Goal: Task Accomplishment & Management: Use online tool/utility

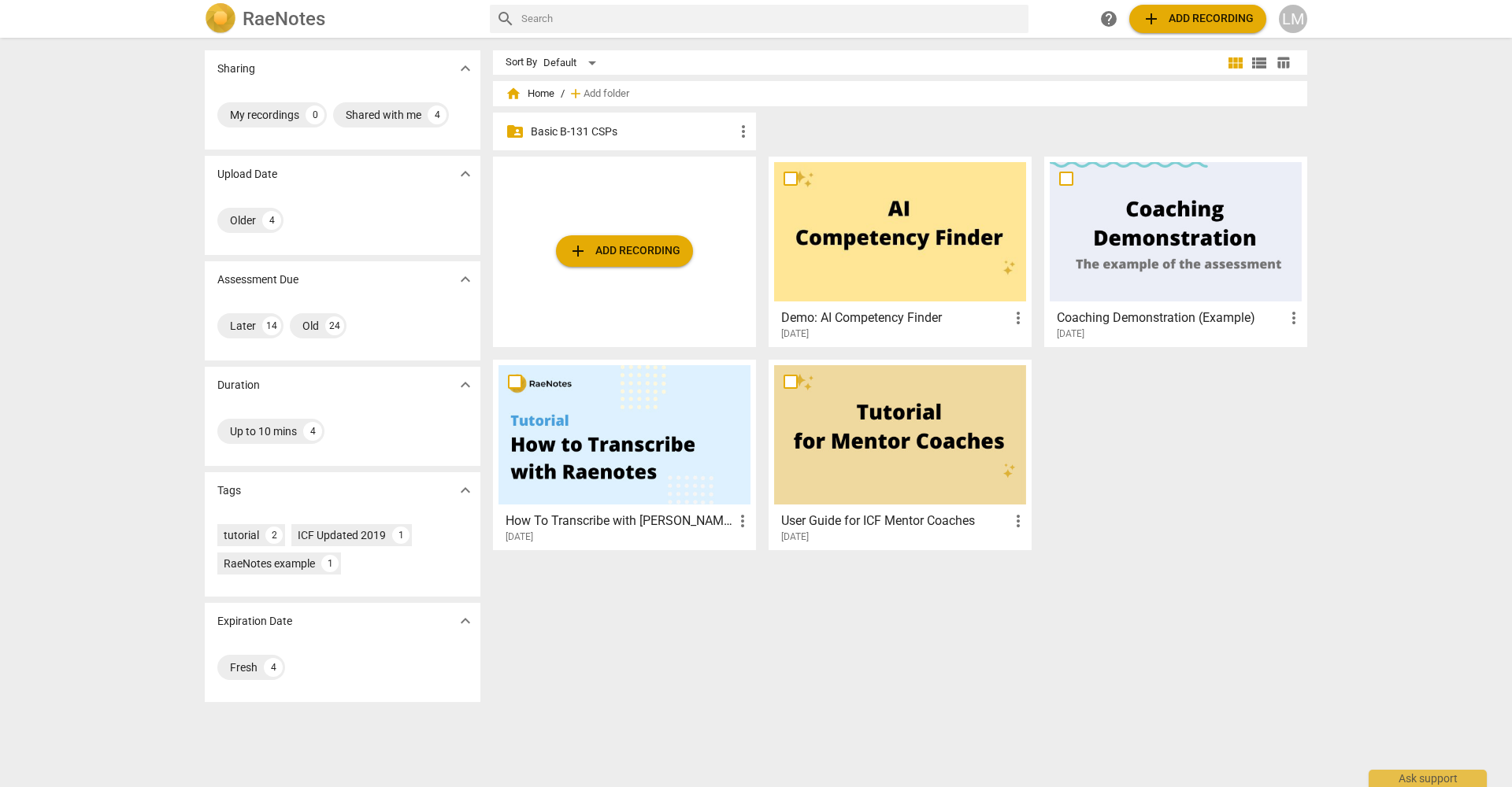
click at [591, 132] on p "Basic B-131 CSPs" at bounding box center [632, 132] width 203 height 17
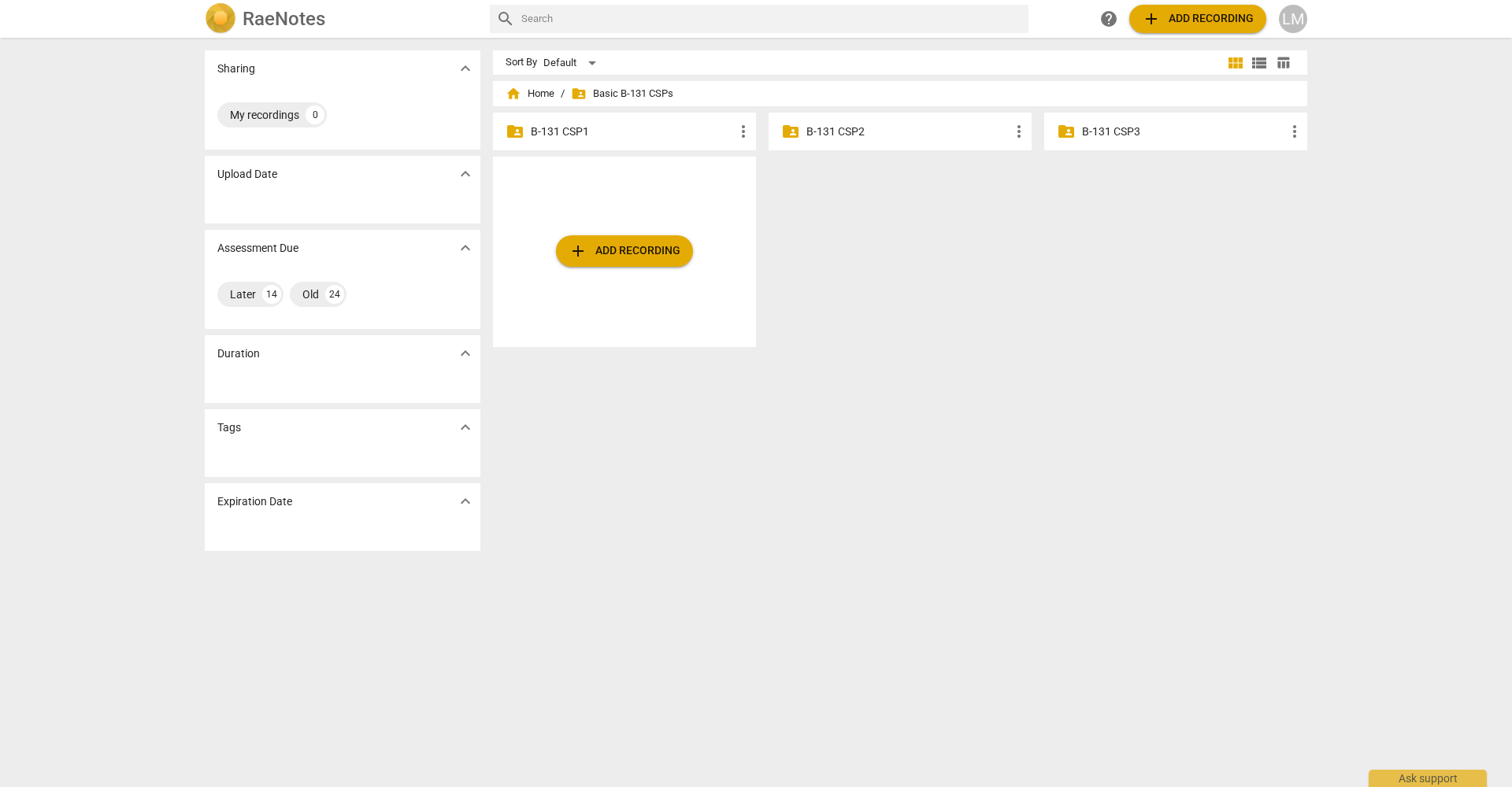
click at [840, 133] on p "B-131 CSP2" at bounding box center [907, 132] width 203 height 17
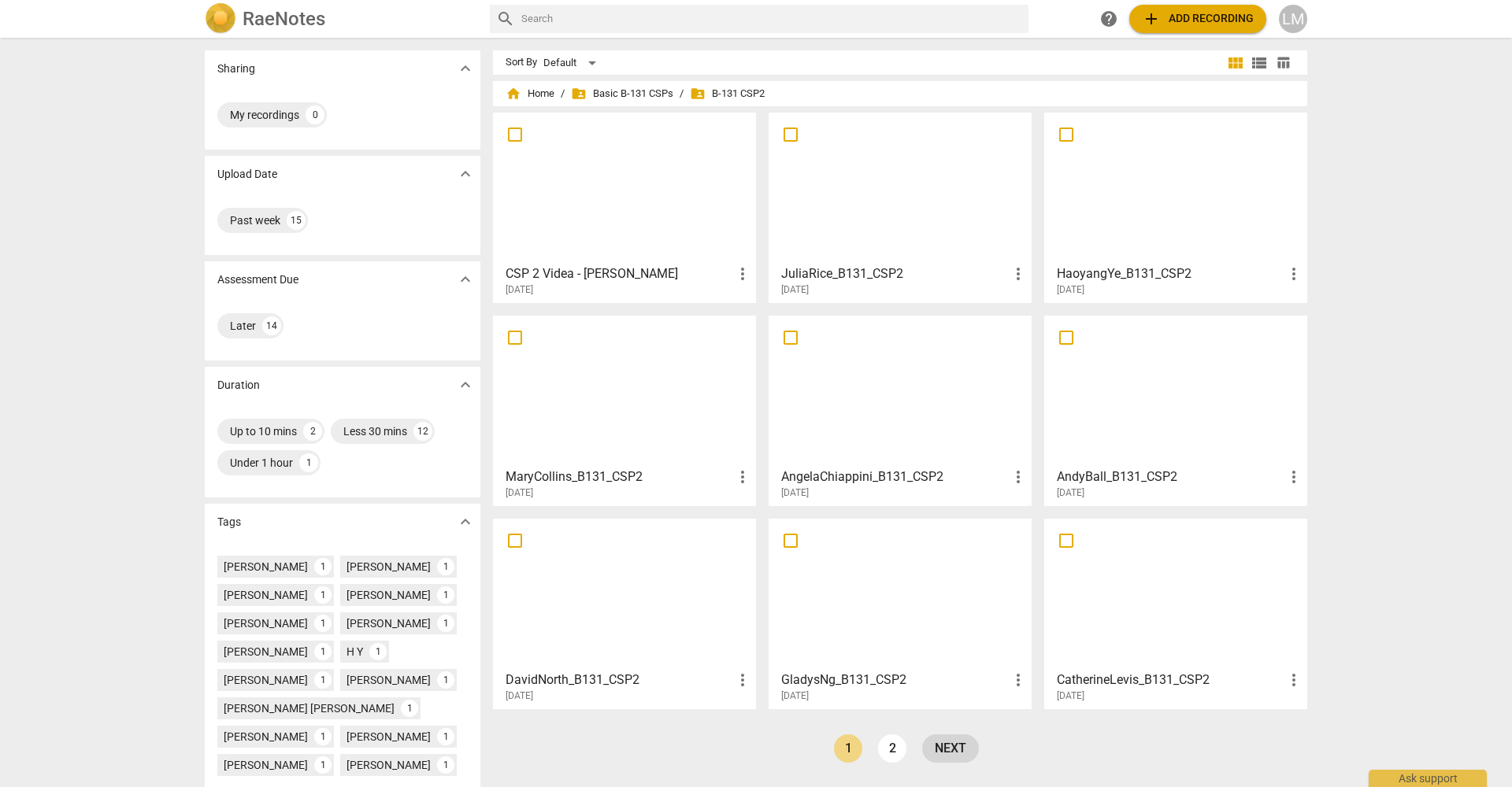
click at [937, 749] on link "next" at bounding box center [950, 748] width 56 height 29
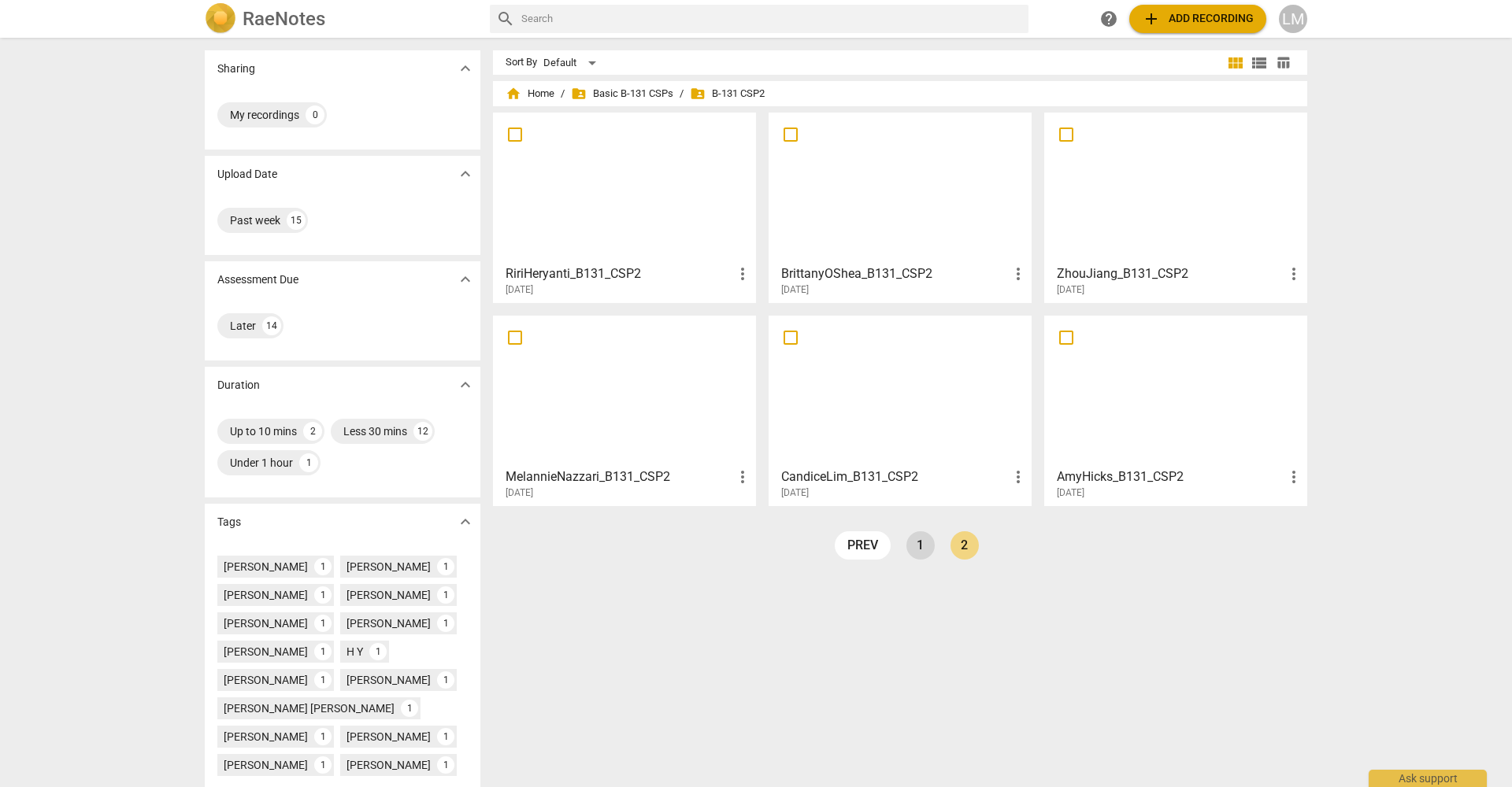
click at [917, 552] on link "1" at bounding box center [920, 545] width 29 height 29
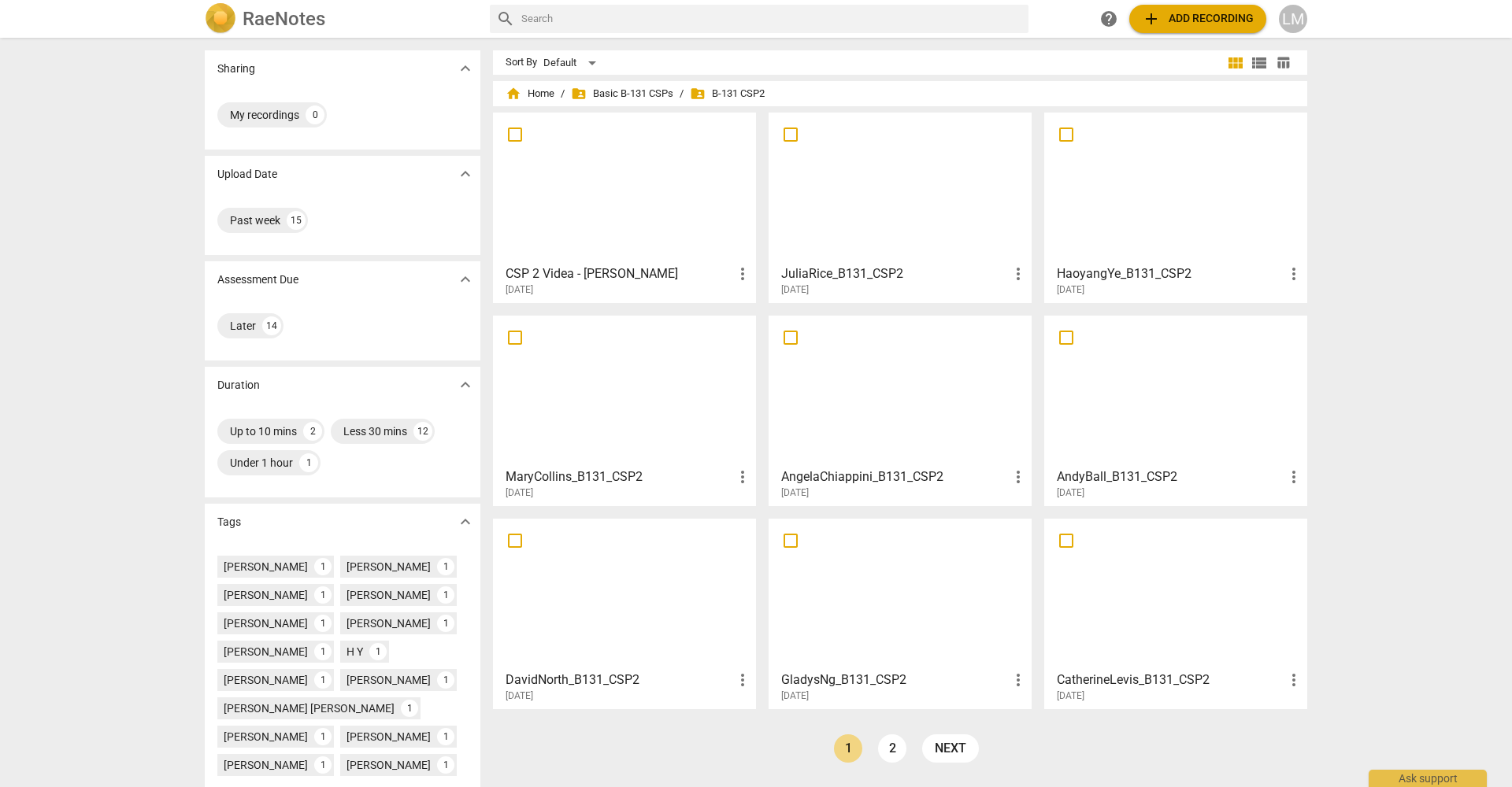
click at [1213, 27] on span "add Add recording" at bounding box center [1197, 19] width 112 height 19
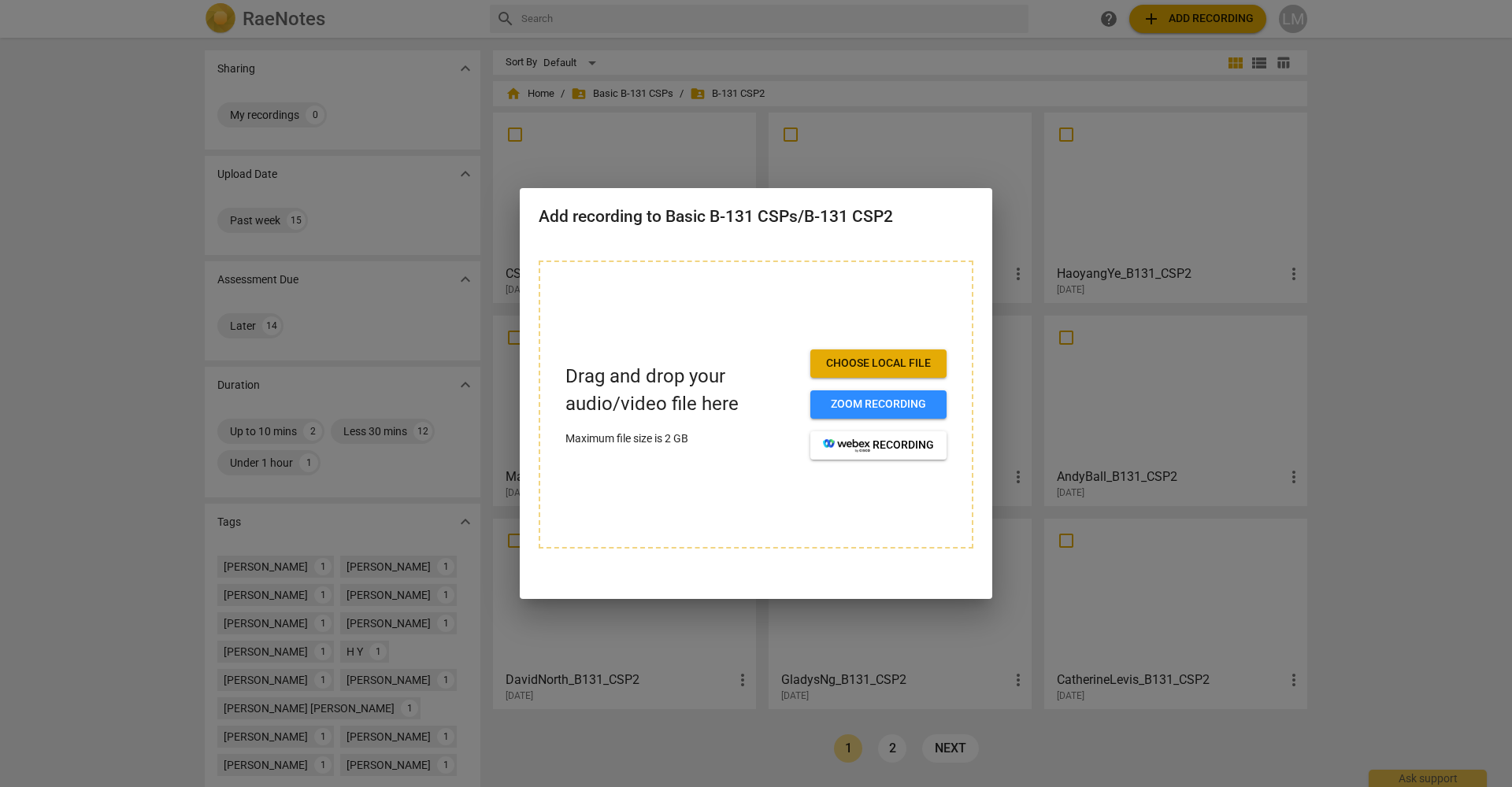
click at [889, 362] on span "Choose local file" at bounding box center [878, 363] width 111 height 16
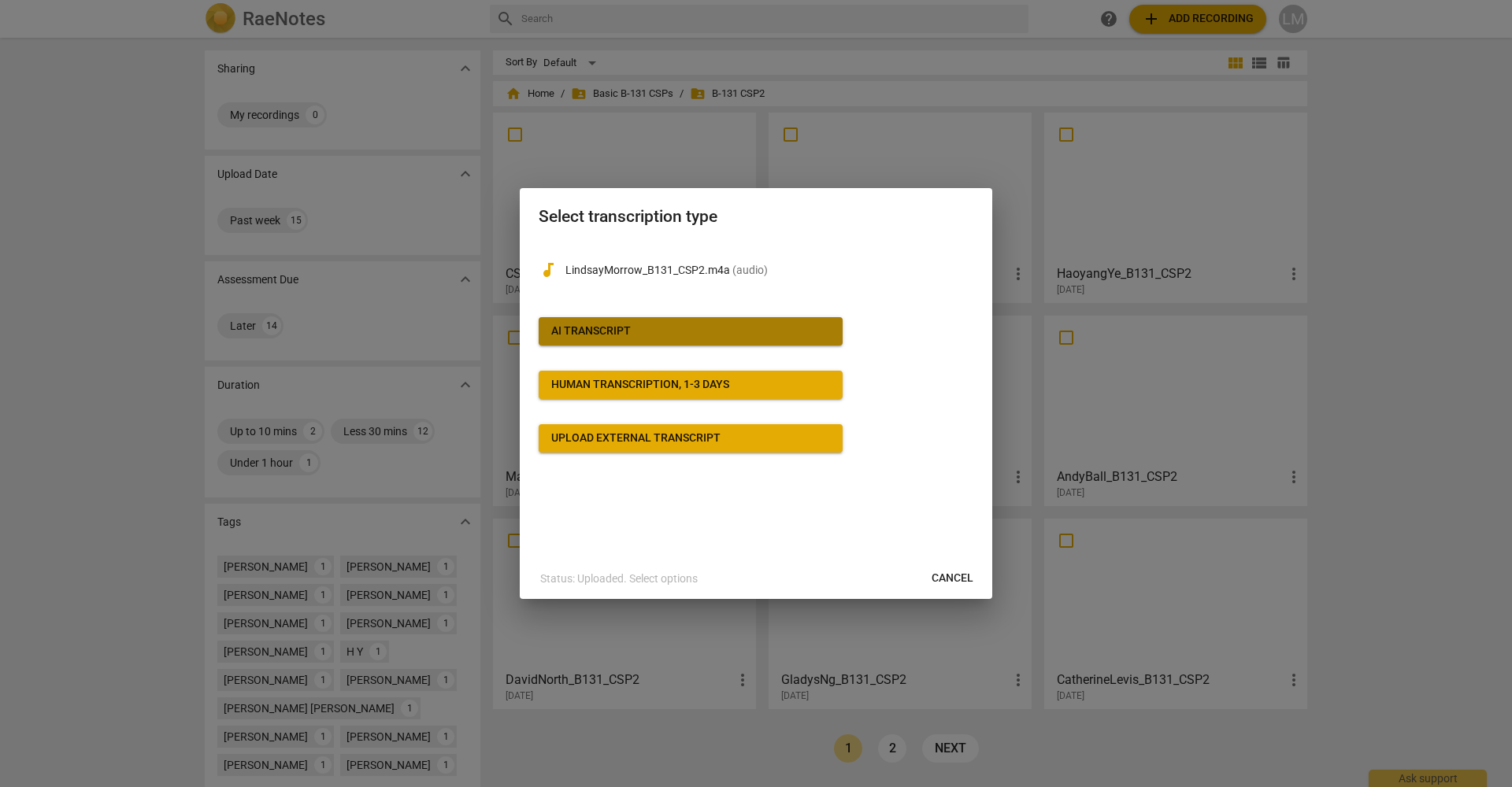
click at [601, 324] on div "AI Transcript" at bounding box center [591, 332] width 79 height 16
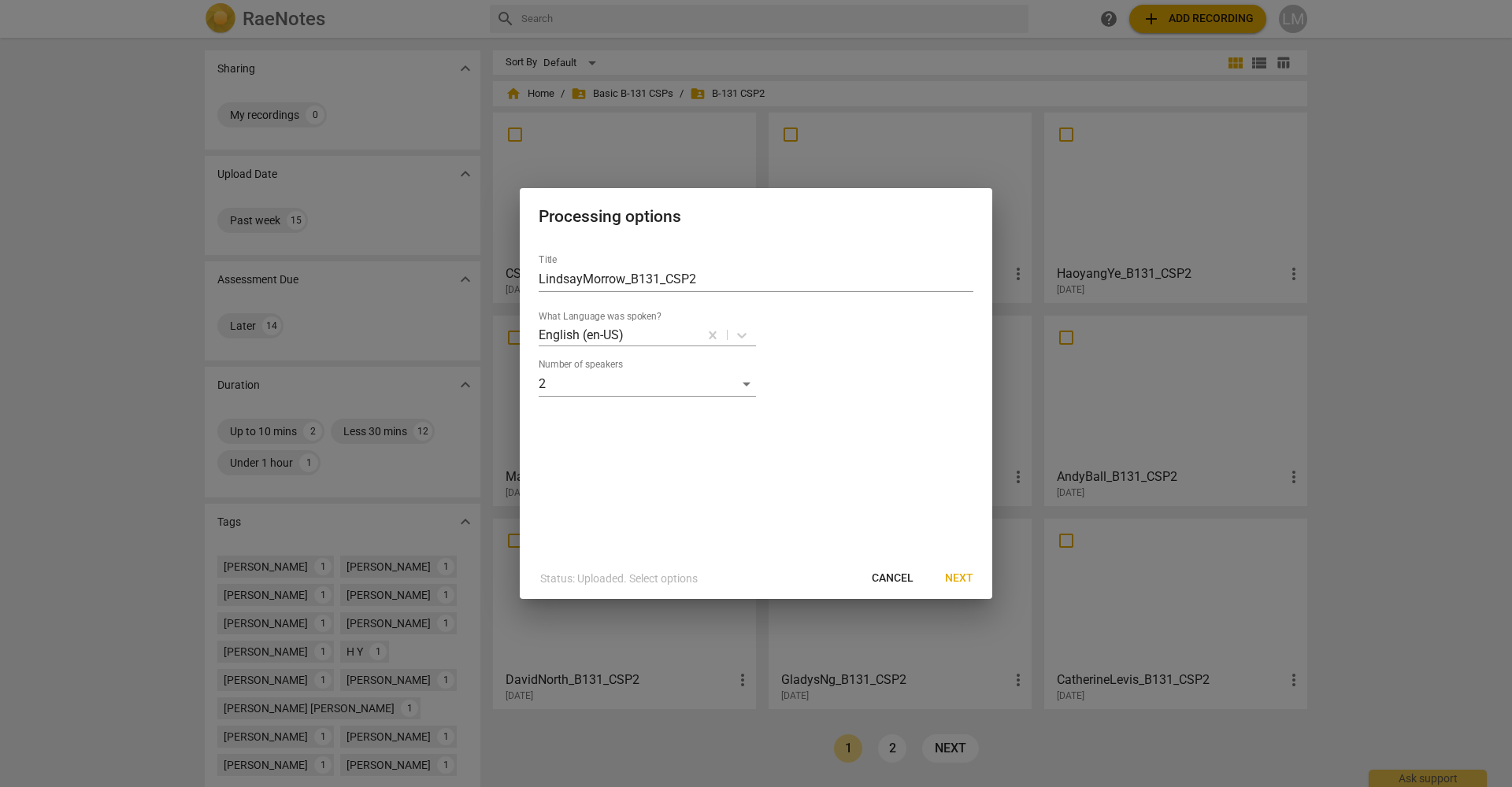
click at [963, 572] on span "Next" at bounding box center [958, 579] width 29 height 16
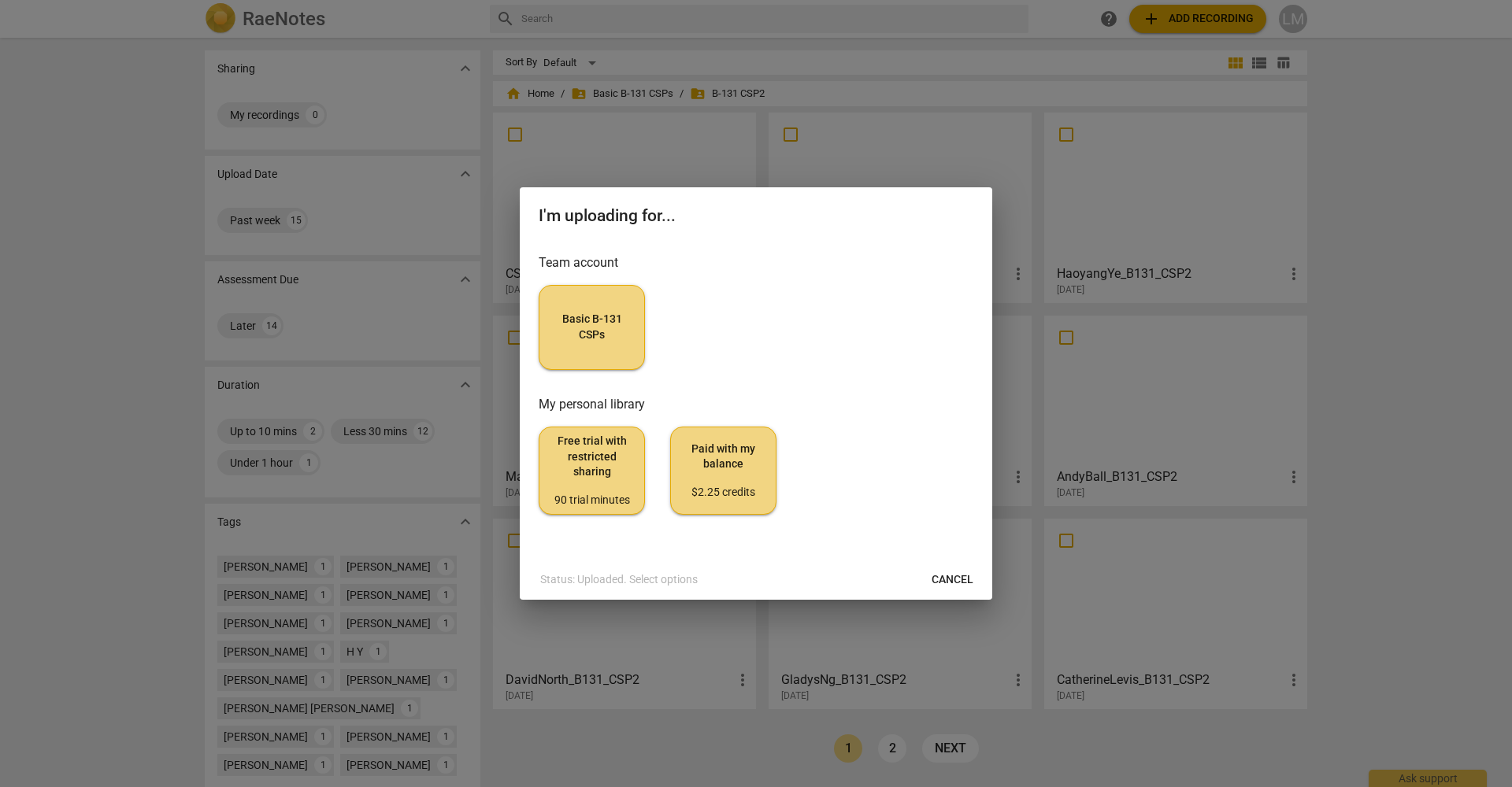
click at [594, 319] on span "Basic B-131 CSPs" at bounding box center [591, 327] width 79 height 31
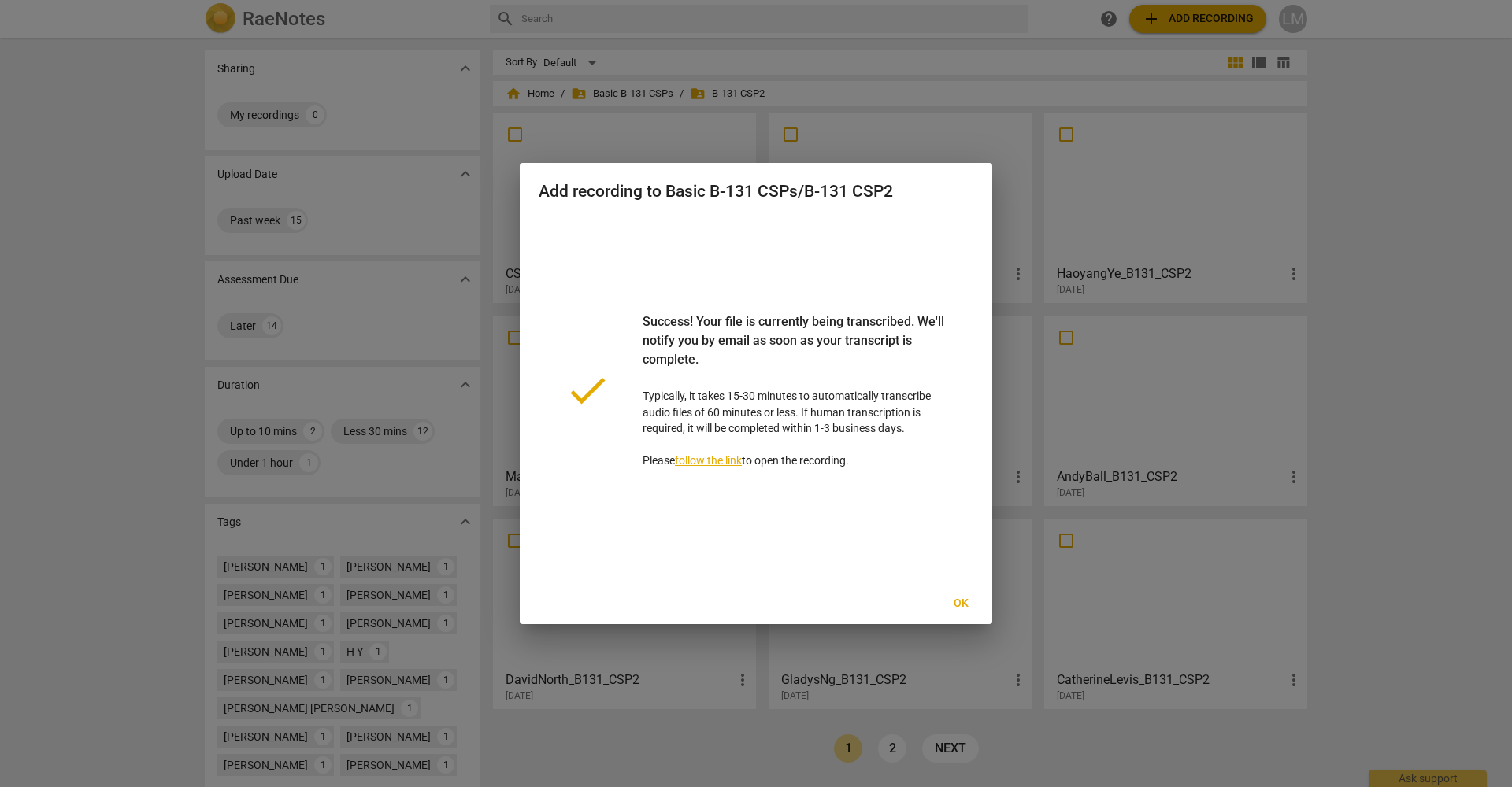
click at [713, 455] on link "follow the link" at bounding box center [708, 460] width 67 height 13
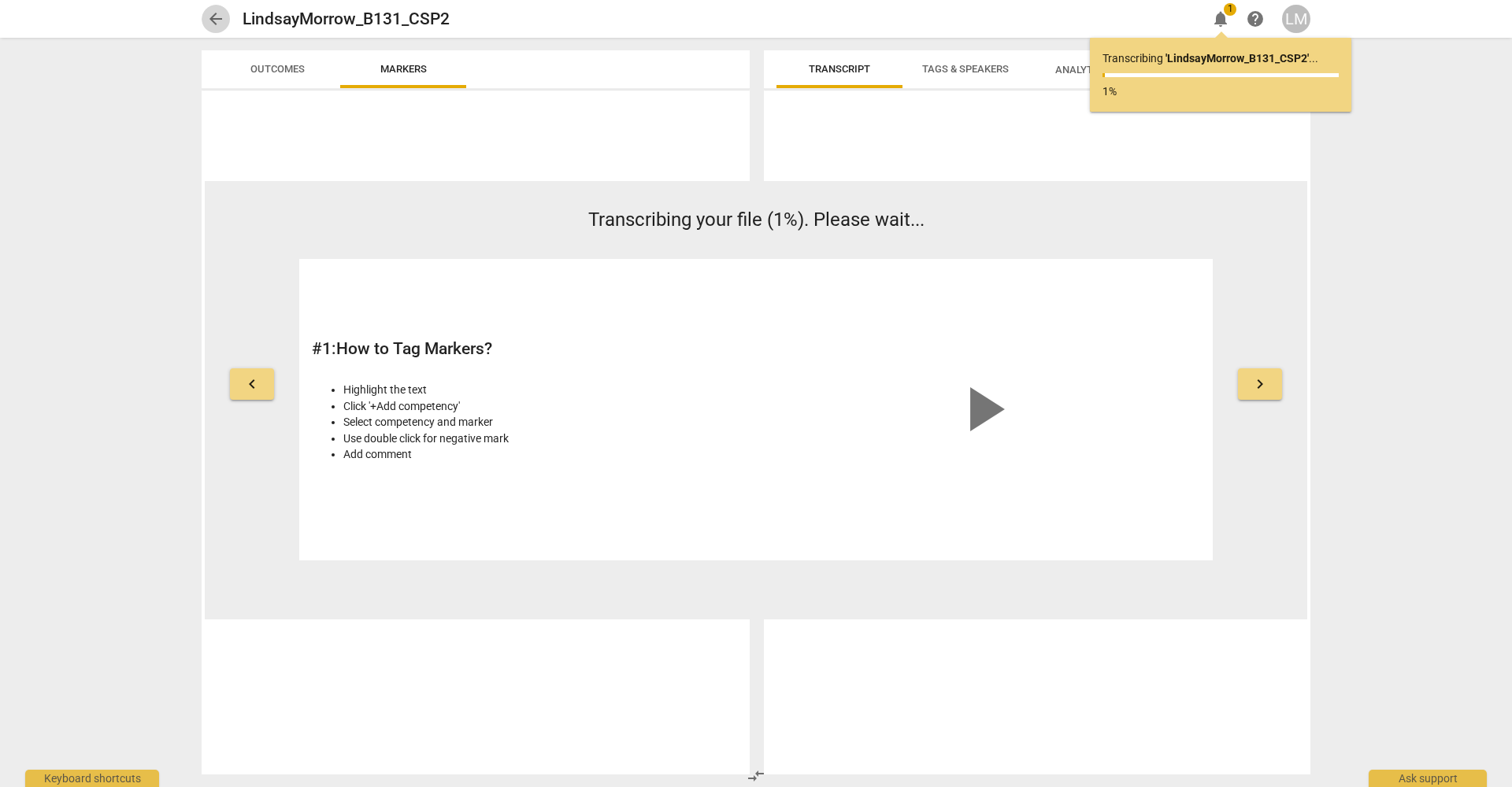
click at [213, 19] on span "arrow_back" at bounding box center [215, 19] width 19 height 19
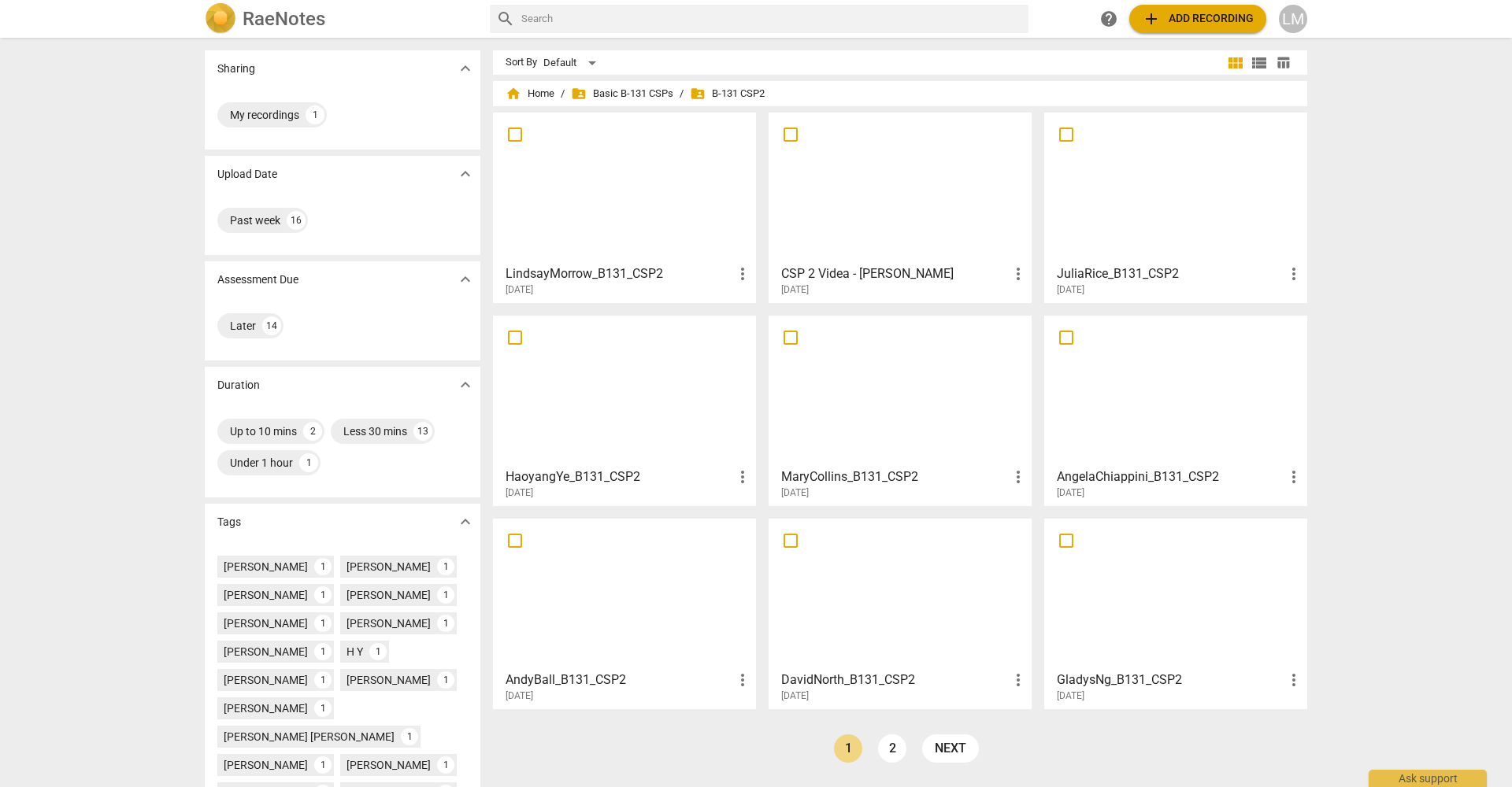
click at [655, 206] on div at bounding box center [624, 187] width 252 height 140
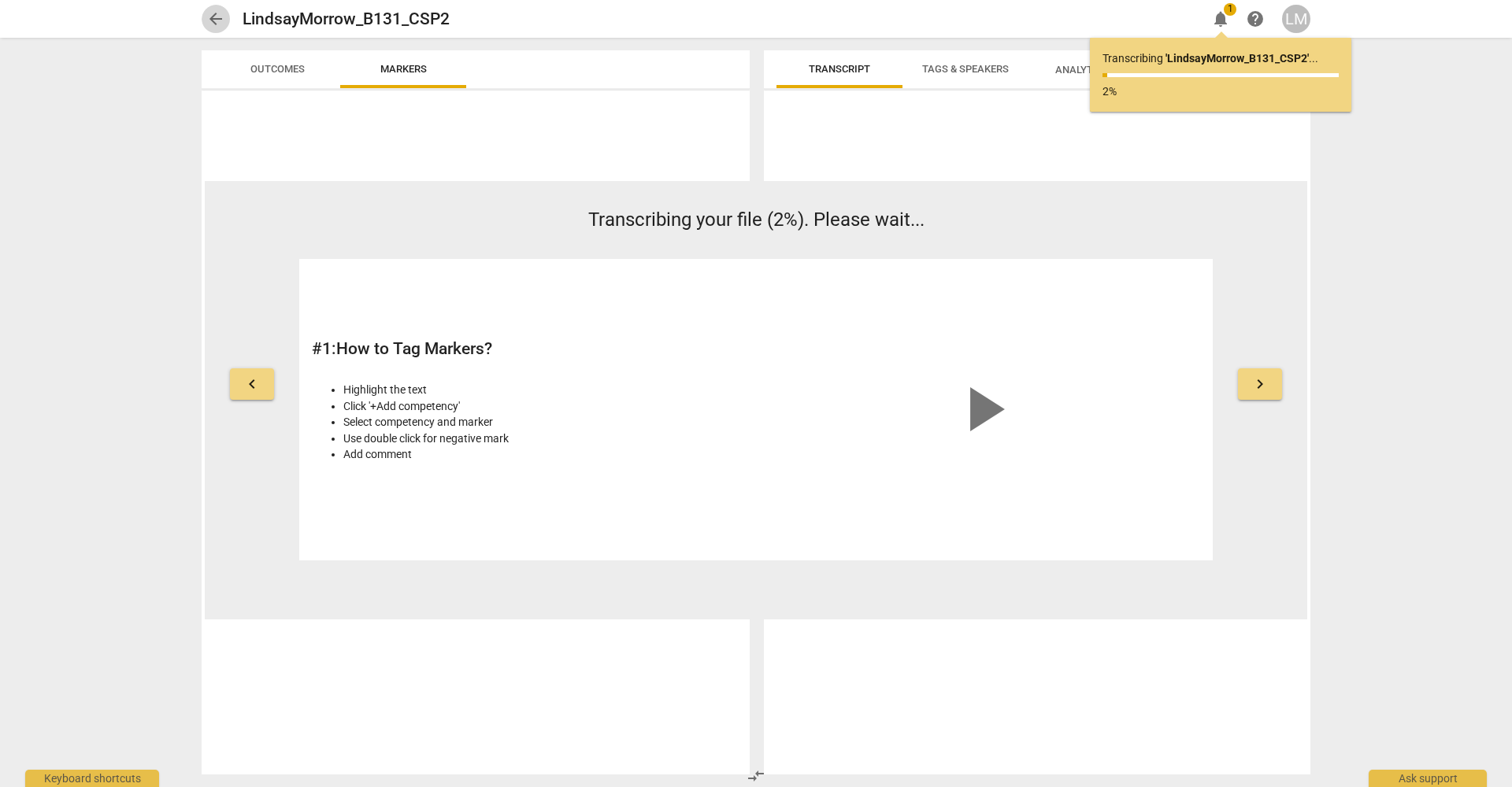
click at [214, 19] on span "arrow_back" at bounding box center [215, 19] width 19 height 19
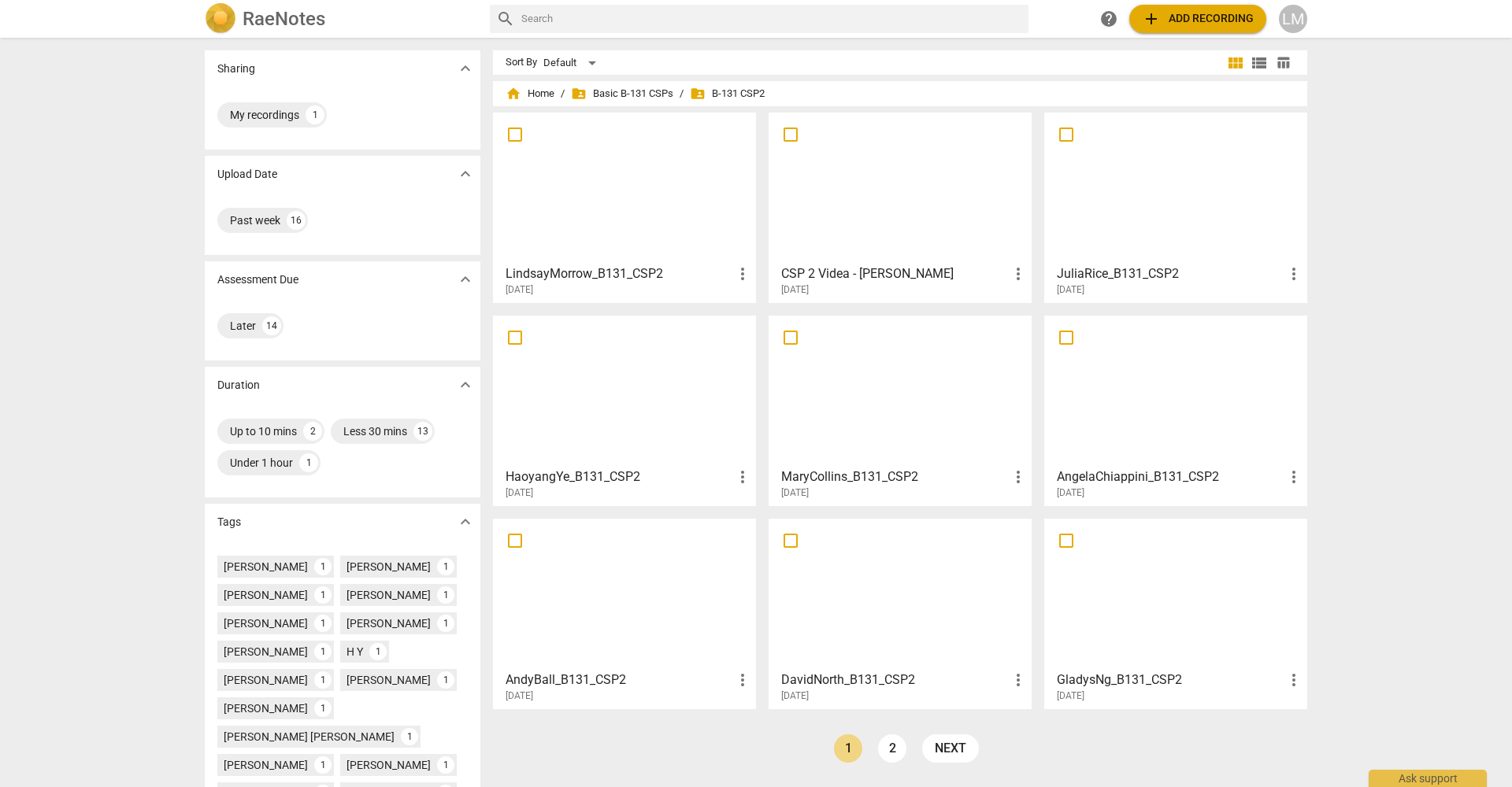
click at [648, 225] on div at bounding box center [624, 187] width 252 height 140
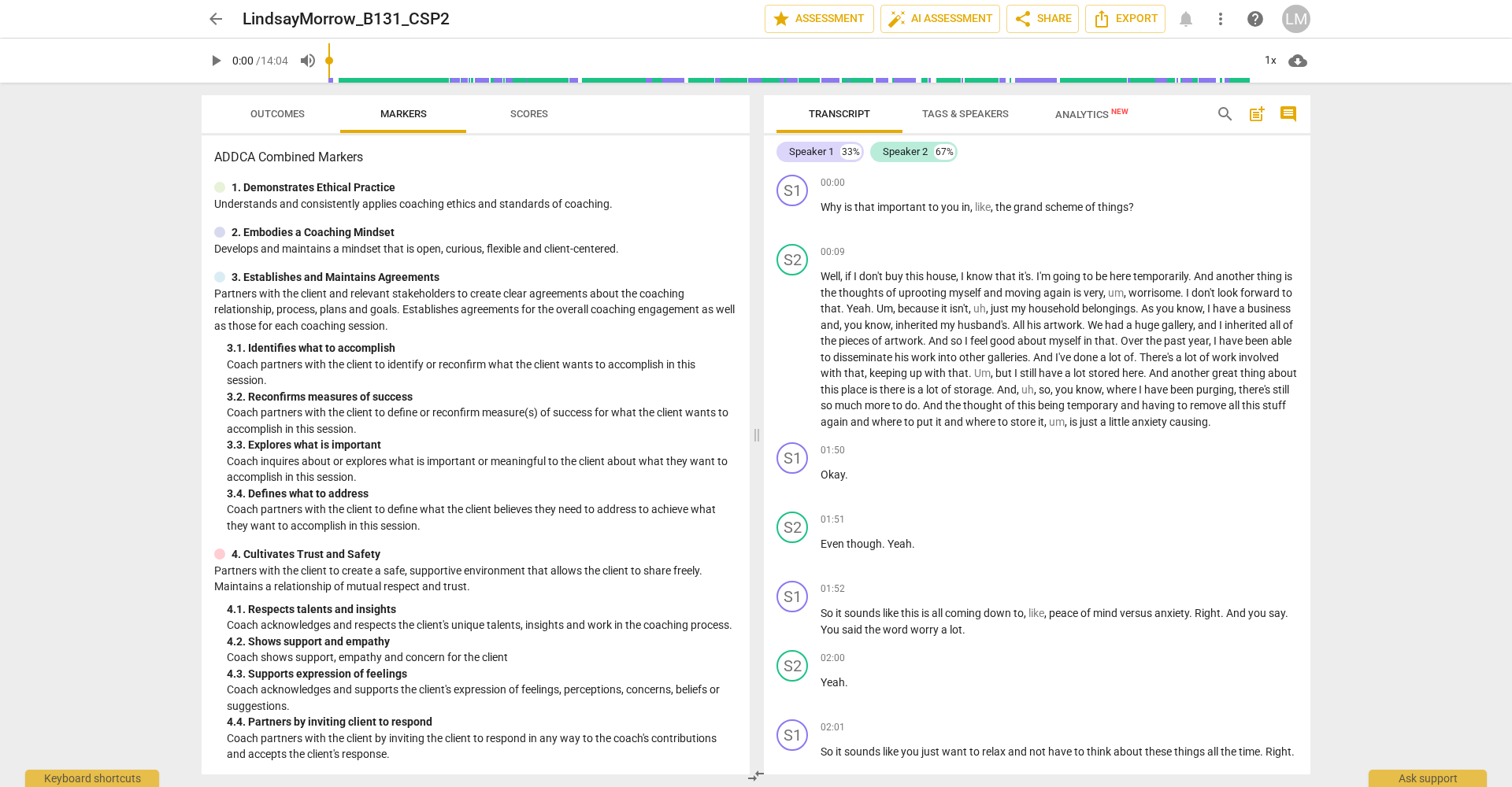
click at [1459, 371] on div "arrow_back LindsayMorrow_B131_CSP2 edit star Assessment auto_fix_high AI Assess…" at bounding box center [756, 393] width 1512 height 787
click at [1258, 112] on span "post_add" at bounding box center [1257, 114] width 19 height 19
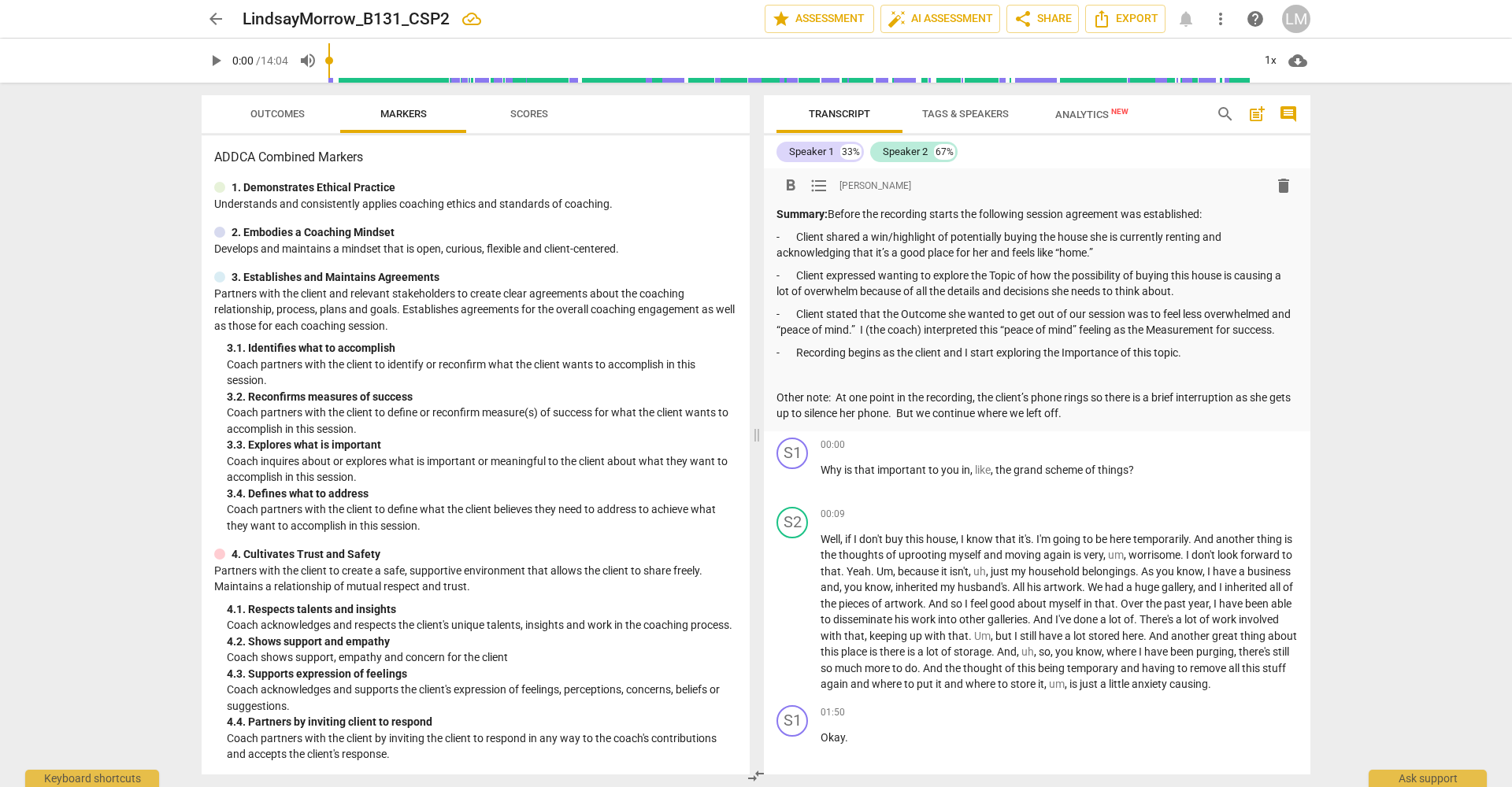
click at [1433, 375] on div "arrow_back LindsayMorrow_B131_CSP2 edit star Assessment auto_fix_high AI Assess…" at bounding box center [756, 393] width 1512 height 787
click at [1462, 387] on div "arrow_back LindsayMorrow_B131_CSP2 edit star Assessment auto_fix_high AI Assess…" at bounding box center [756, 393] width 1512 height 787
click at [1094, 112] on span "Analytics New" at bounding box center [1092, 115] width 73 height 12
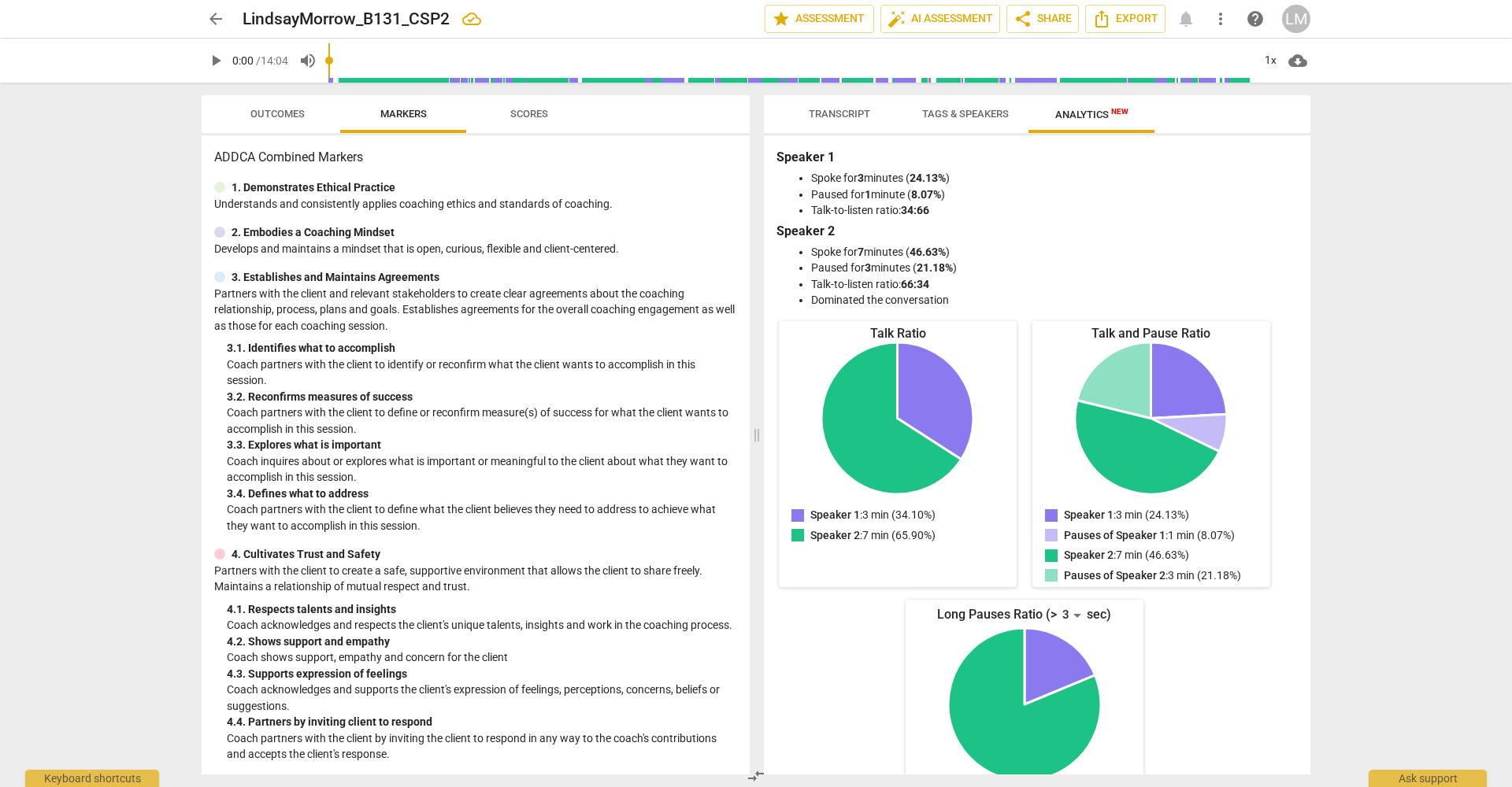
click at [1383, 233] on div "arrow_back LindsayMorrow_B131_CSP2 edit star Assessment auto_fix_high AI Assess…" at bounding box center [756, 393] width 1512 height 787
click at [967, 114] on span "Tags & Speakers" at bounding box center [964, 114] width 86 height 12
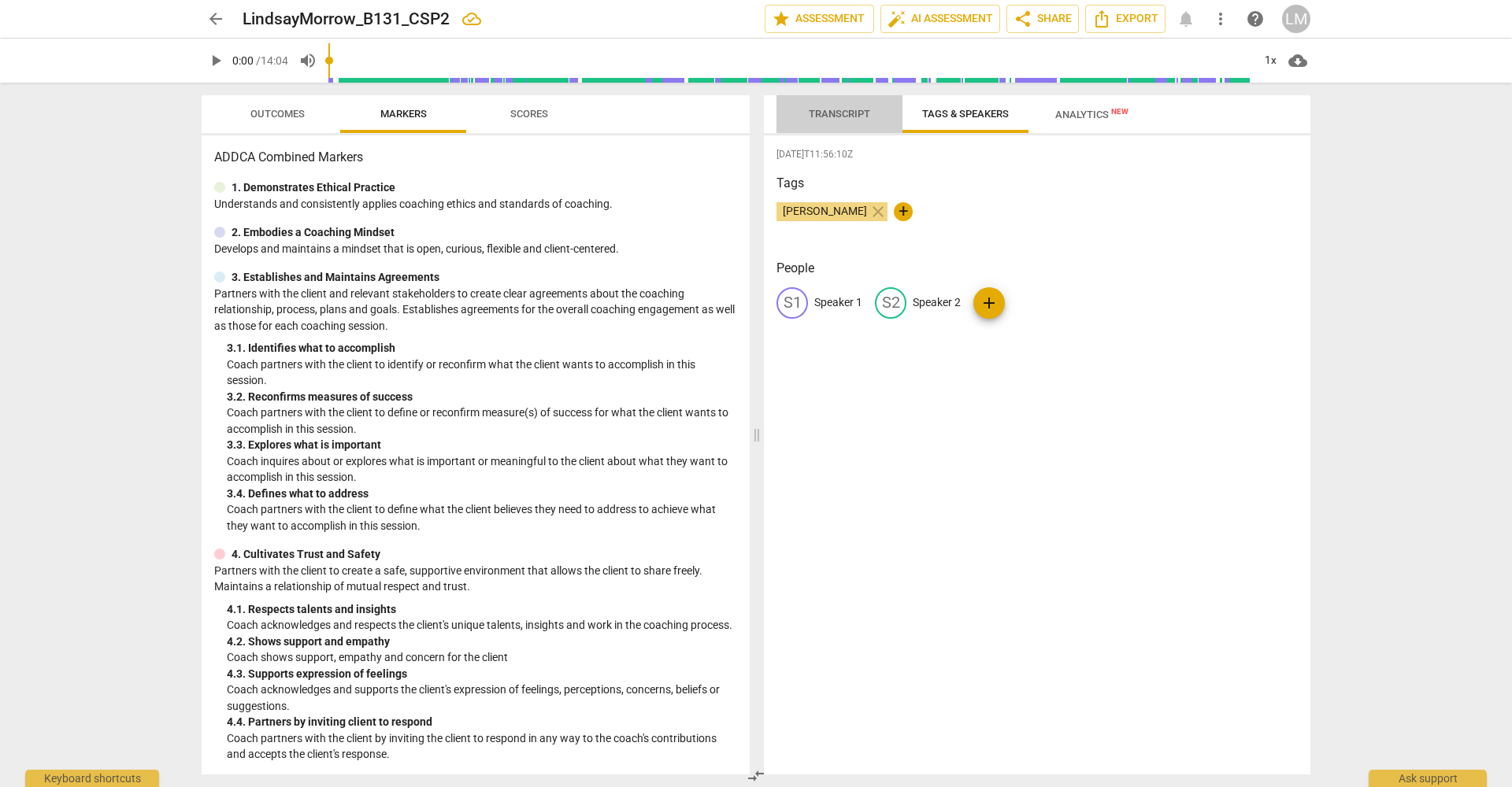
click at [849, 114] on span "Transcript" at bounding box center [840, 114] width 61 height 12
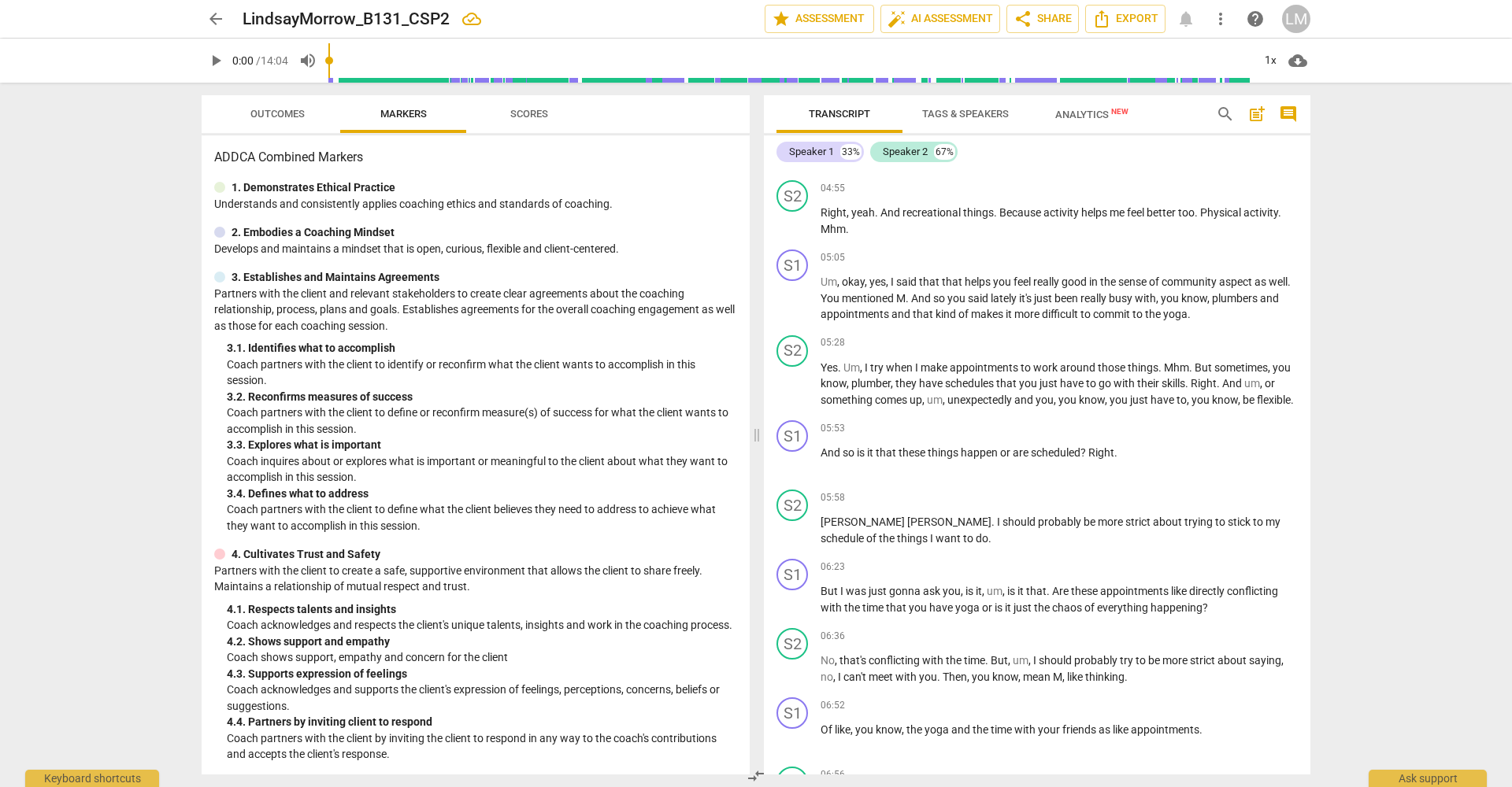
scroll to position [2000, 0]
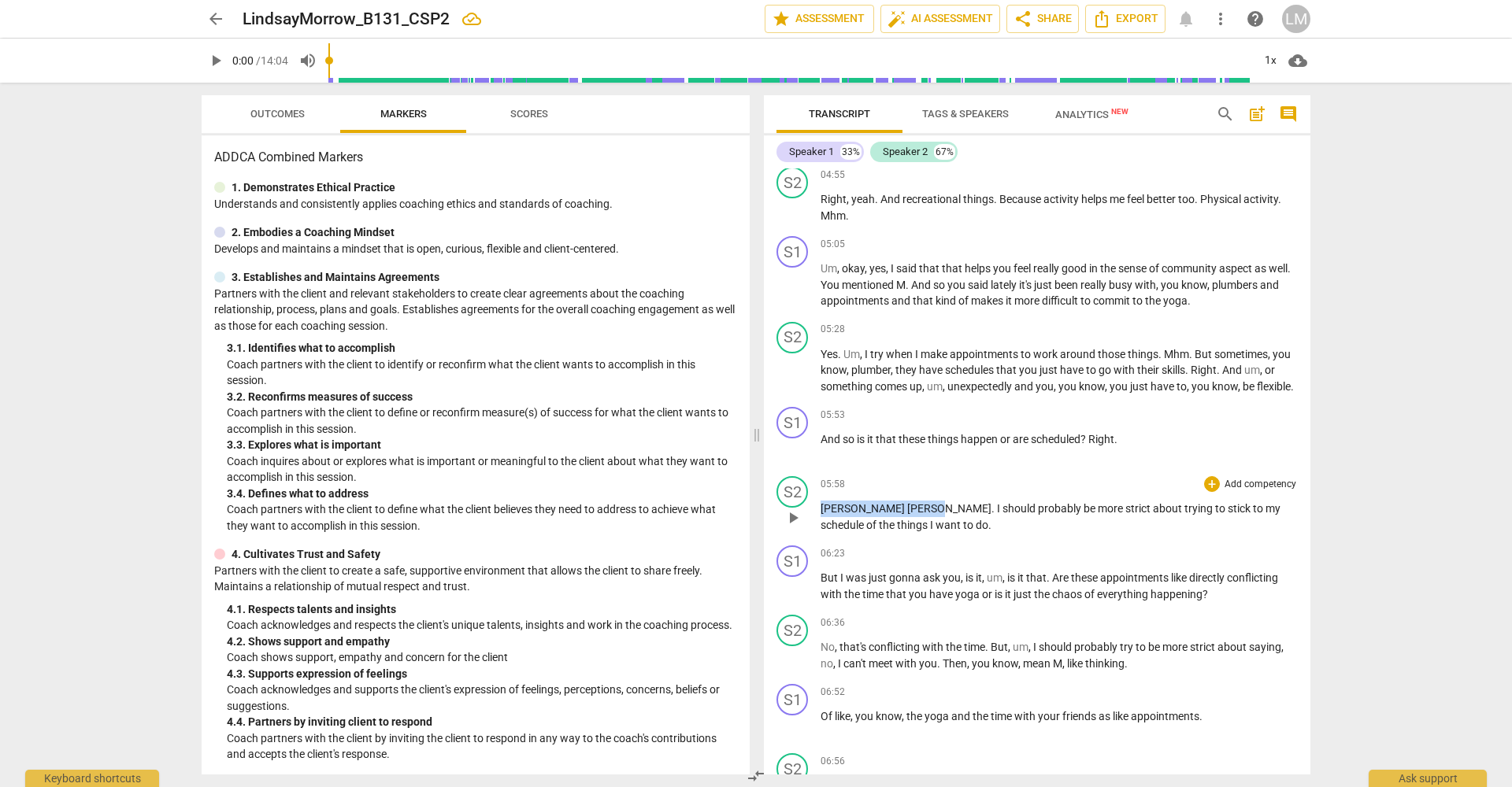
drag, startPoint x: 878, startPoint y: 537, endPoint x: 821, endPoint y: 537, distance: 57.0
click at [821, 533] on p "[PERSON_NAME] . I should probably be more strict about trying to stick to my sc…" at bounding box center [1059, 517] width 477 height 33
click at [1438, 433] on div "arrow_back LindsayMorrow_B131_CSP2 Saved edit star Assessment auto_fix_high AI …" at bounding box center [756, 393] width 1512 height 787
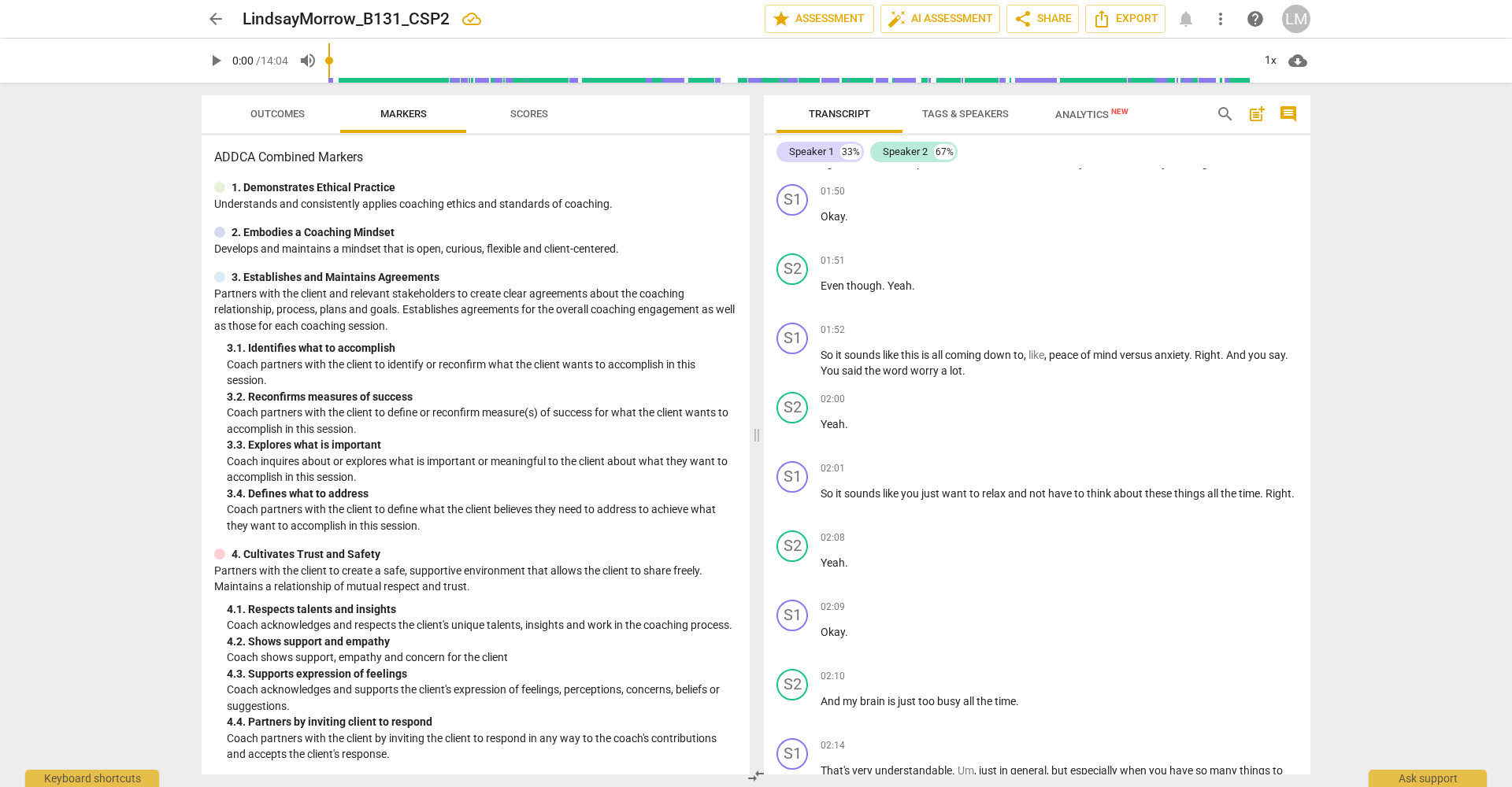
scroll to position [0, 0]
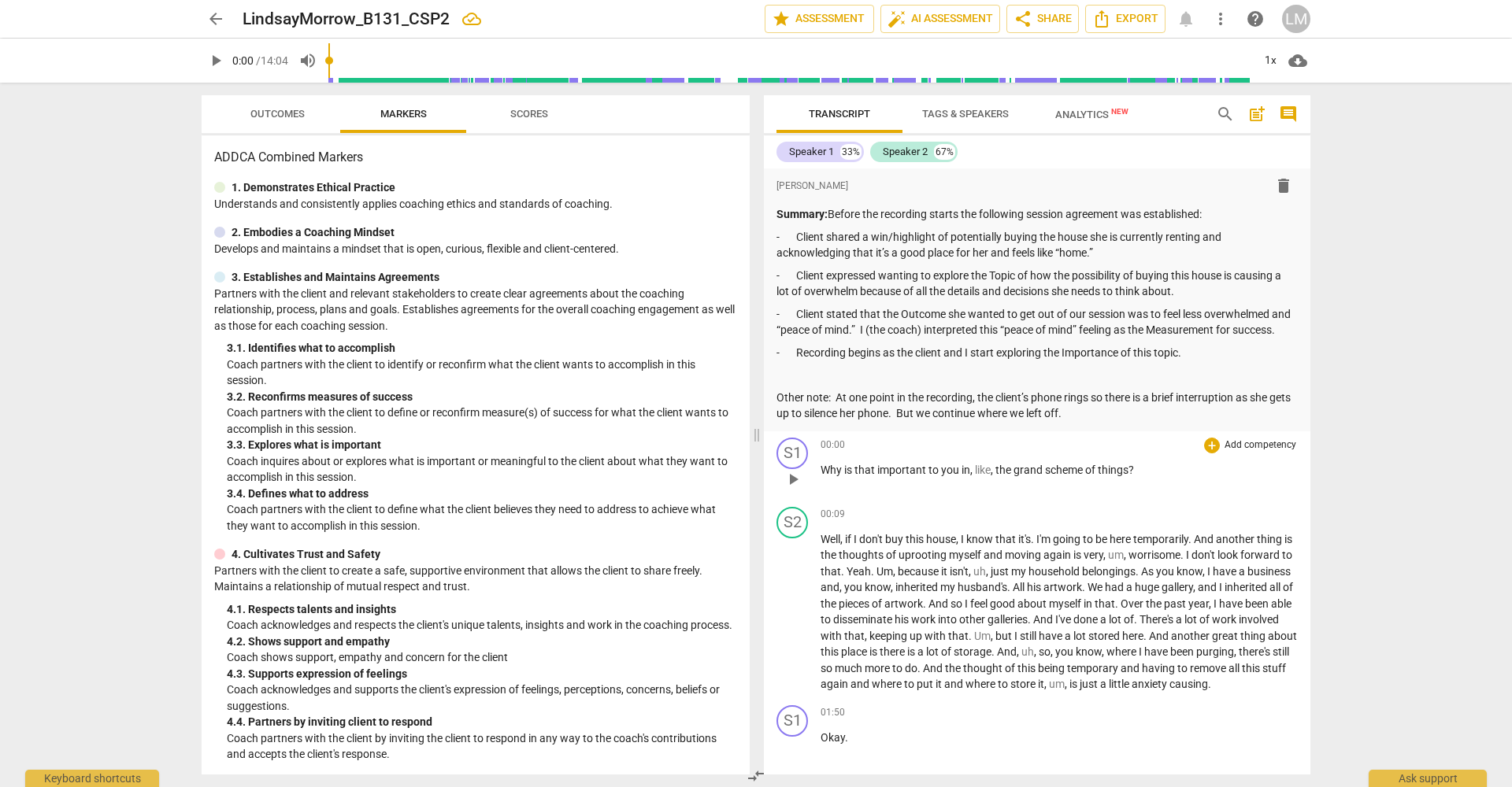
click at [794, 489] on span "play_arrow" at bounding box center [792, 479] width 19 height 19
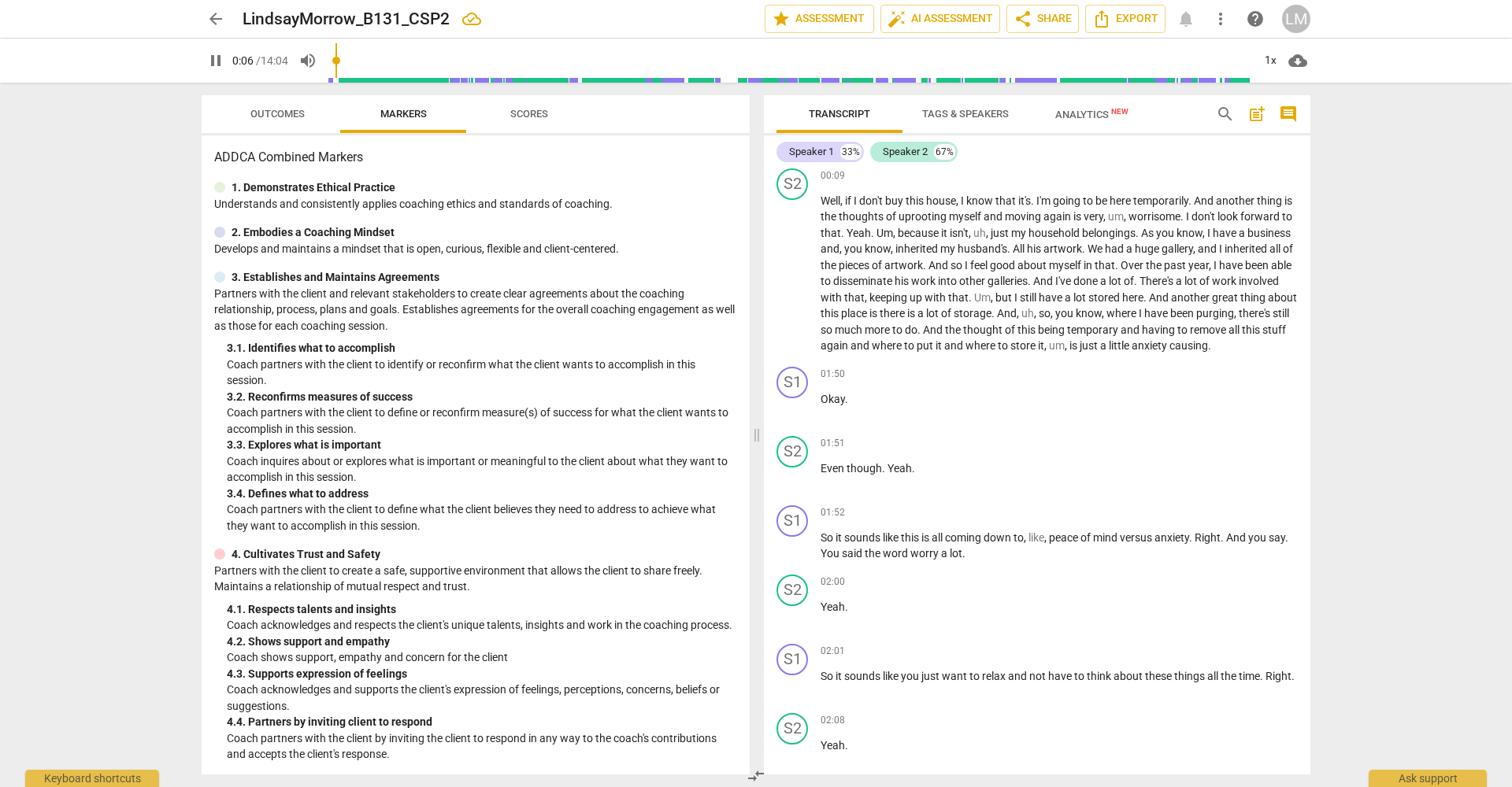
scroll to position [344, 0]
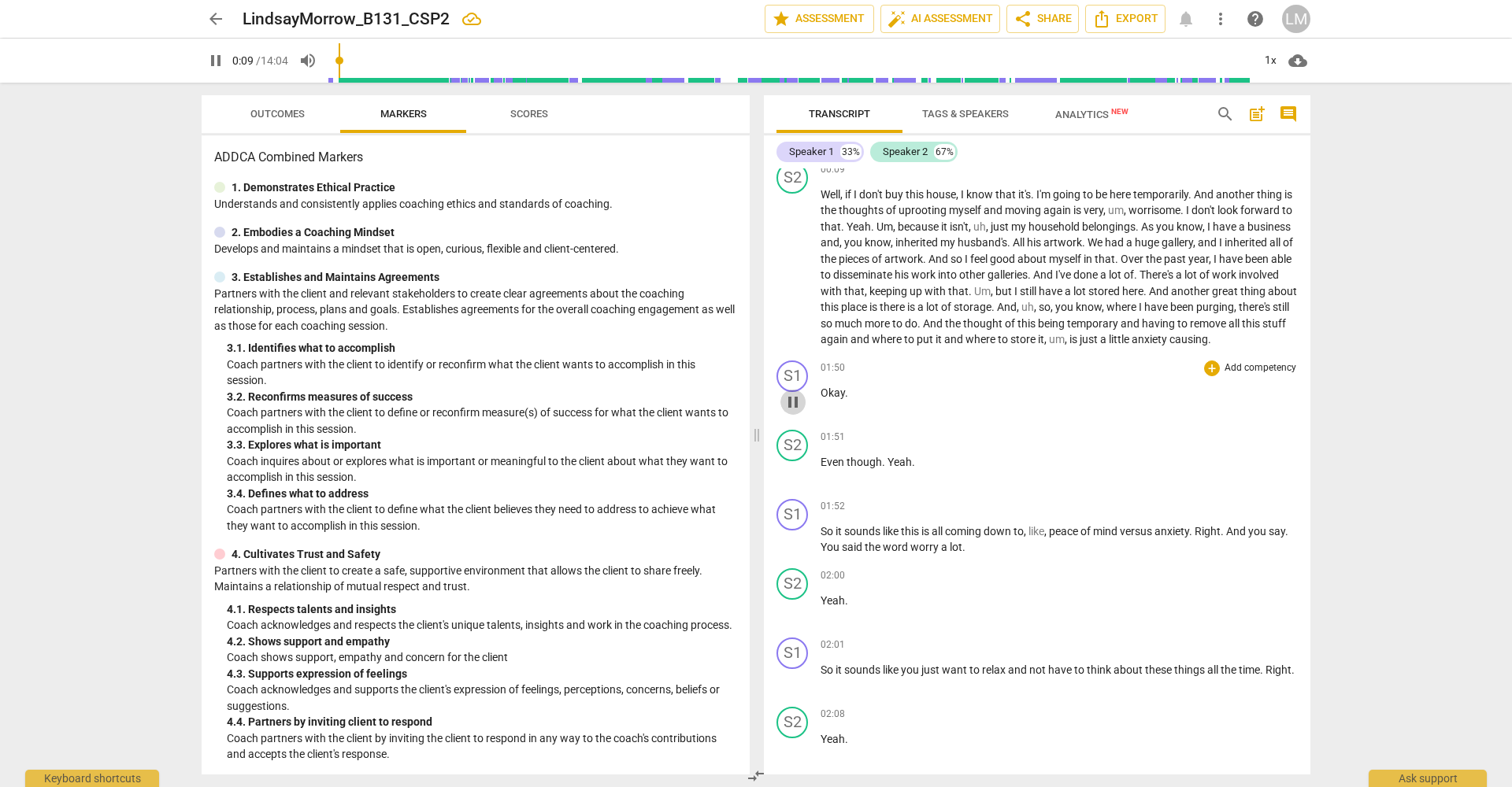
click at [796, 412] on span "pause" at bounding box center [792, 402] width 19 height 19
click at [794, 412] on span "play_arrow" at bounding box center [792, 402] width 19 height 19
click at [796, 550] on span "pause" at bounding box center [792, 541] width 19 height 19
click at [793, 689] on span "play_arrow" at bounding box center [792, 679] width 19 height 19
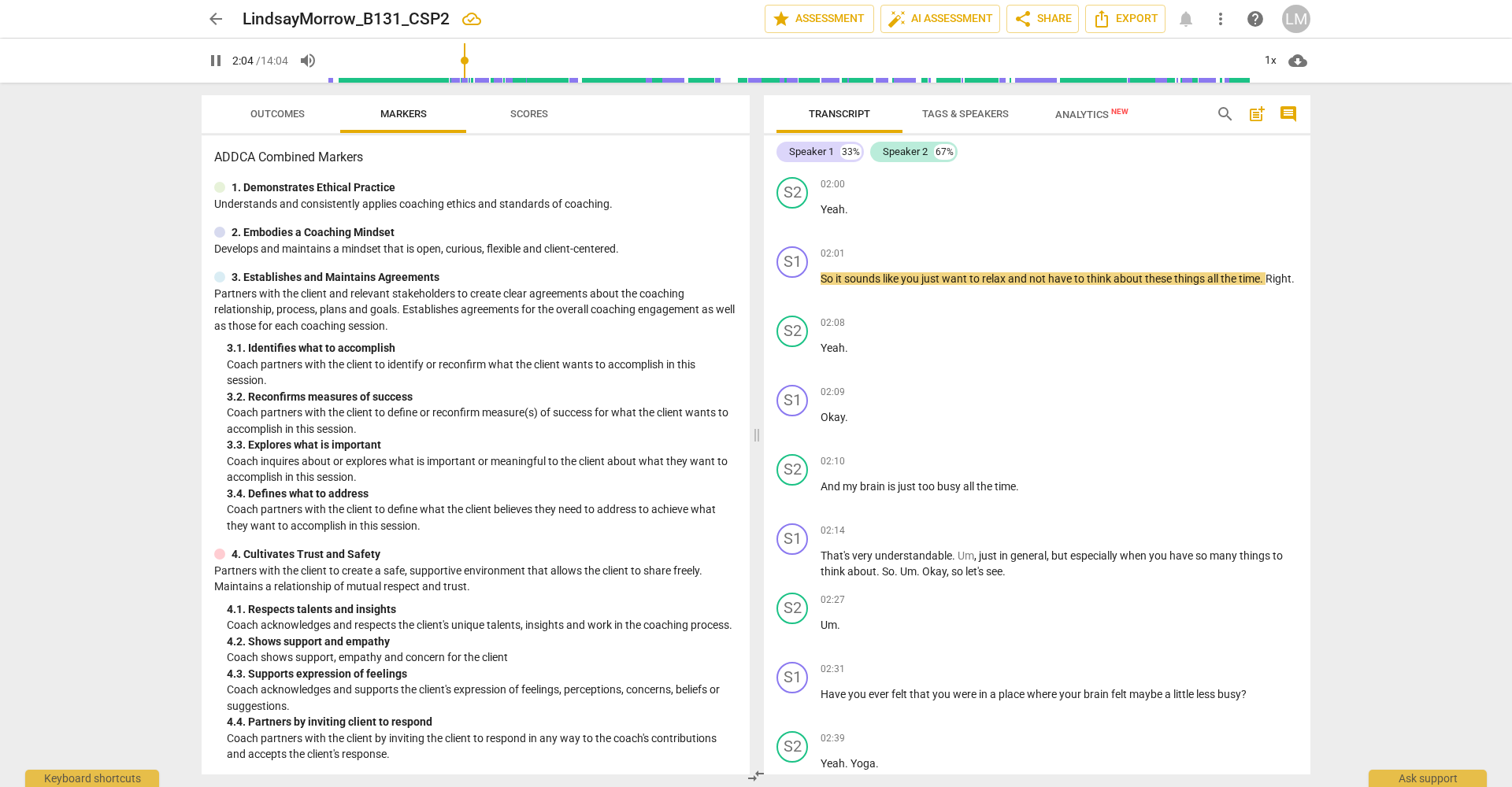
scroll to position [755, 0]
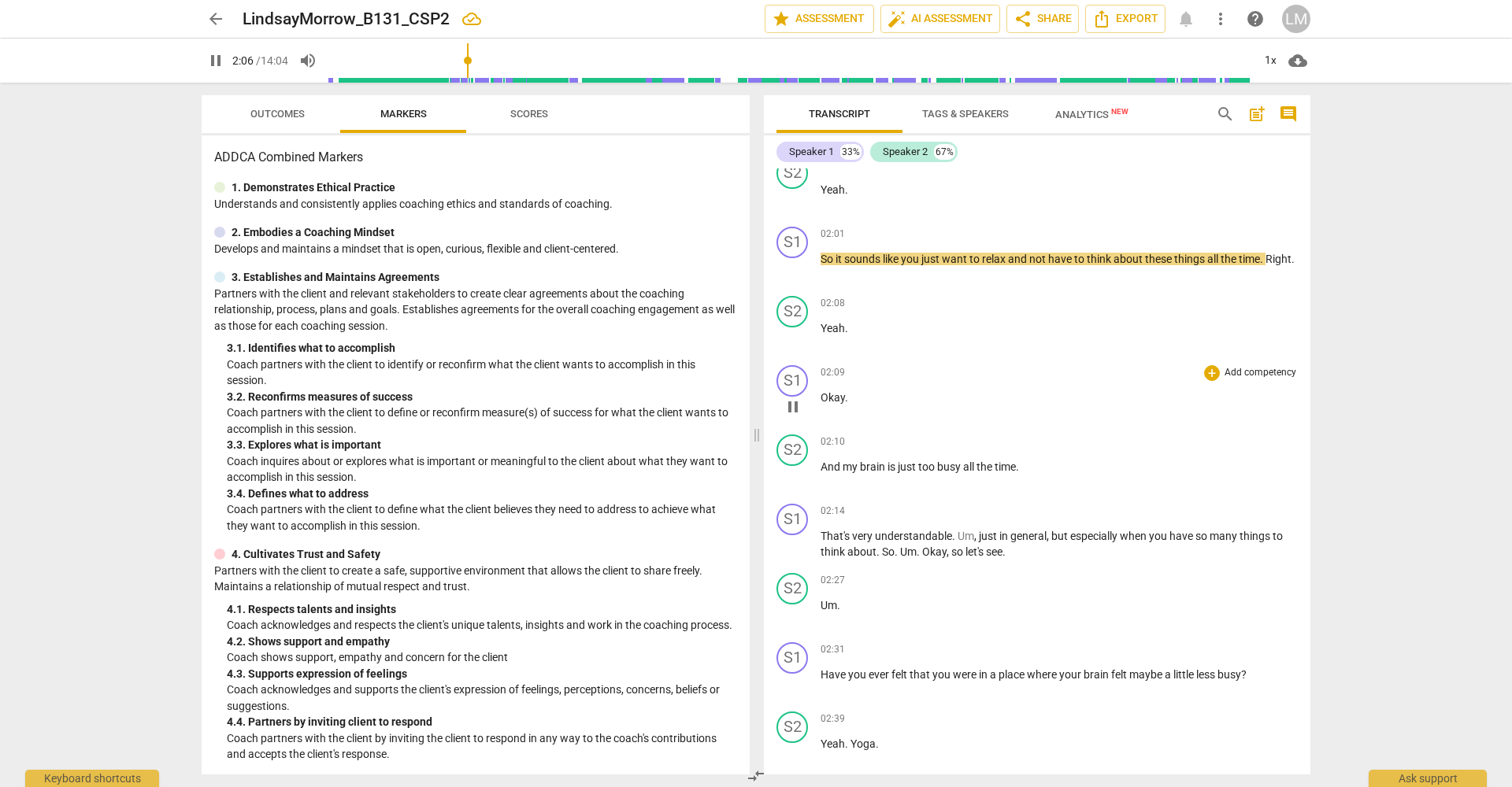
click at [794, 417] on span "pause" at bounding box center [792, 407] width 19 height 19
click at [794, 417] on span "play_arrow" at bounding box center [792, 407] width 19 height 19
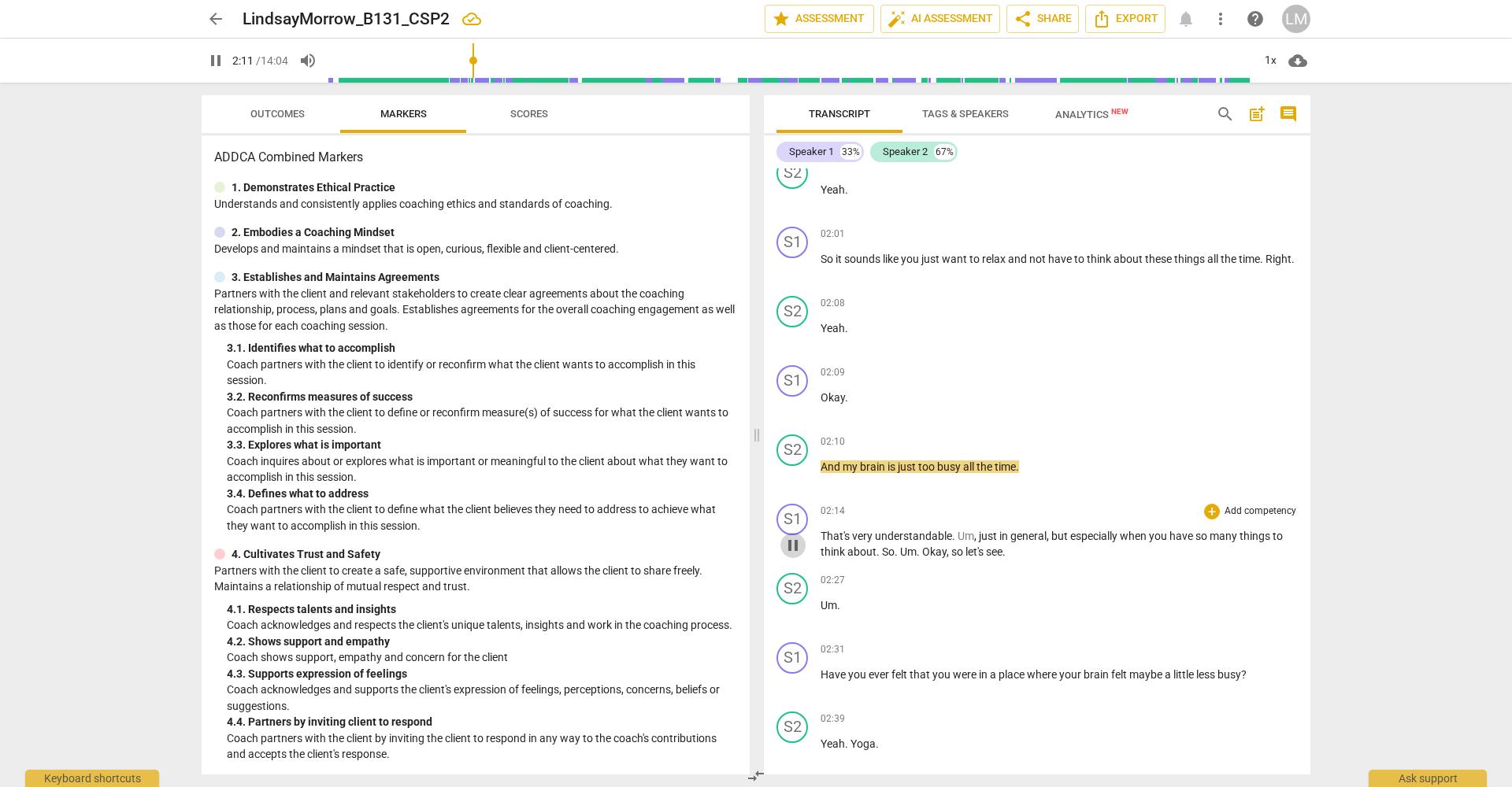
click at [793, 555] on span "pause" at bounding box center [792, 545] width 19 height 19
click at [793, 555] on span "play_arrow" at bounding box center [792, 545] width 19 height 19
click at [798, 694] on span "pause" at bounding box center [792, 683] width 19 height 19
click at [796, 694] on span "play_arrow" at bounding box center [792, 683] width 19 height 19
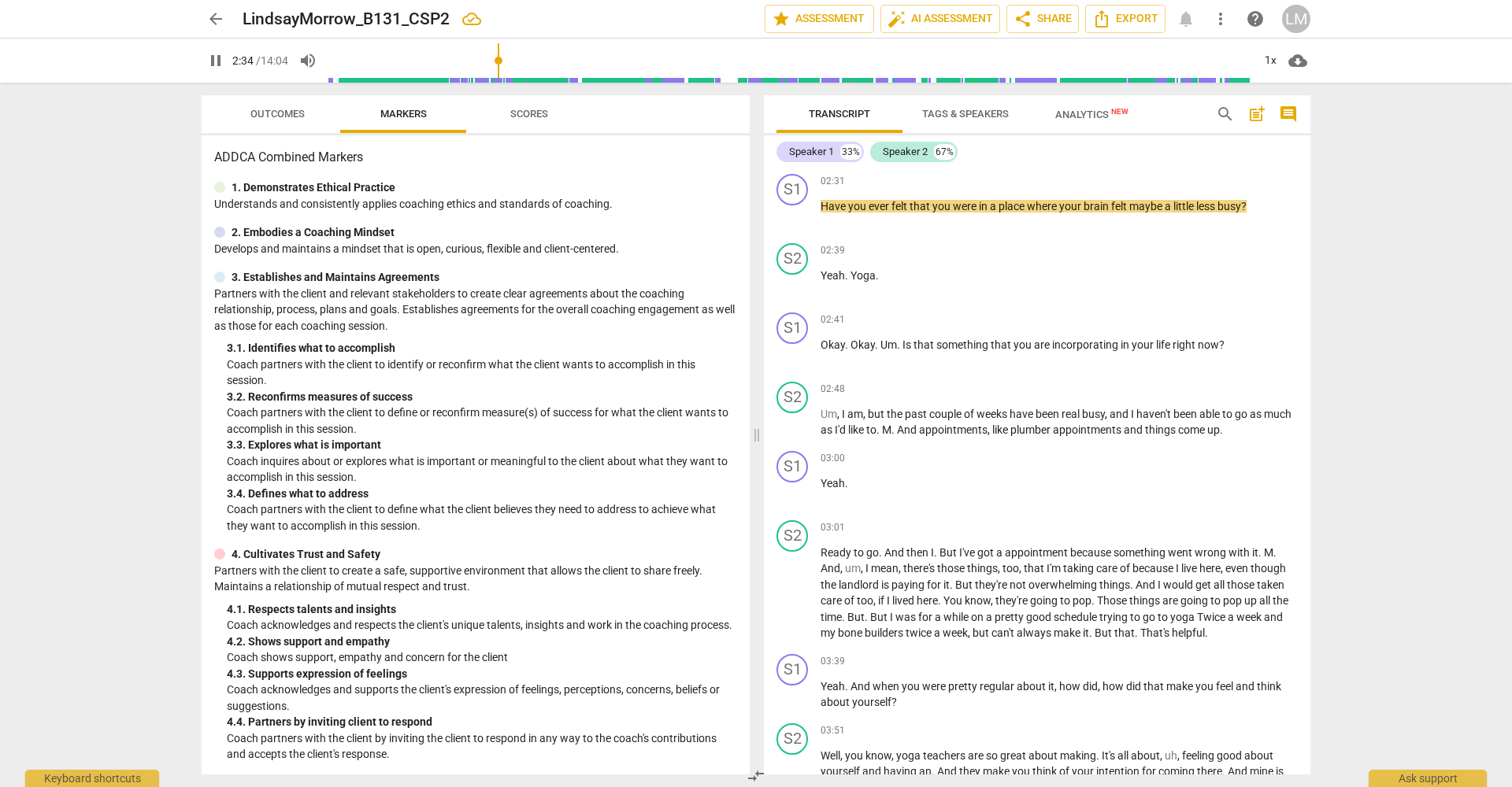
scroll to position [1231, 0]
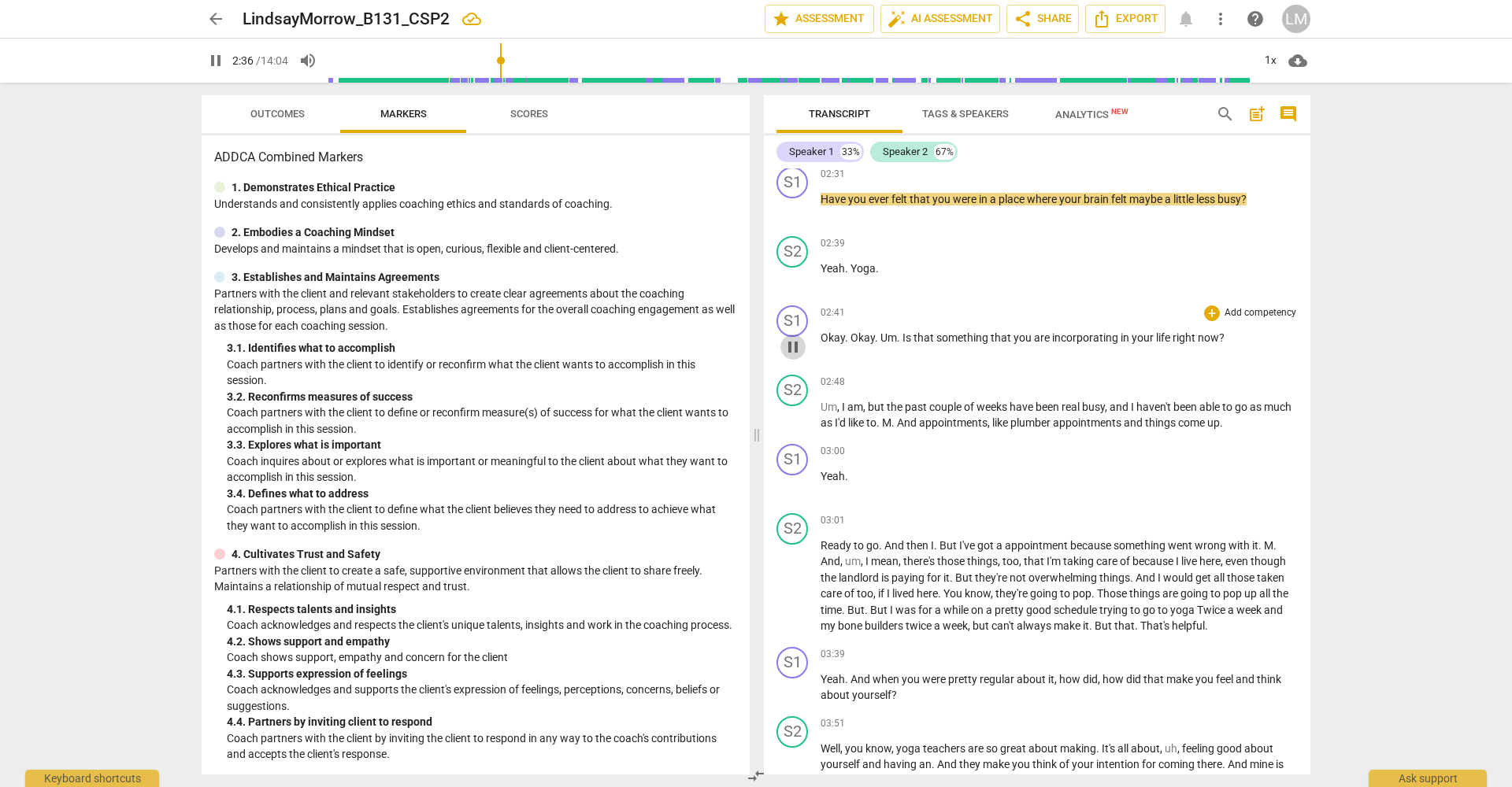
click at [792, 356] on span "pause" at bounding box center [792, 346] width 19 height 19
click at [792, 356] on span "play_arrow" at bounding box center [792, 346] width 19 height 19
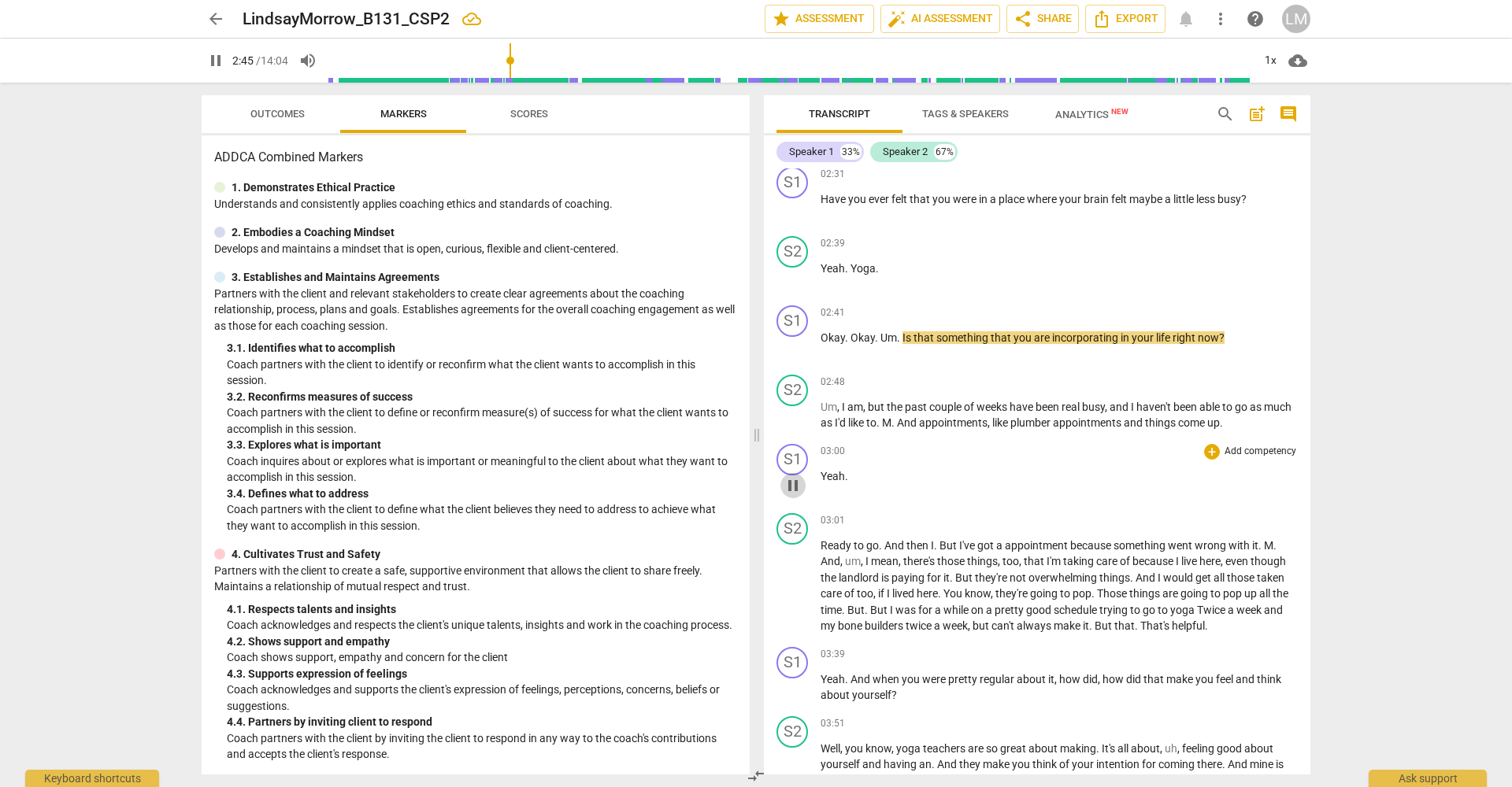
click at [793, 495] on span "pause" at bounding box center [792, 485] width 19 height 19
click at [791, 495] on span "play_arrow" at bounding box center [792, 485] width 19 height 19
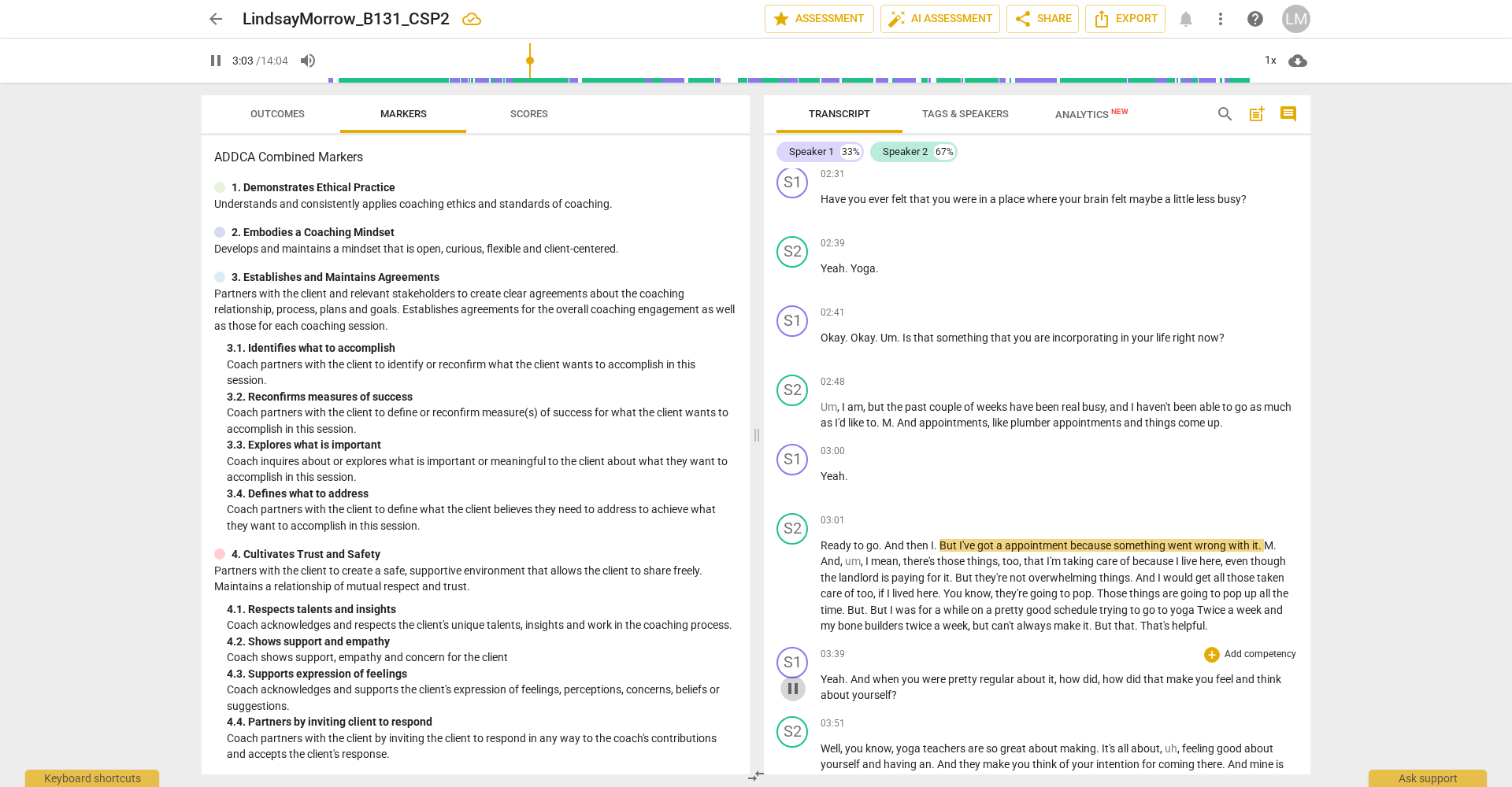
click at [797, 698] on span "pause" at bounding box center [792, 688] width 19 height 19
click at [793, 698] on span "play_arrow" at bounding box center [792, 688] width 19 height 19
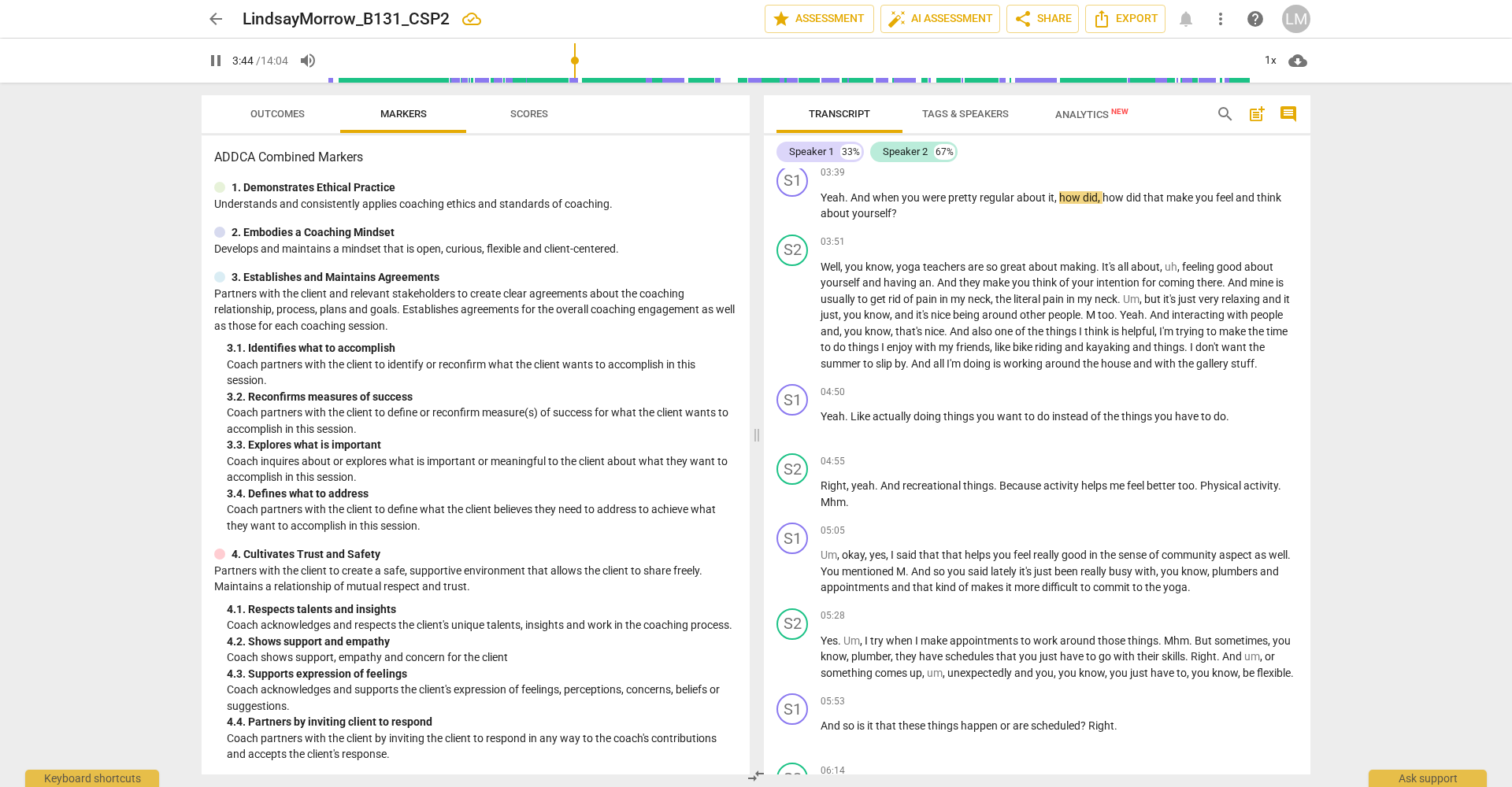
scroll to position [1720, 0]
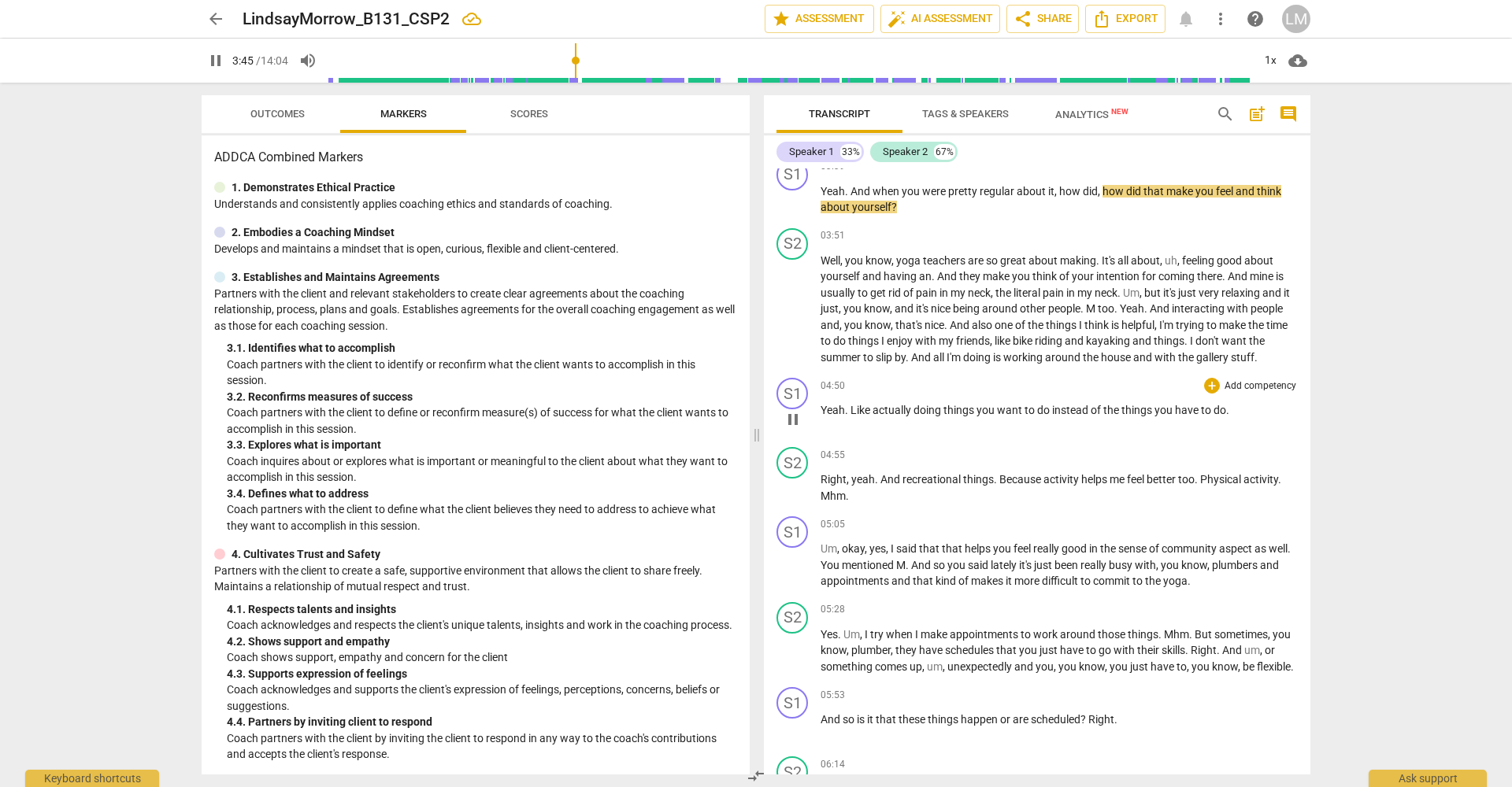
click at [794, 429] on span "pause" at bounding box center [792, 419] width 19 height 19
click at [794, 429] on span "play_arrow" at bounding box center [792, 419] width 19 height 19
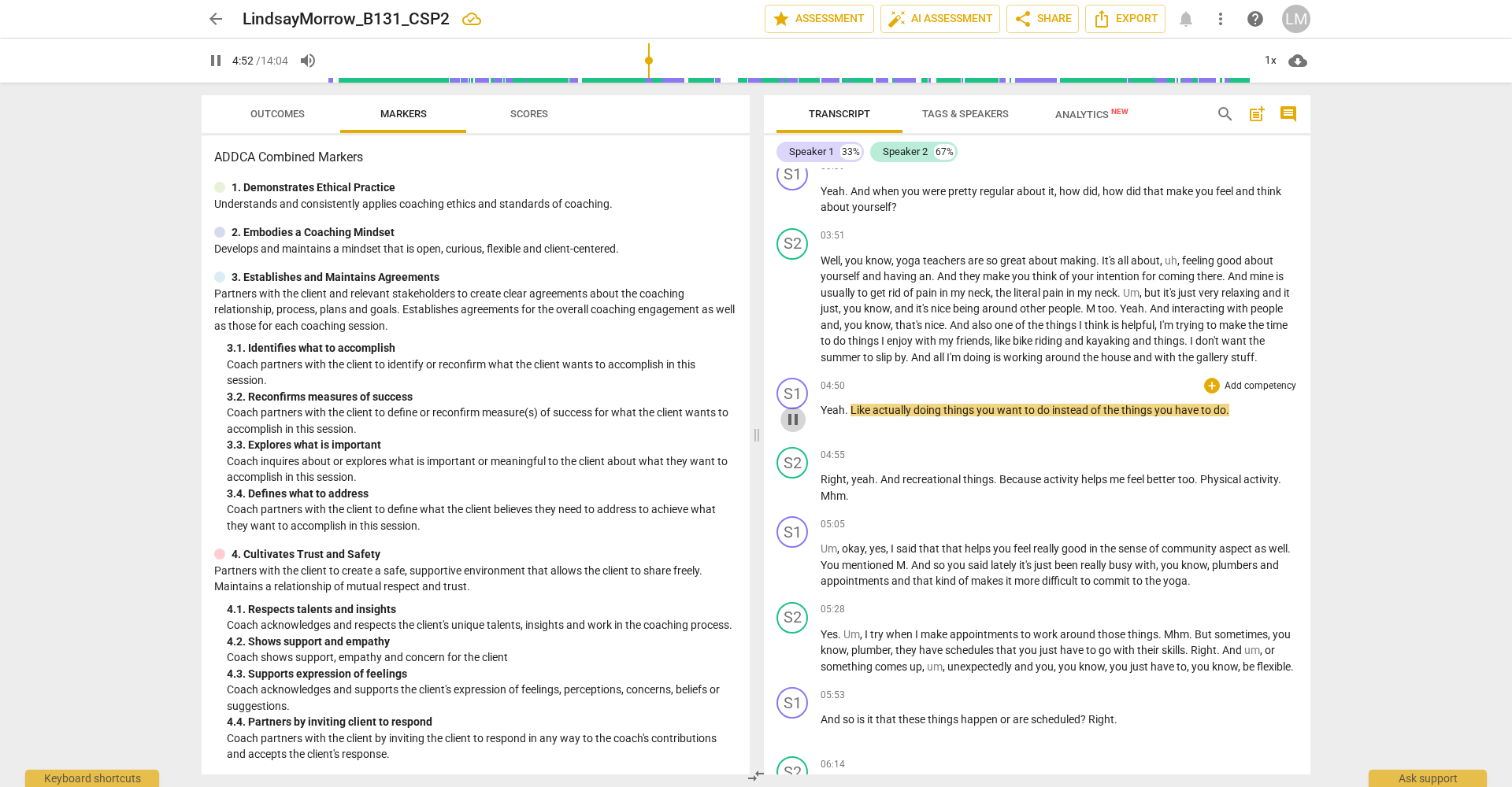
click at [794, 429] on span "pause" at bounding box center [792, 419] width 19 height 19
click at [785, 575] on span "play_arrow" at bounding box center [792, 565] width 19 height 19
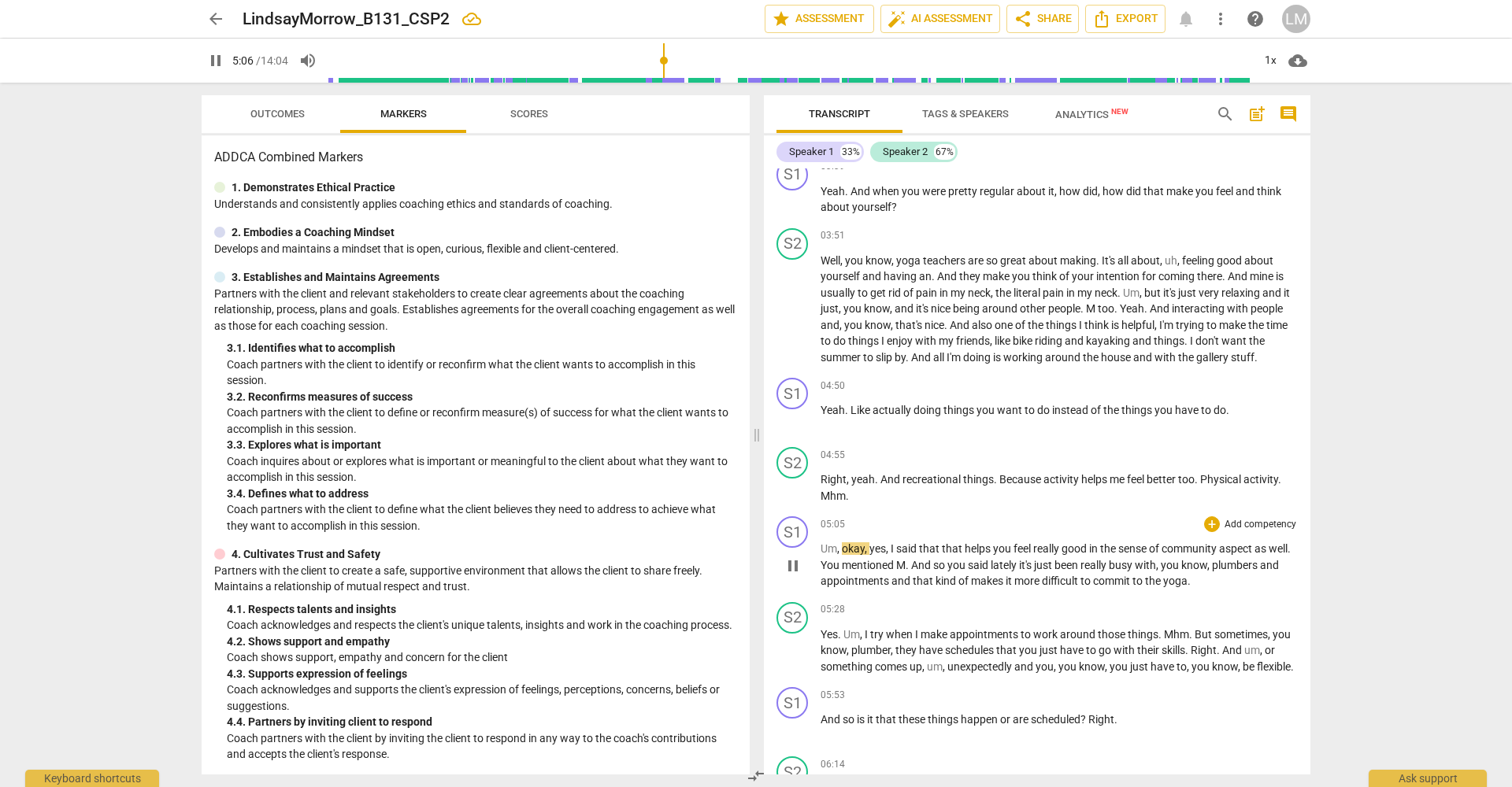
click at [794, 575] on span "pause" at bounding box center [792, 565] width 19 height 19
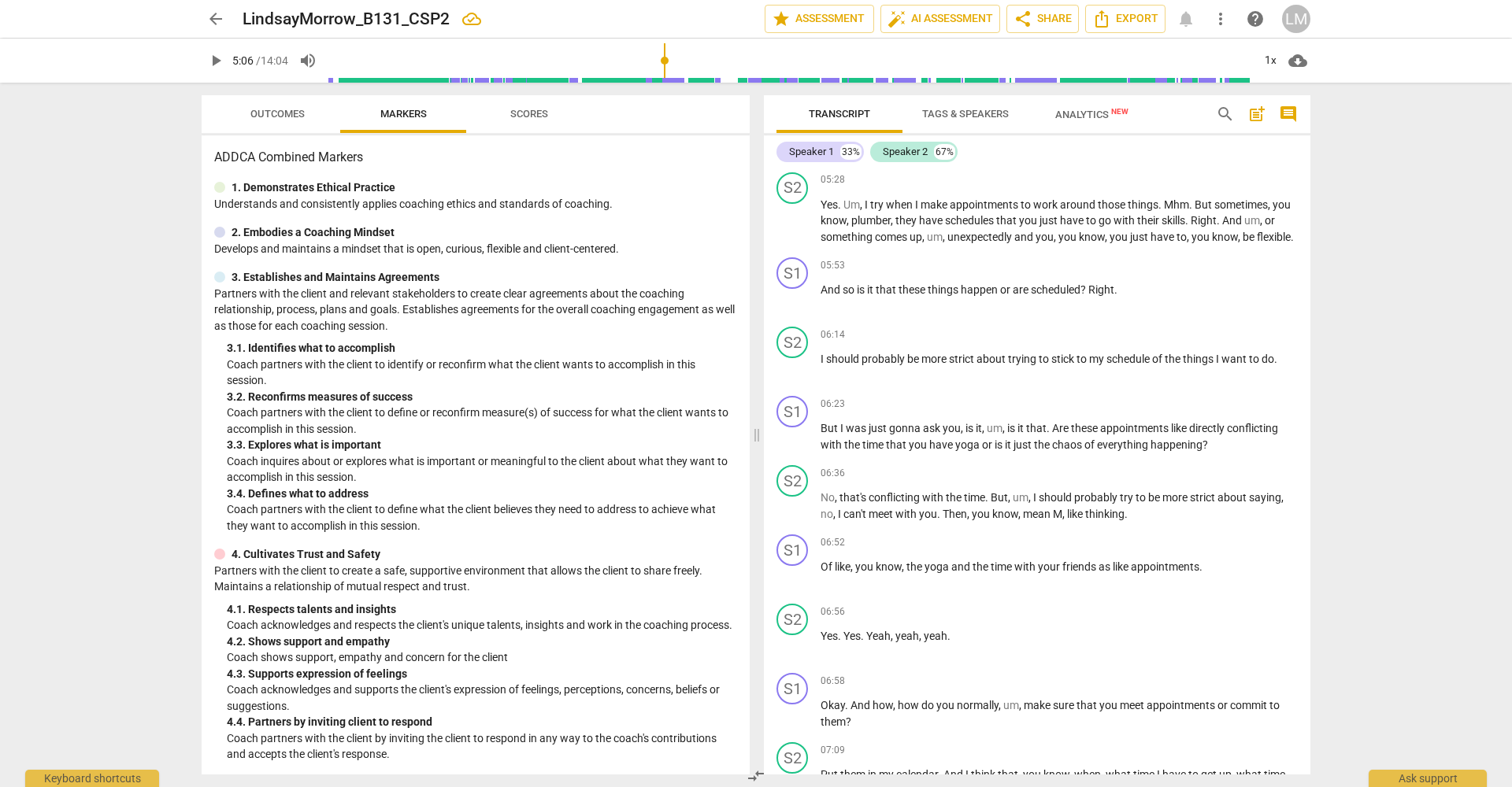
scroll to position [2162, 0]
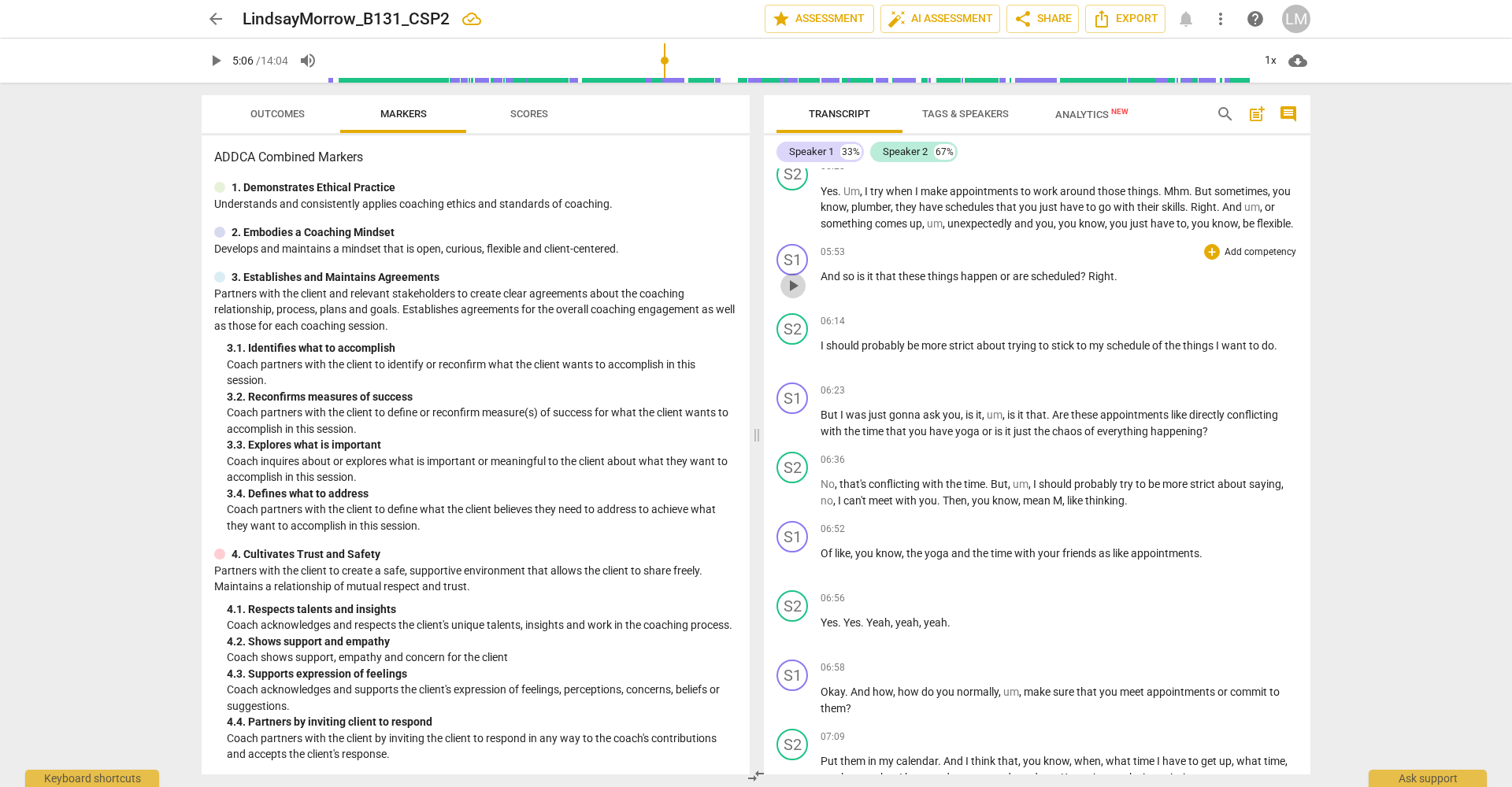
click at [790, 295] on span "play_arrow" at bounding box center [792, 285] width 19 height 19
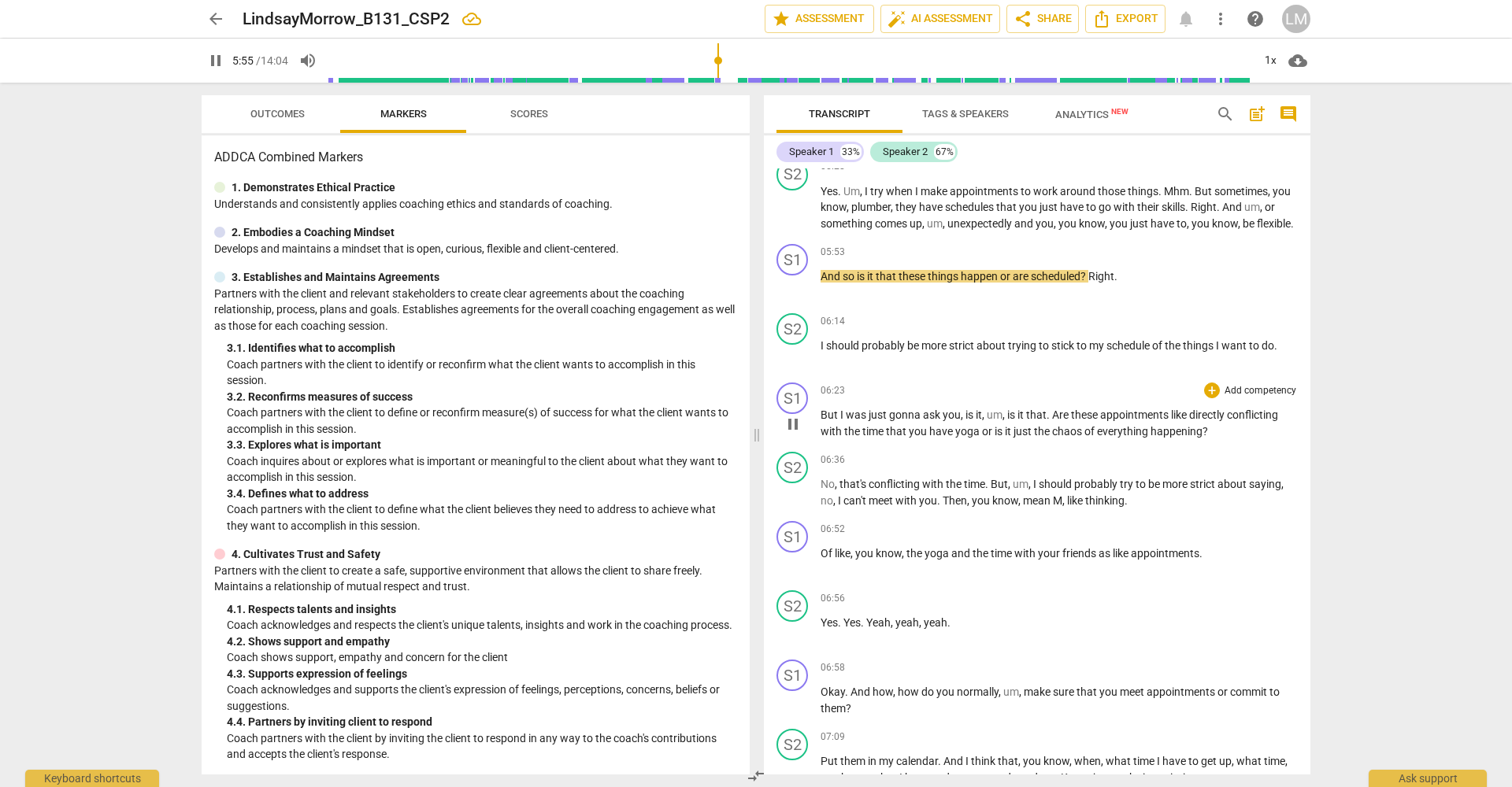
click at [791, 434] on span "pause" at bounding box center [792, 424] width 19 height 19
click at [791, 434] on span "play_arrow" at bounding box center [792, 424] width 19 height 19
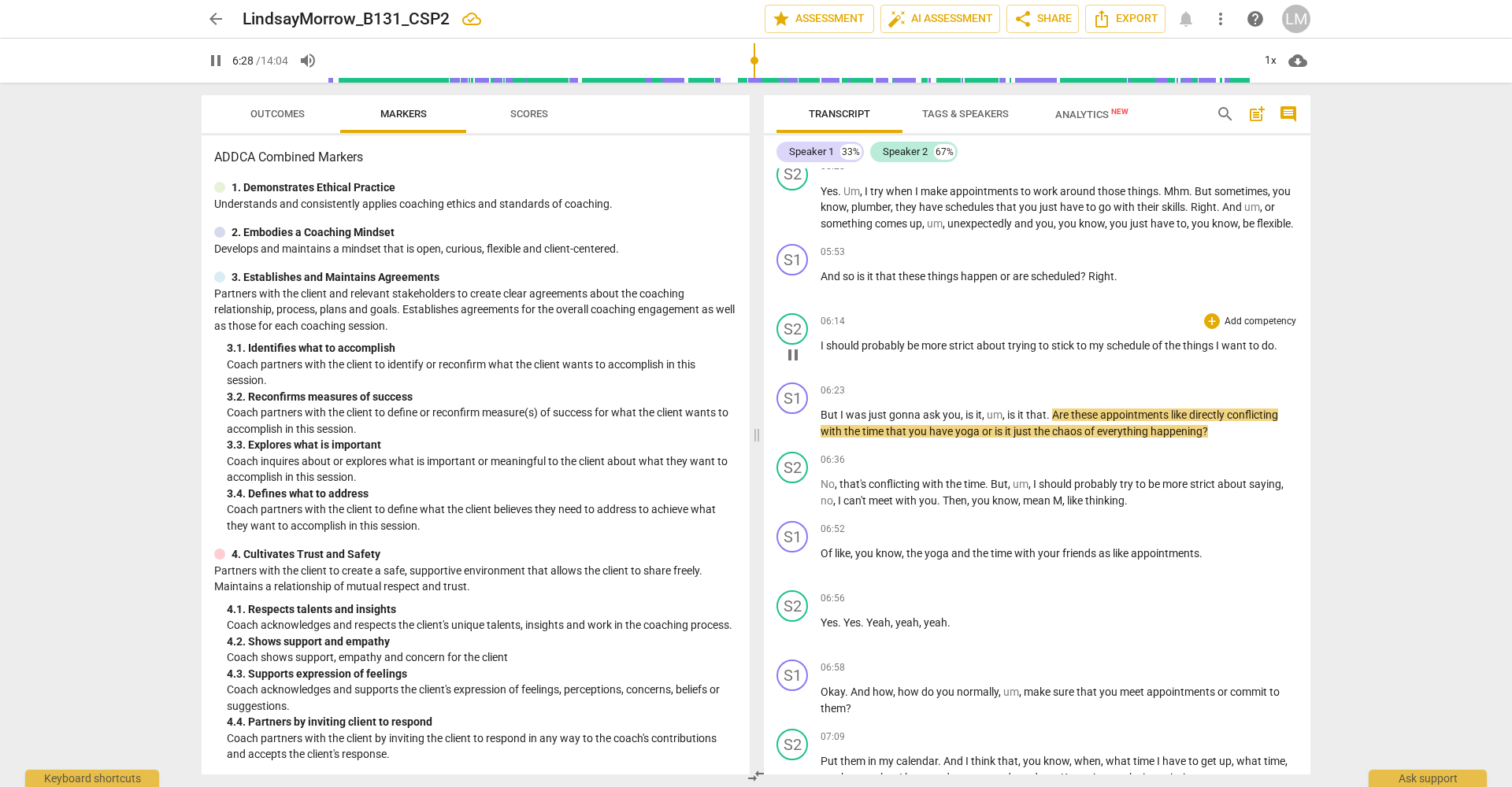
click at [790, 364] on span "pause" at bounding box center [792, 354] width 19 height 19
click at [795, 295] on span "play_arrow" at bounding box center [792, 285] width 19 height 19
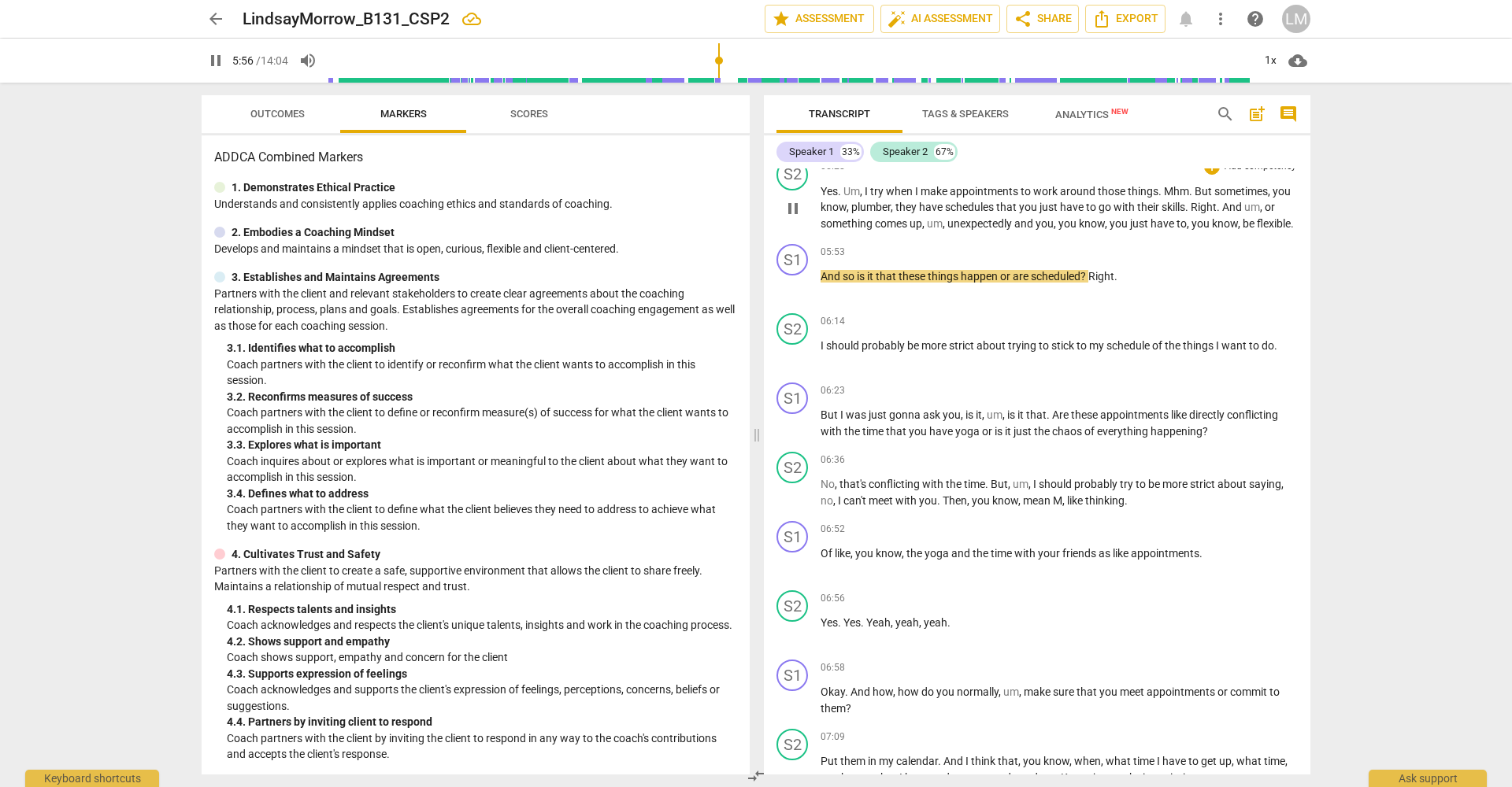
click at [790, 218] on span "pause" at bounding box center [792, 208] width 19 height 19
click at [790, 218] on span "play_arrow" at bounding box center [792, 208] width 19 height 19
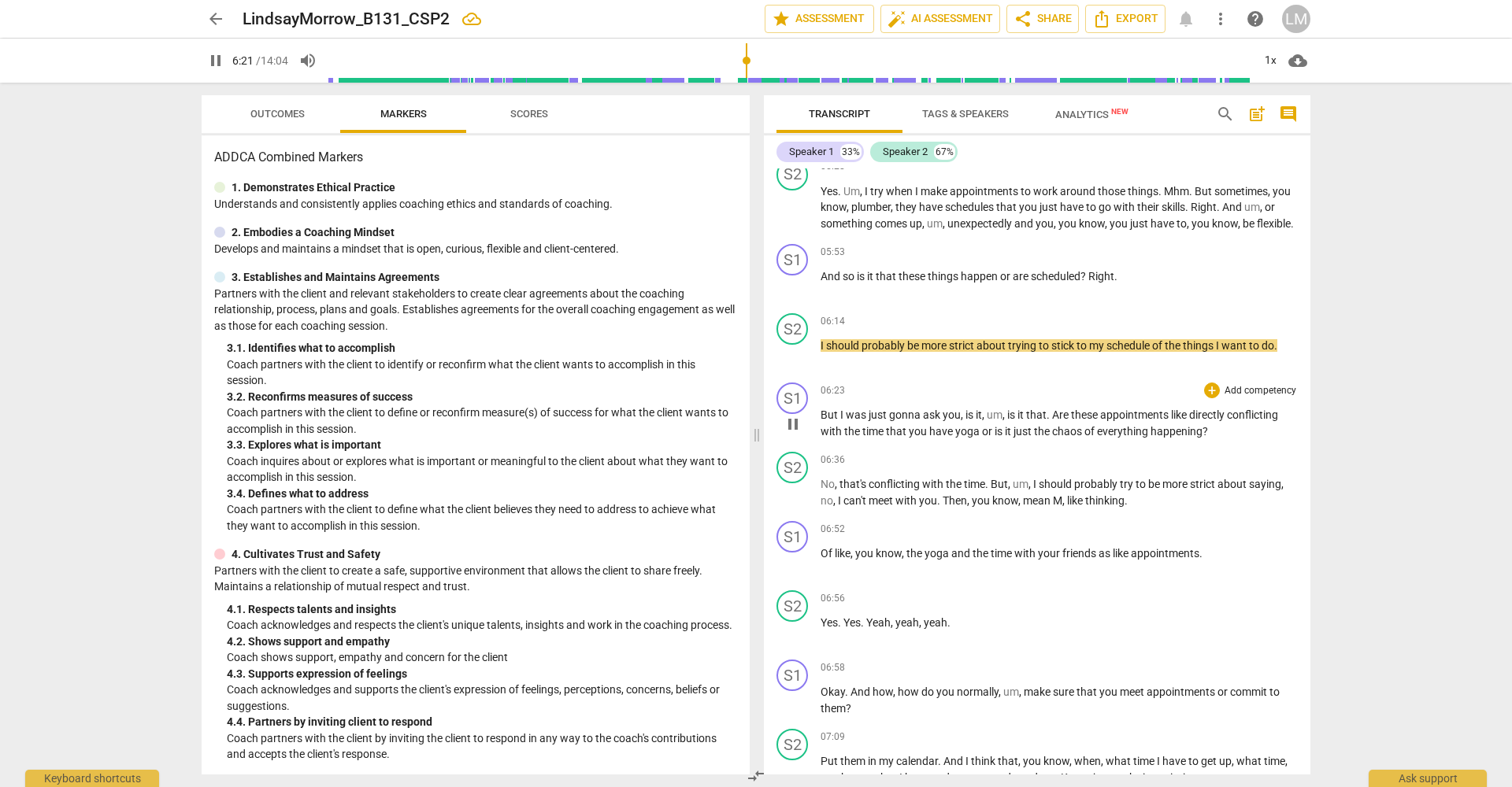
click at [790, 434] on span "pause" at bounding box center [792, 424] width 19 height 19
type input "382"
click at [213, 24] on span "arrow_back" at bounding box center [215, 19] width 19 height 19
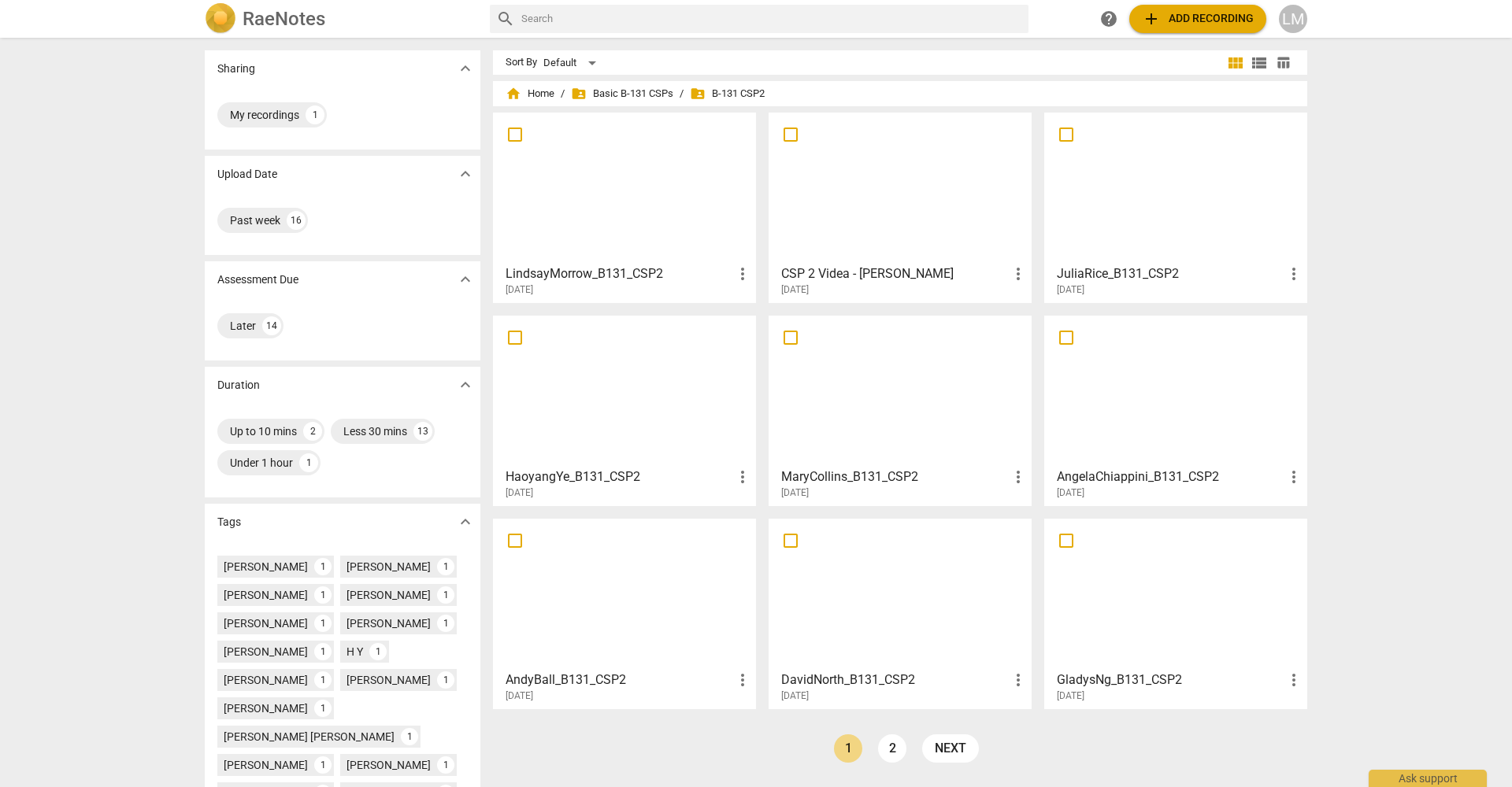
click at [937, 217] on div at bounding box center [900, 187] width 252 height 140
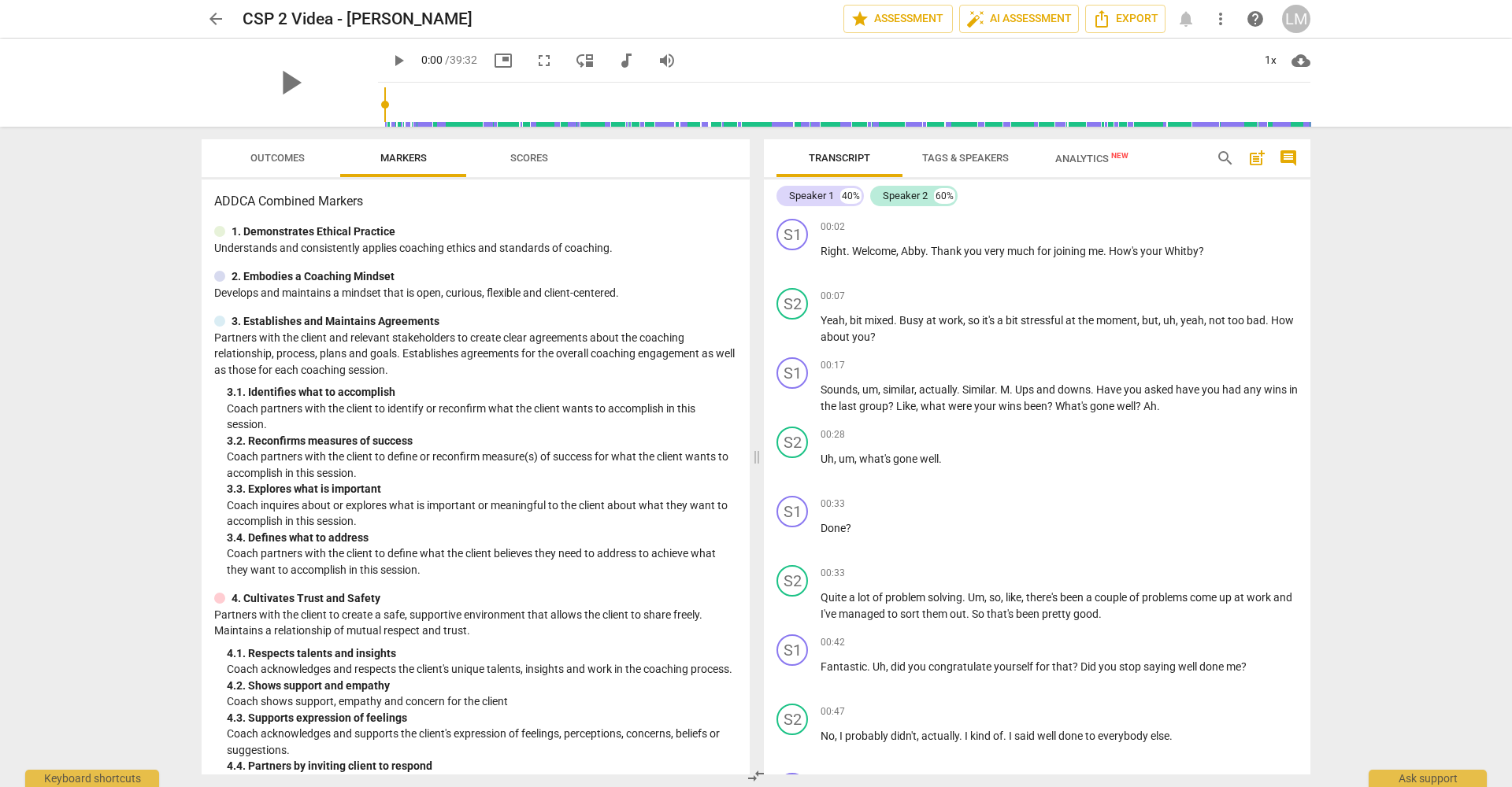
click at [221, 21] on span "arrow_back" at bounding box center [215, 19] width 19 height 19
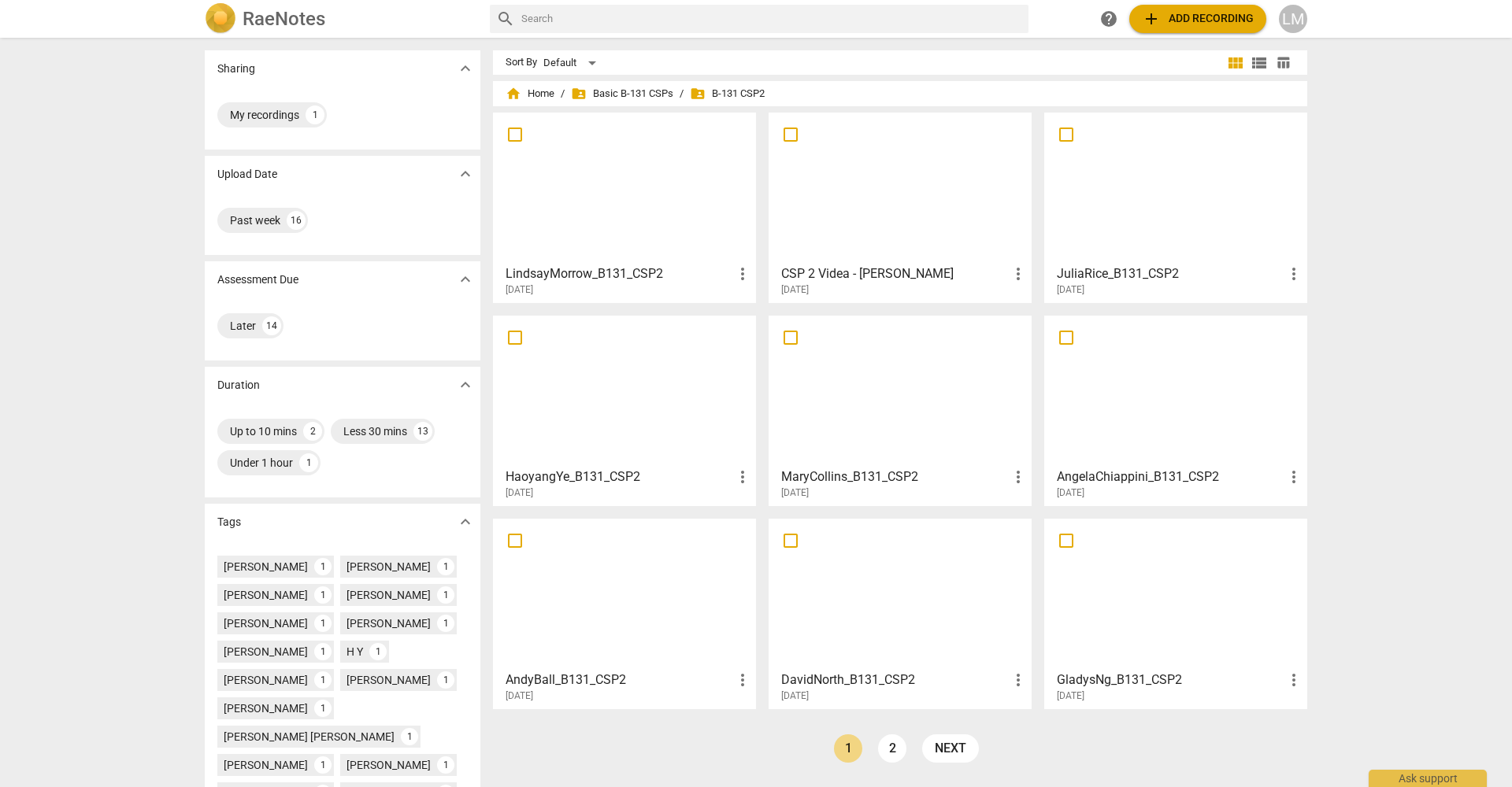
click at [1140, 202] on div at bounding box center [1175, 187] width 252 height 140
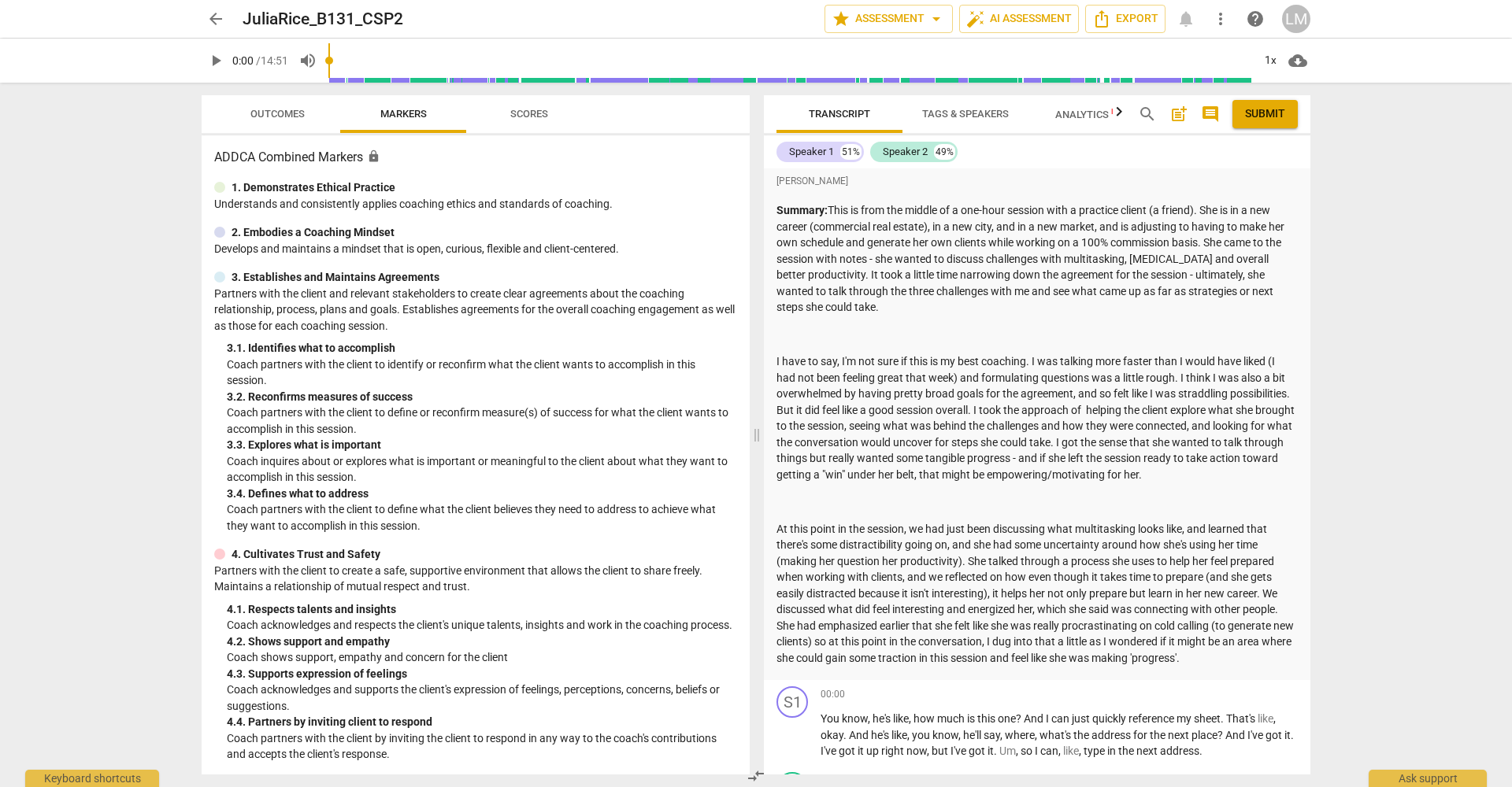
click at [215, 17] on span "arrow_back" at bounding box center [215, 19] width 19 height 19
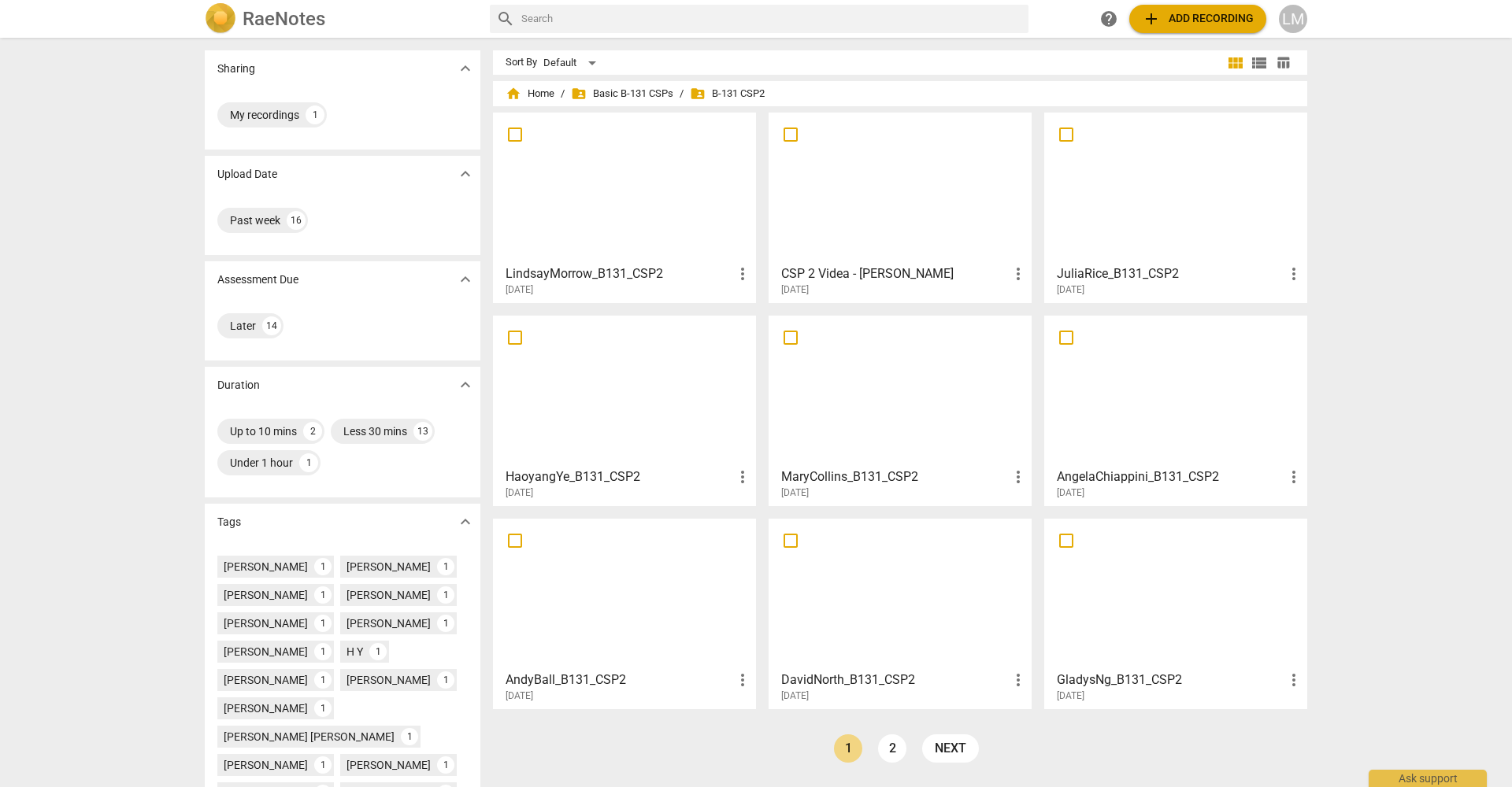
click at [593, 395] on div at bounding box center [624, 390] width 252 height 140
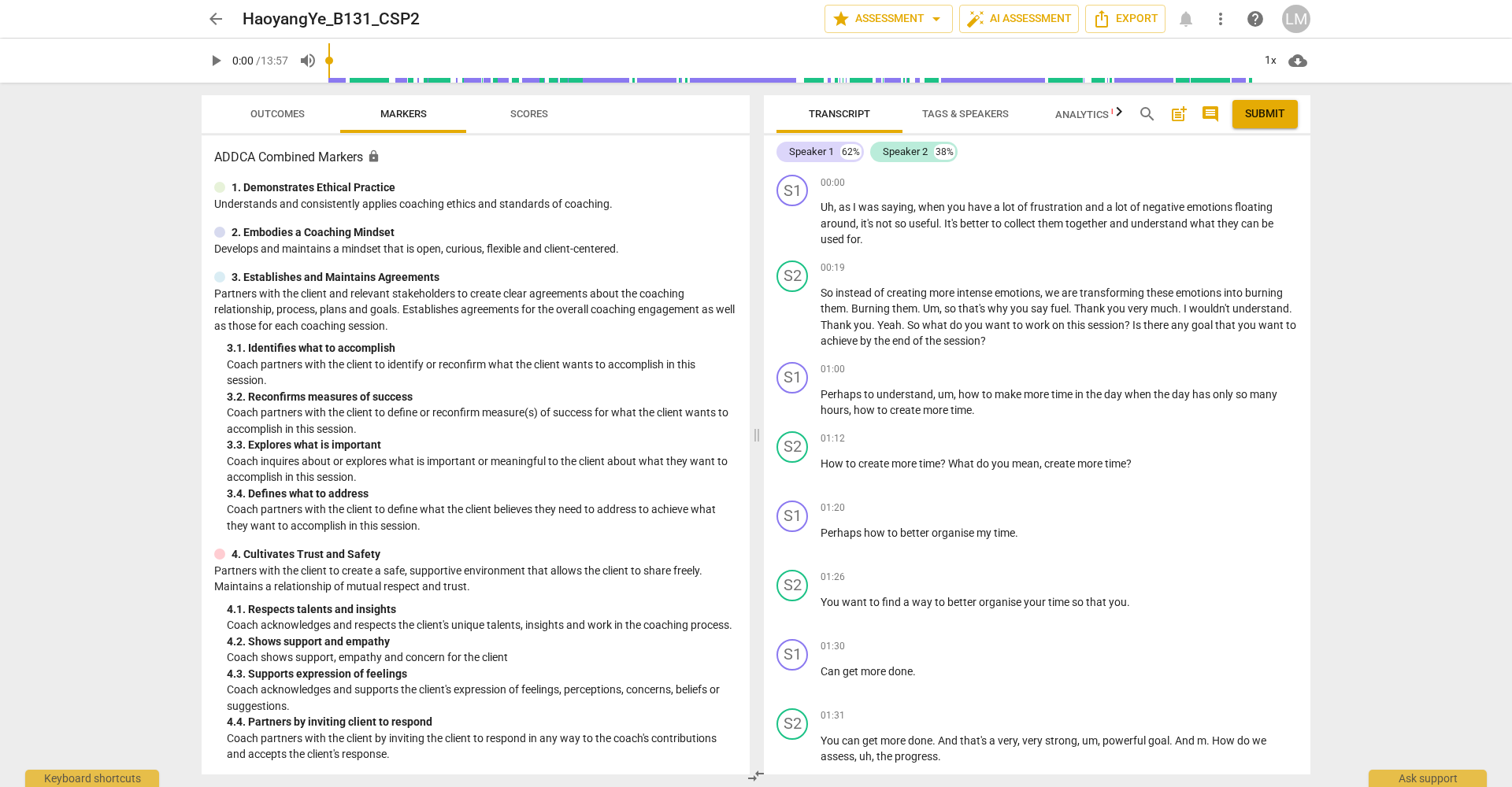
click at [209, 20] on span "arrow_back" at bounding box center [215, 19] width 19 height 19
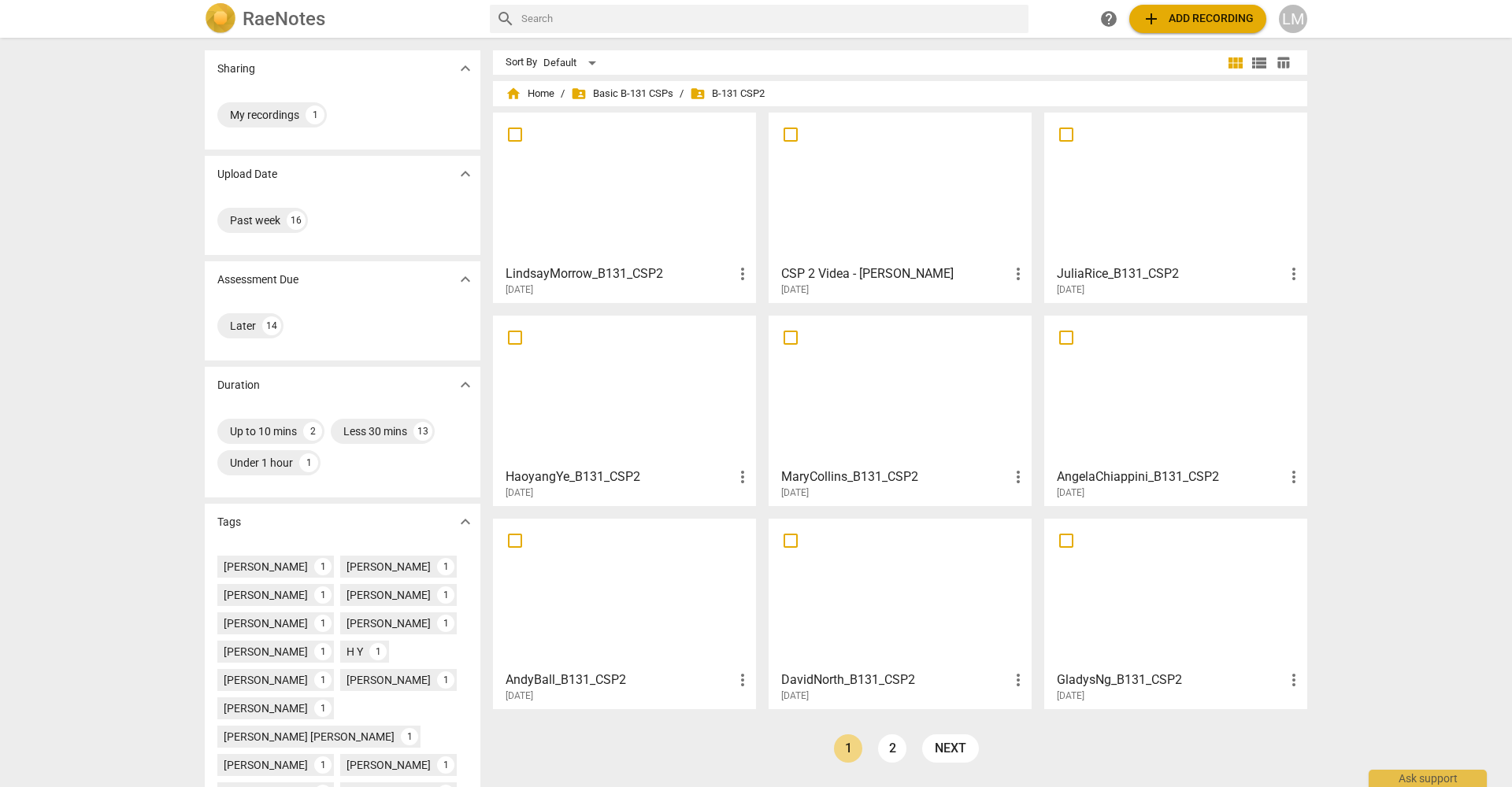
click at [870, 413] on div at bounding box center [900, 390] width 252 height 140
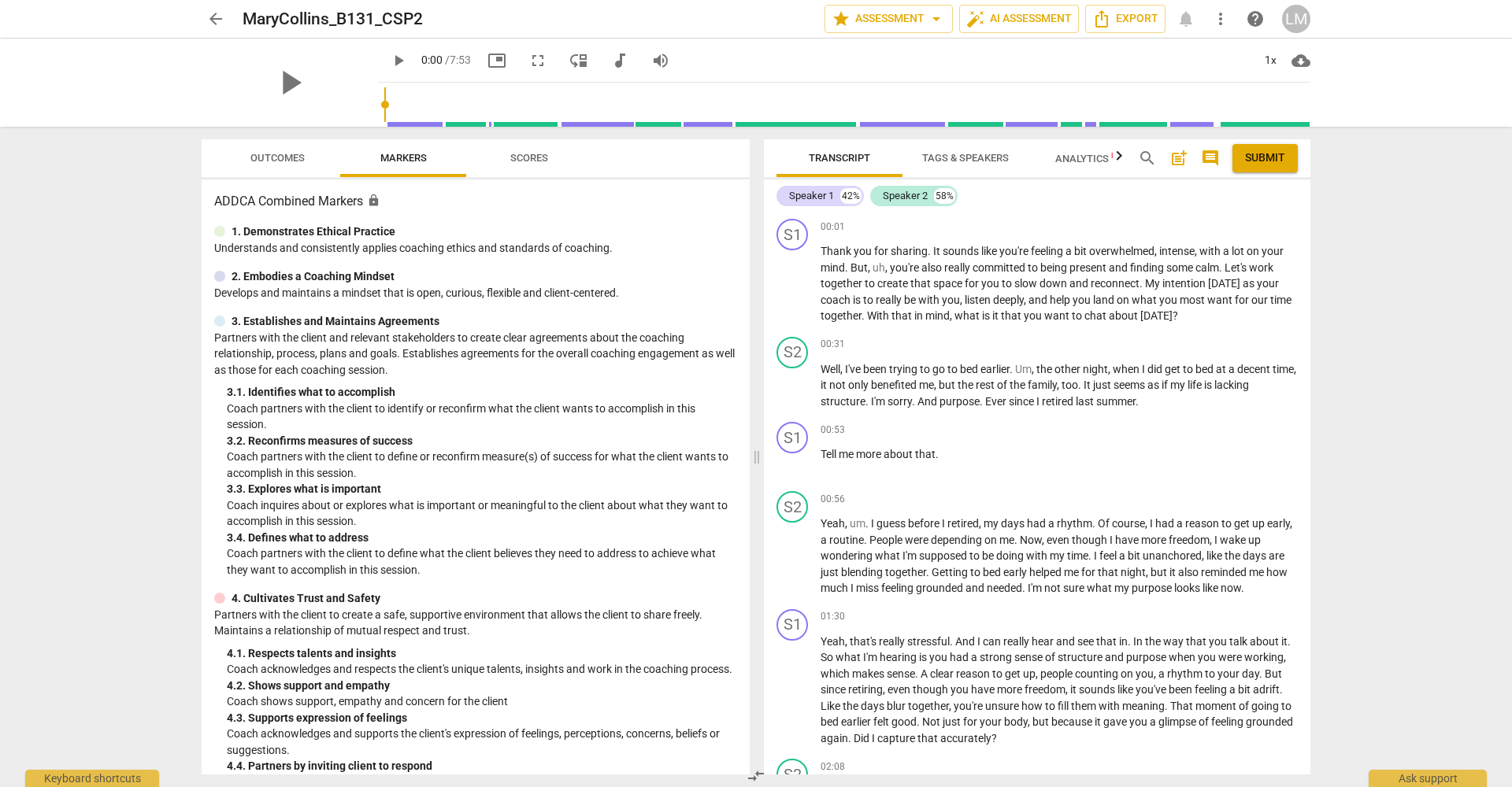
click at [210, 23] on span "arrow_back" at bounding box center [215, 19] width 19 height 19
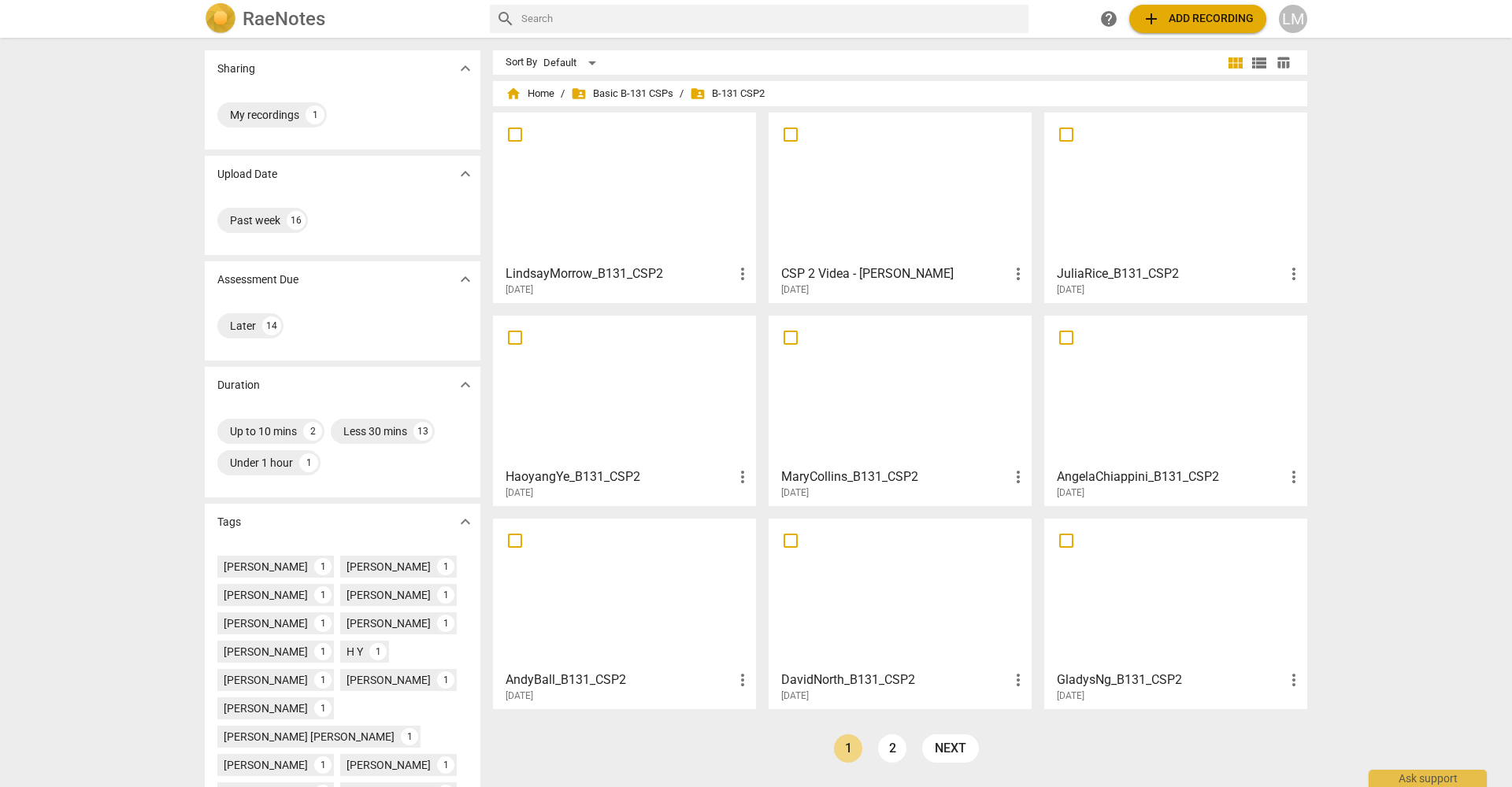
click at [1198, 387] on div at bounding box center [1175, 390] width 252 height 140
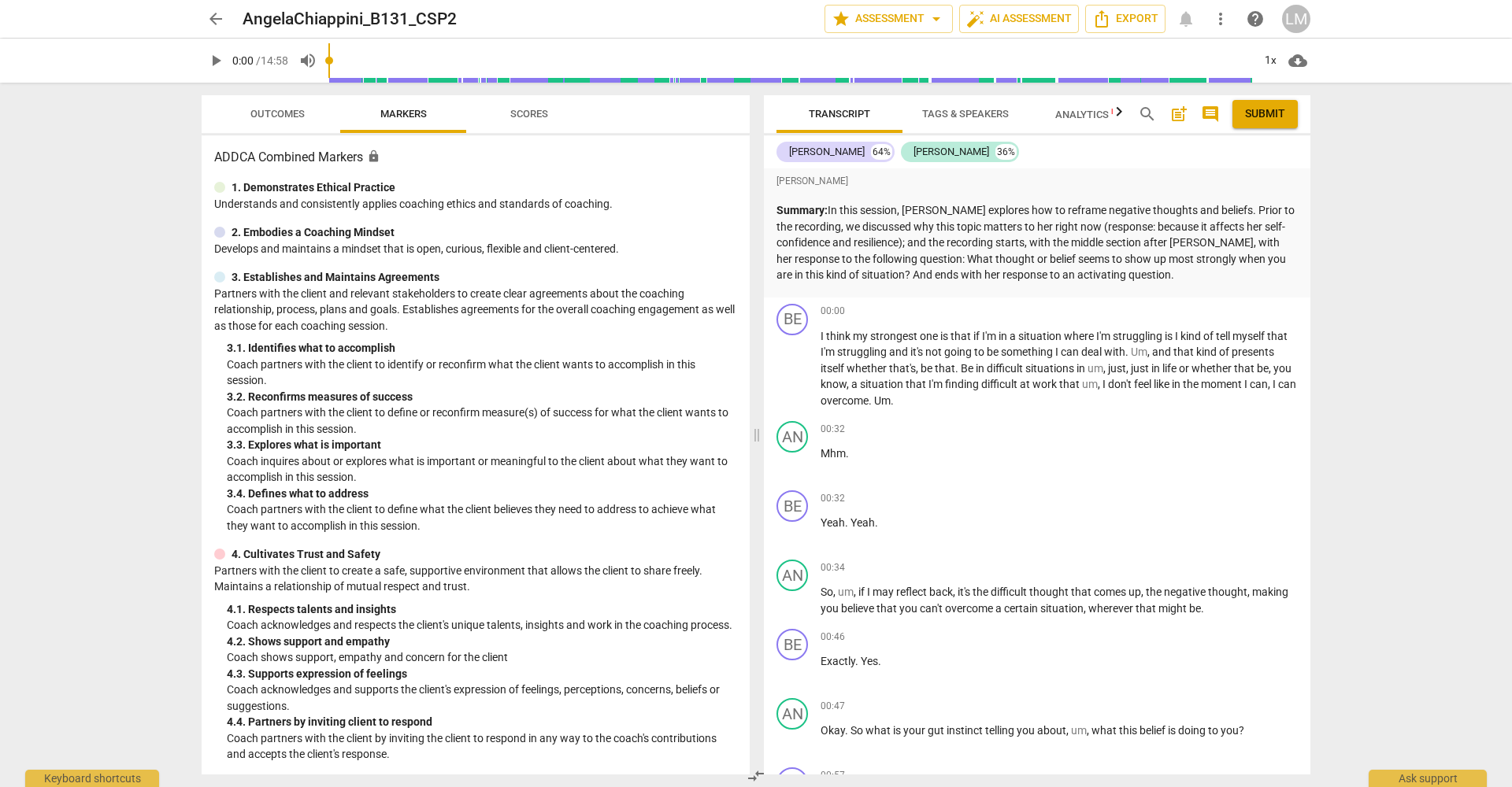
click at [214, 17] on span "arrow_back" at bounding box center [215, 19] width 19 height 19
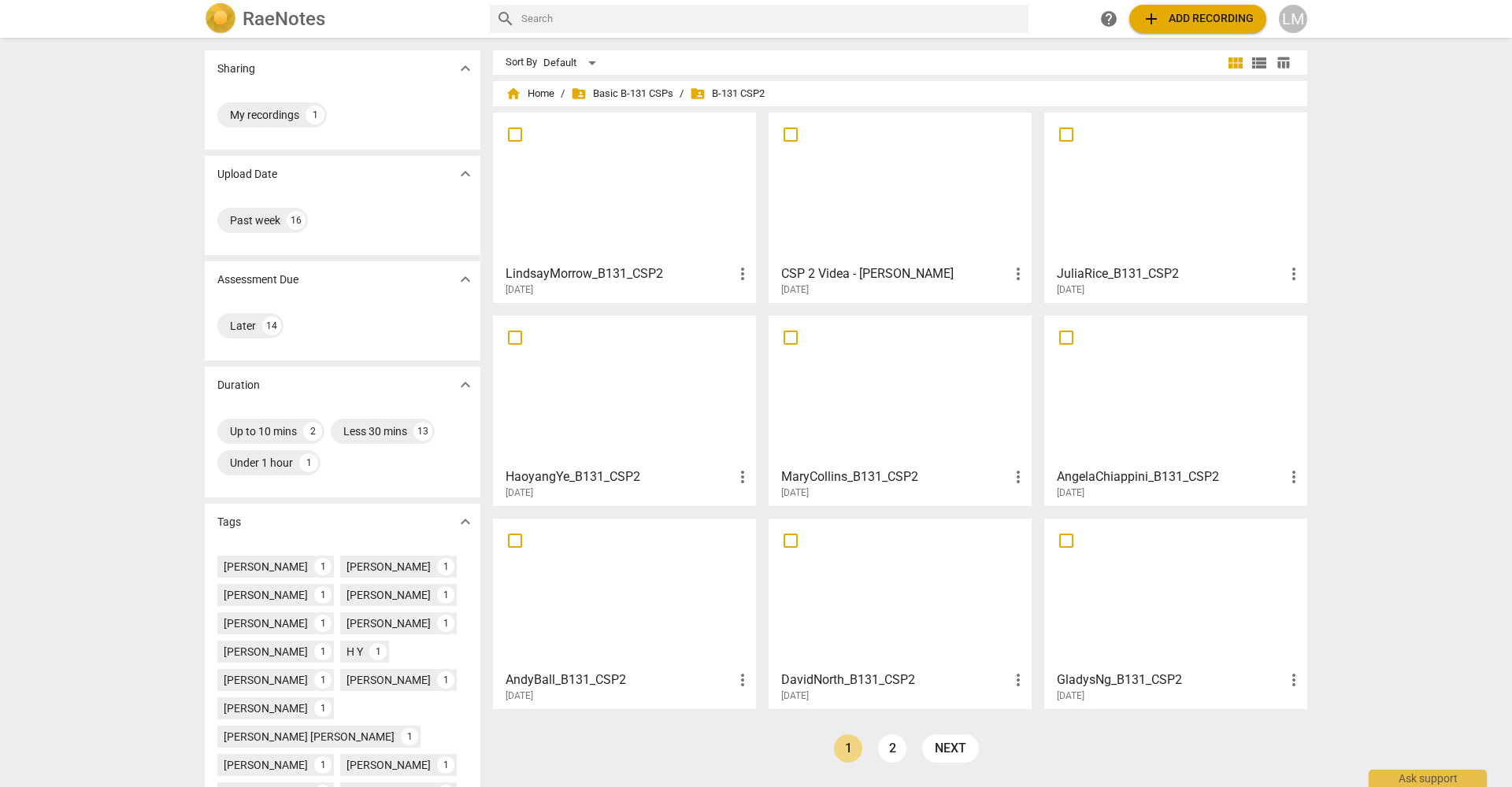
click at [641, 590] on div at bounding box center [624, 594] width 252 height 140
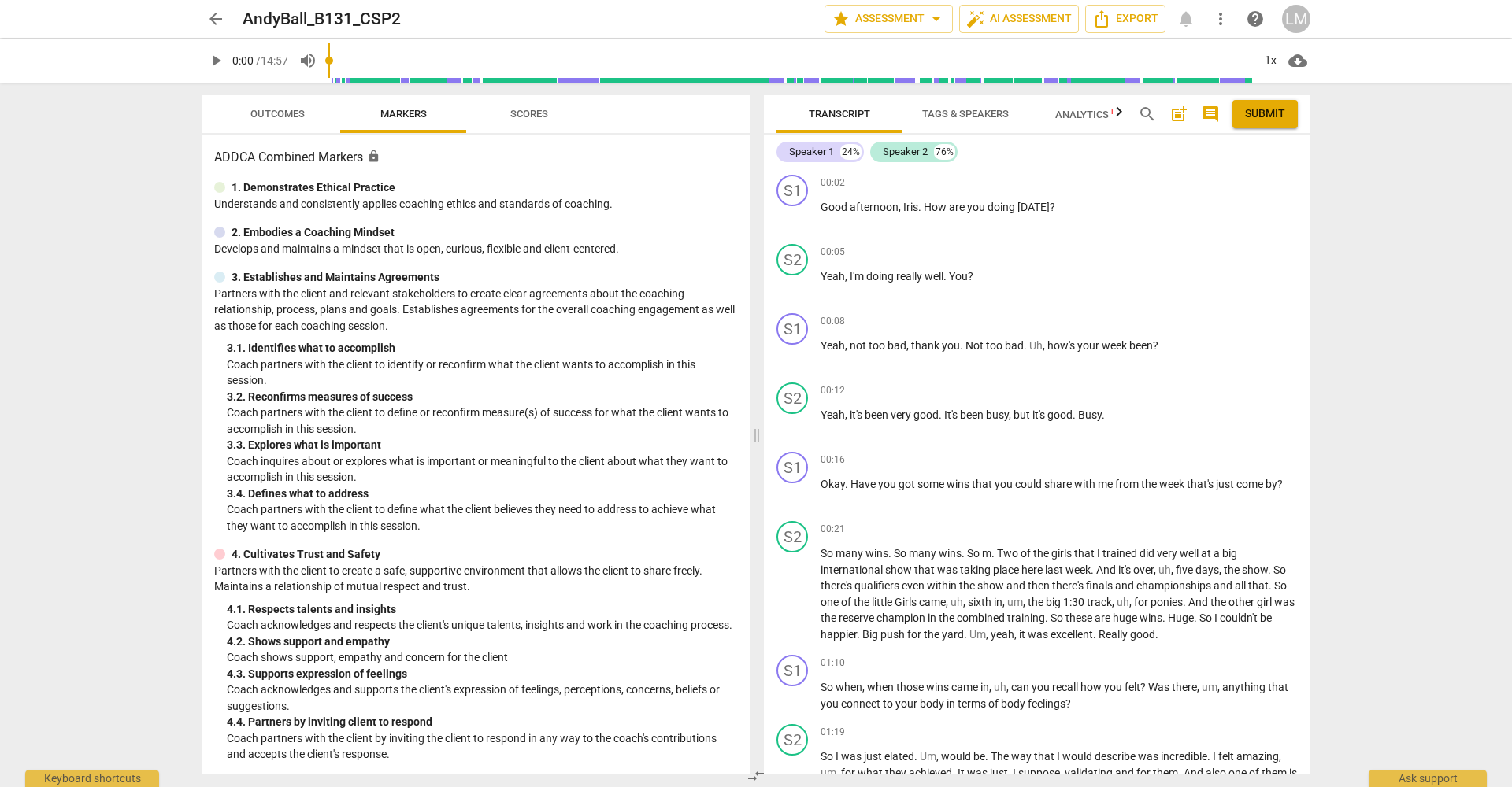
click at [211, 19] on span "arrow_back" at bounding box center [215, 19] width 19 height 19
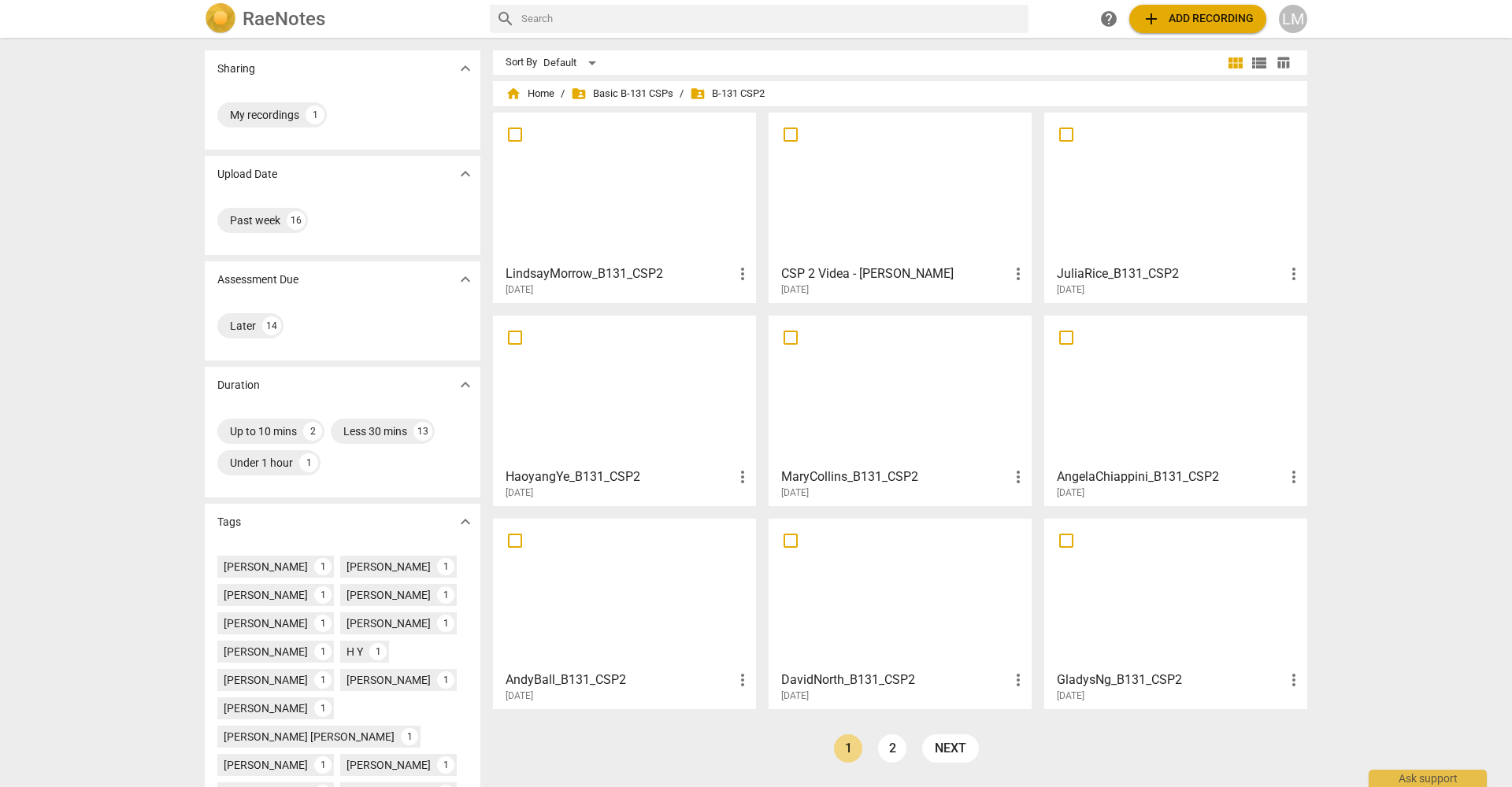
click at [866, 625] on div at bounding box center [900, 594] width 252 height 140
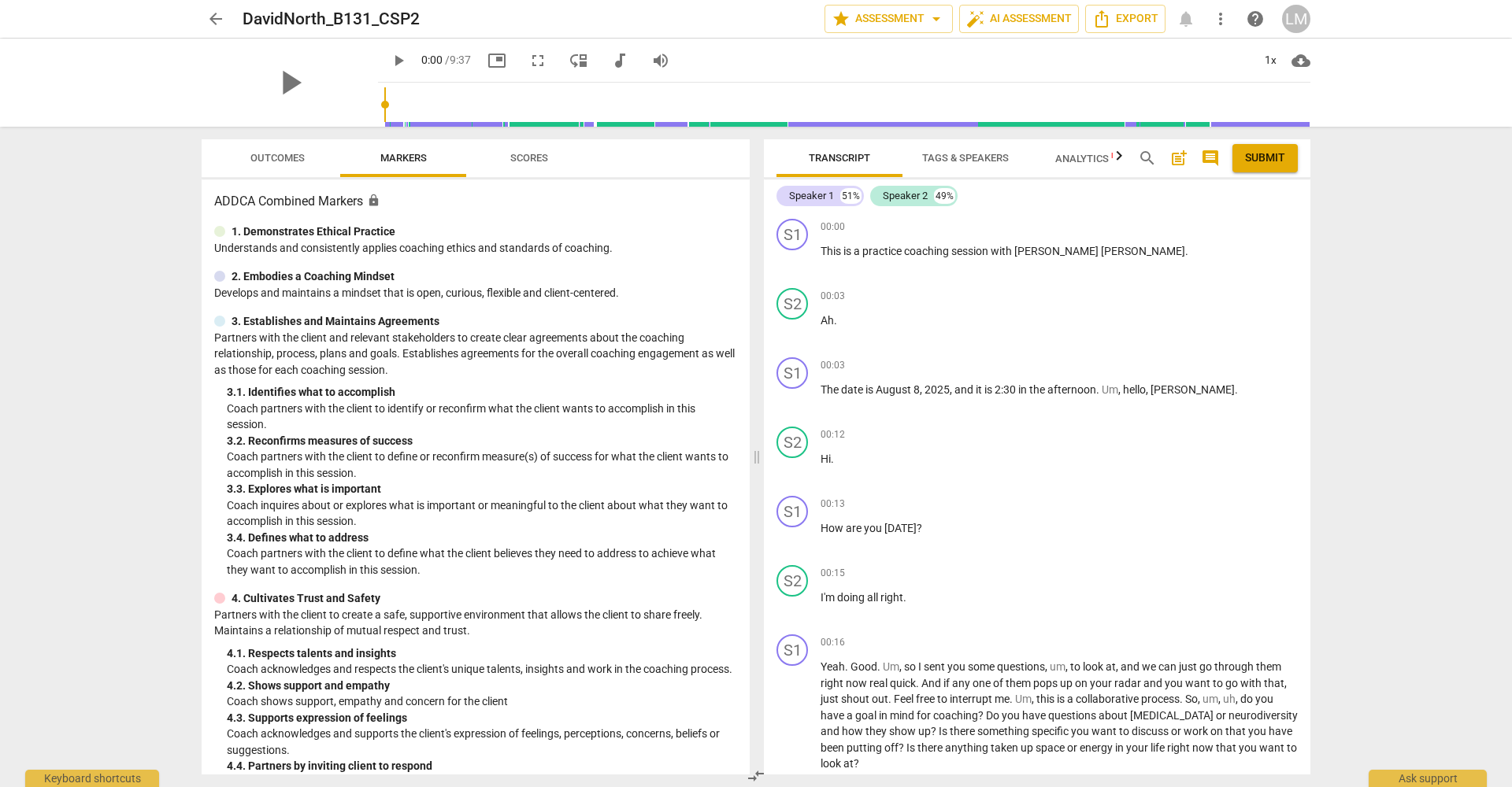
click at [218, 21] on span "arrow_back" at bounding box center [215, 19] width 19 height 19
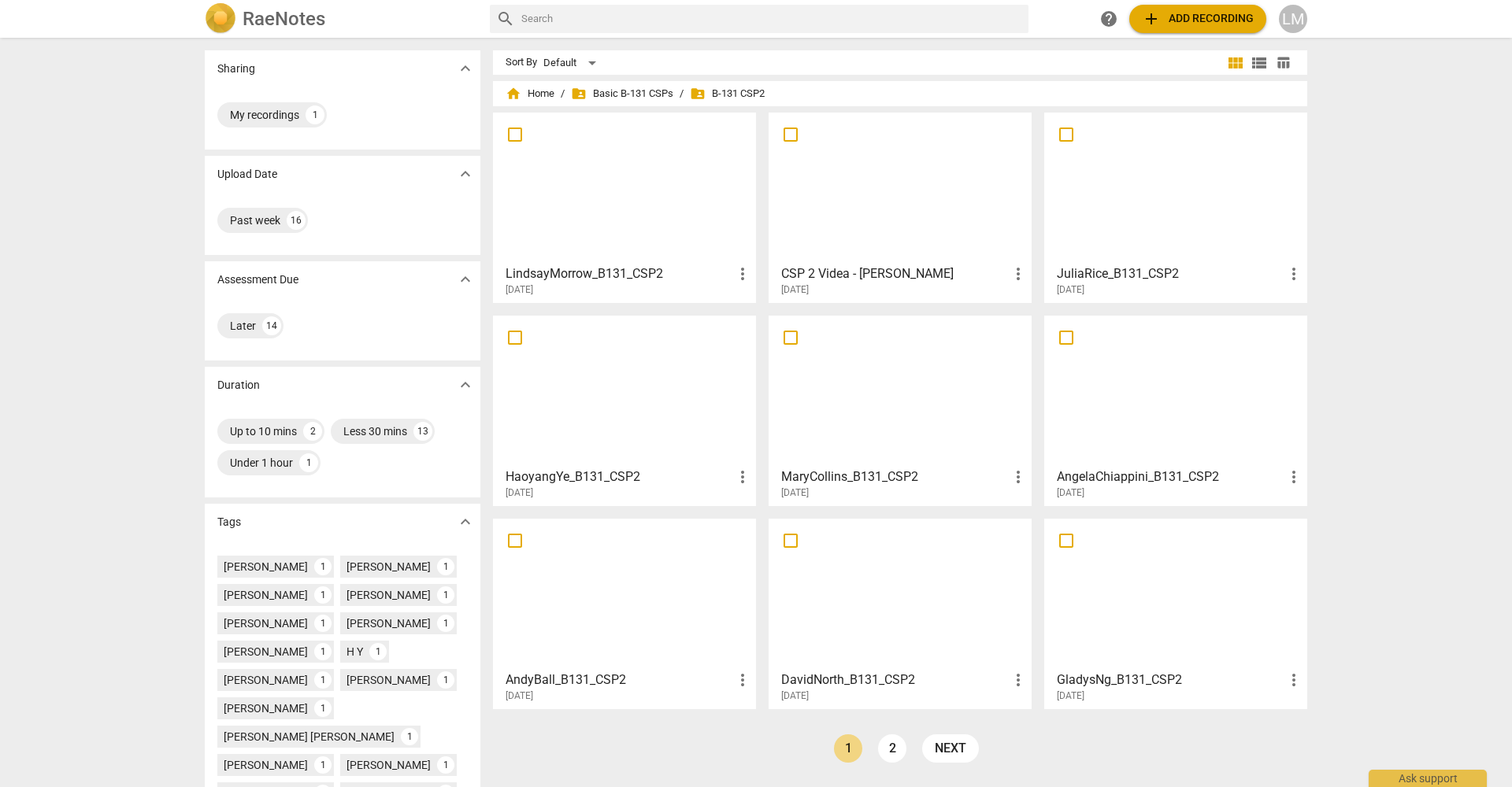
click at [1409, 188] on div "Sharing expand_more My recordings 1 Upload Date expand_more Past week 16 Assess…" at bounding box center [756, 413] width 1512 height 747
click at [1466, 413] on div "Sharing expand_more My recordings 1 Upload Date expand_more Past week 16 Assess…" at bounding box center [756, 413] width 1512 height 747
click at [1425, 393] on div "Sharing expand_more My recordings 1 Upload Date expand_more Past week 16 Assess…" at bounding box center [756, 413] width 1512 height 747
click at [1240, 603] on div at bounding box center [1175, 594] width 252 height 140
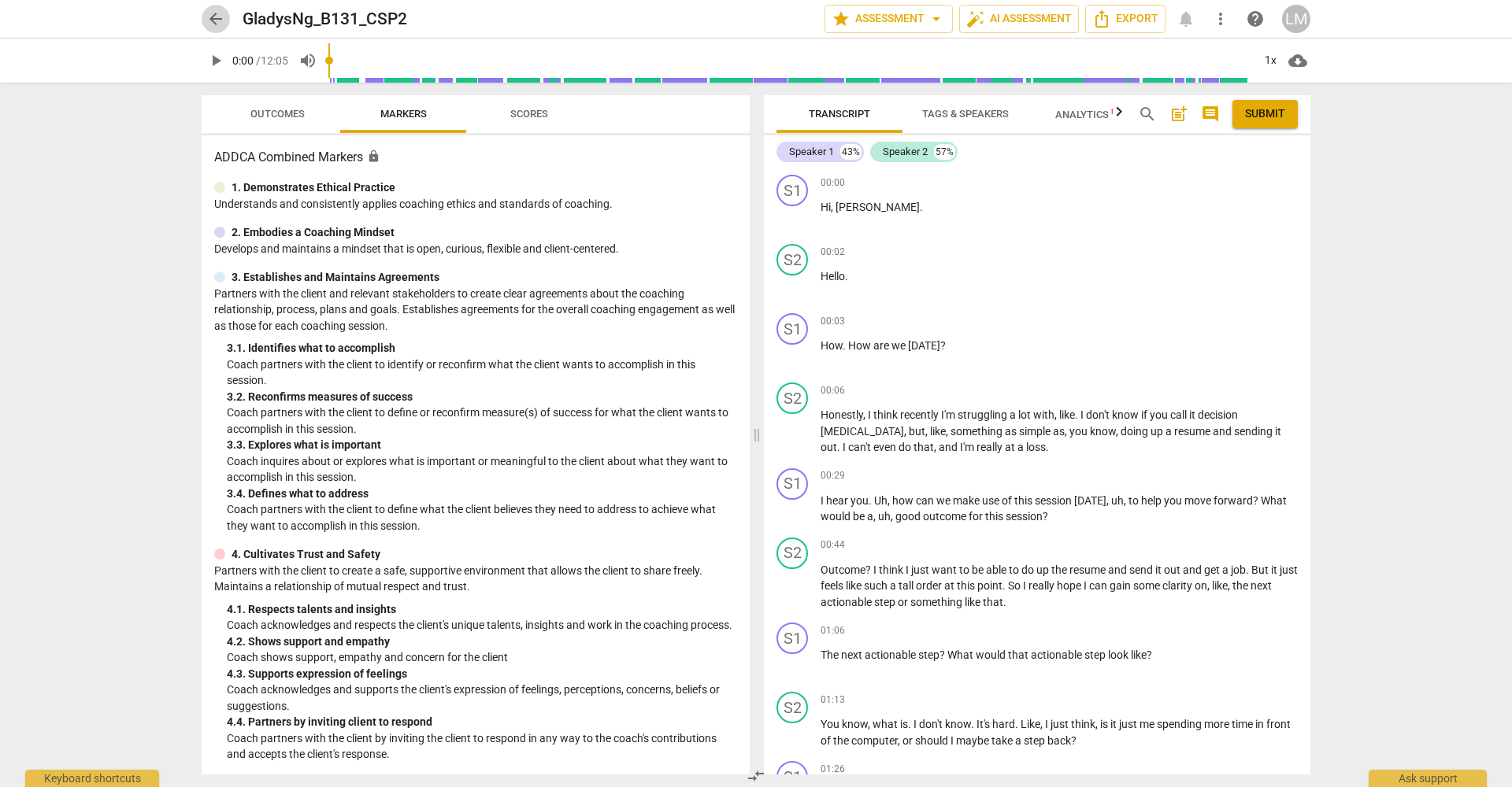
click at [214, 18] on span "arrow_back" at bounding box center [215, 19] width 19 height 19
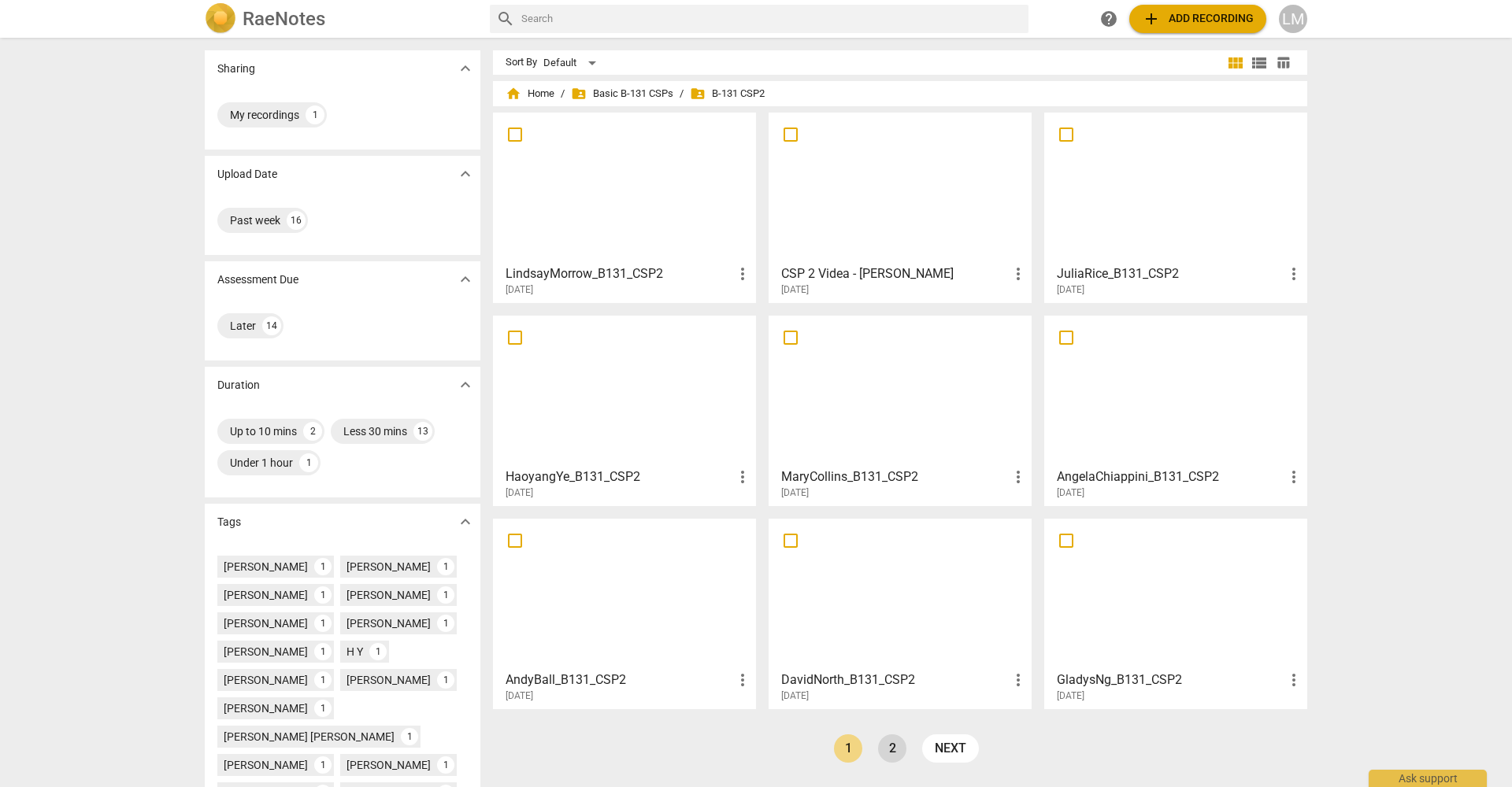
click at [892, 754] on link "2" at bounding box center [892, 748] width 29 height 29
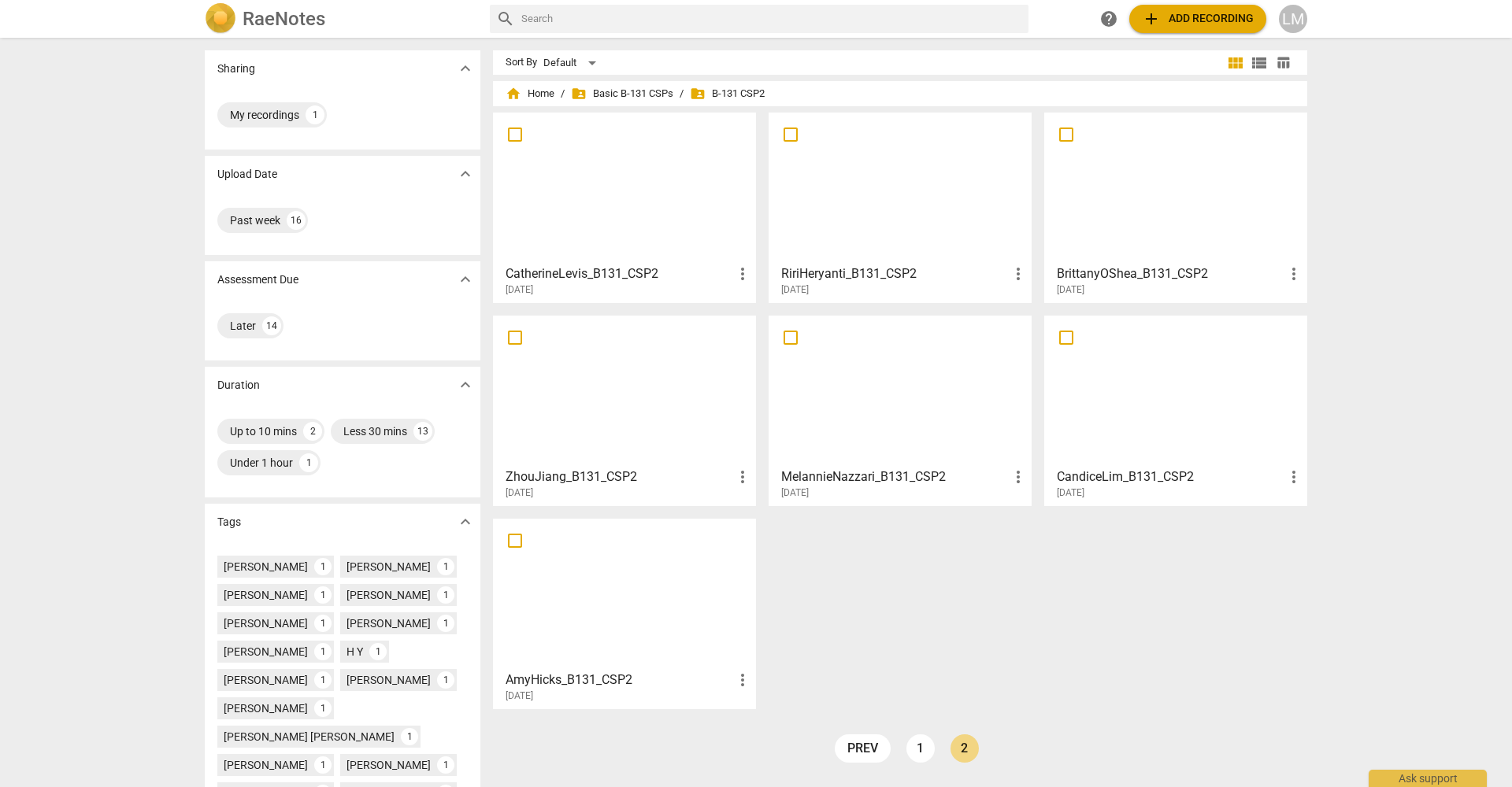
click at [632, 208] on div at bounding box center [624, 187] width 252 height 140
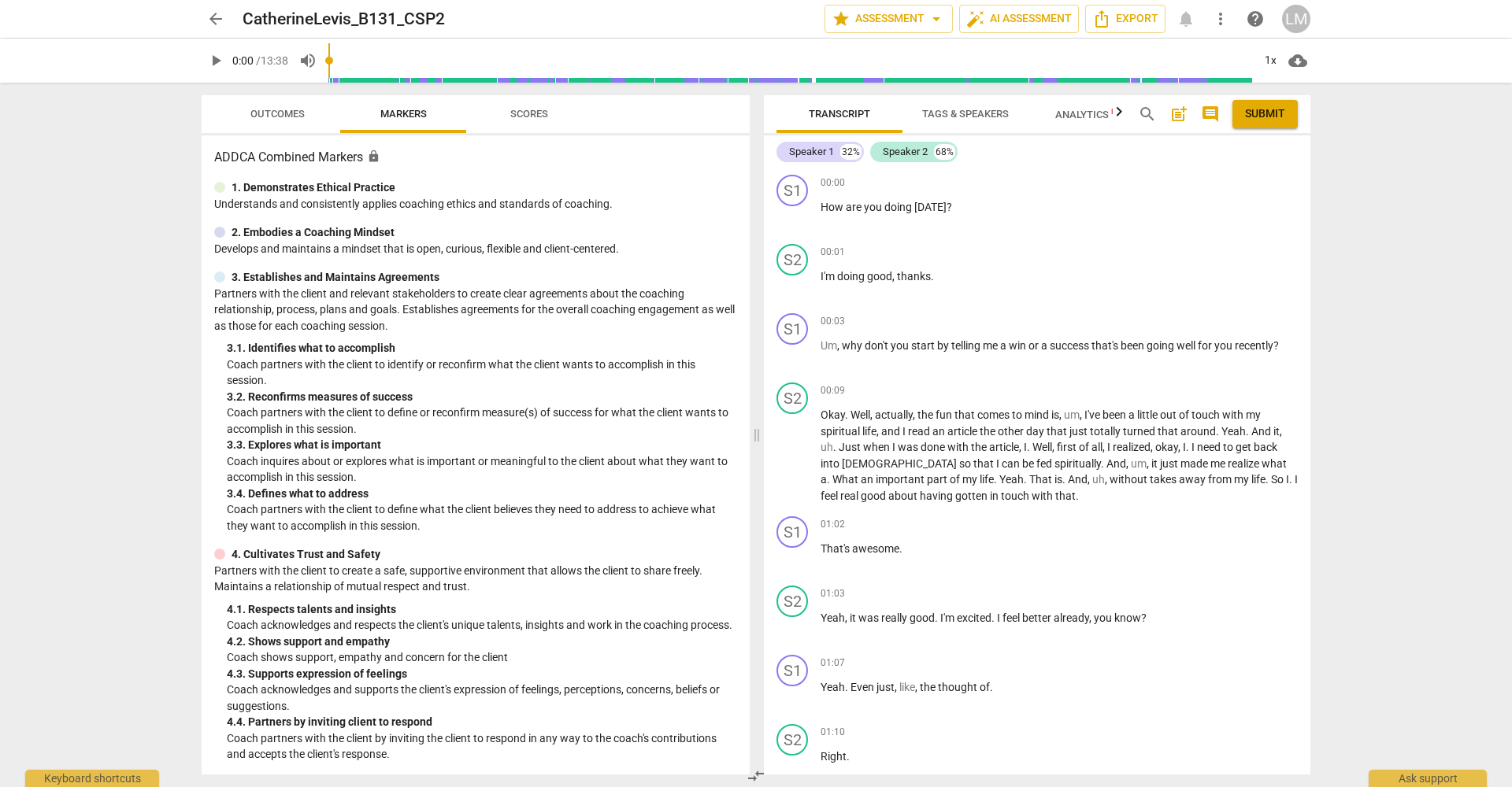
click at [219, 19] on span "arrow_back" at bounding box center [215, 19] width 19 height 19
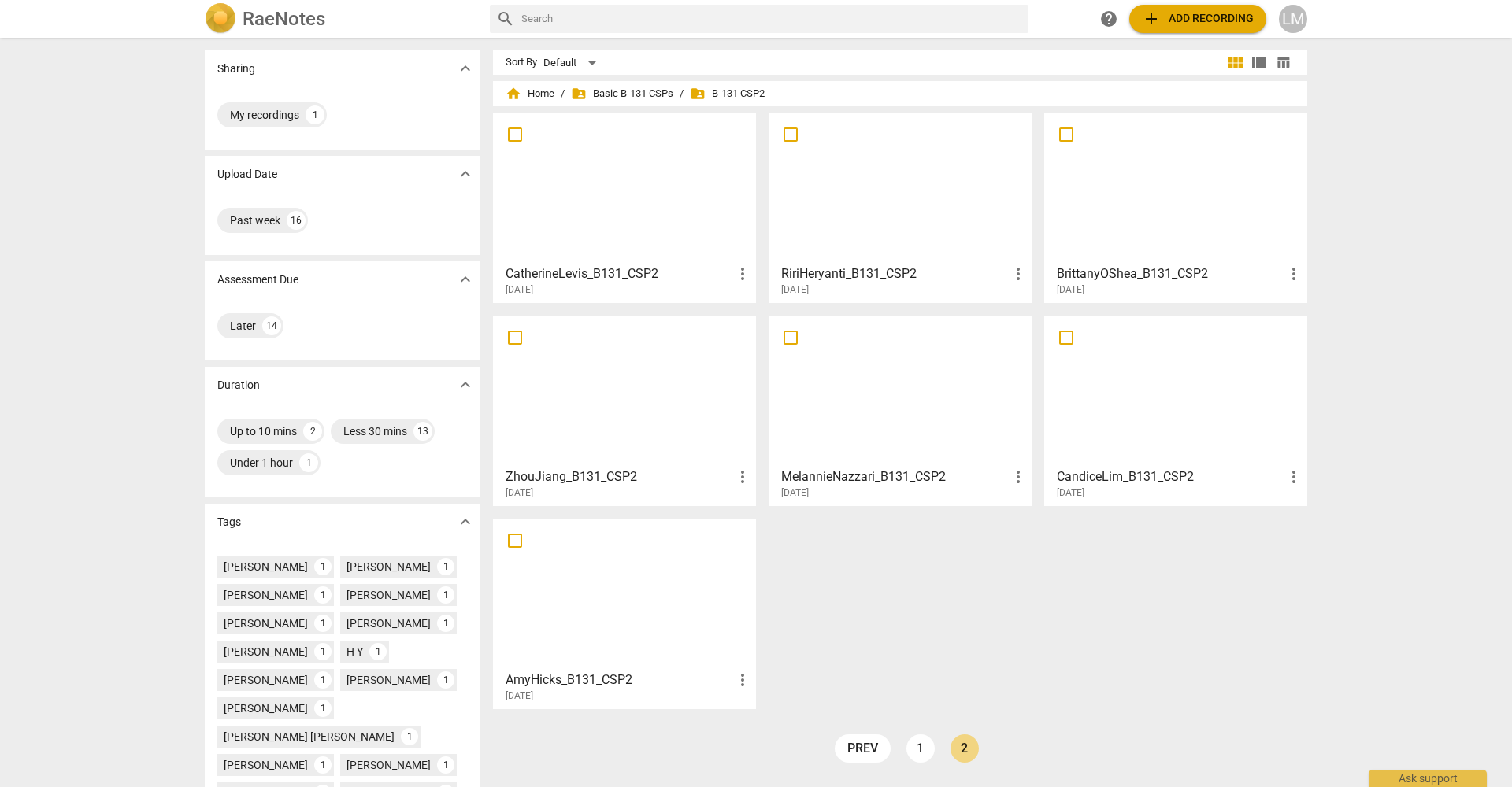
click at [907, 198] on div at bounding box center [900, 187] width 252 height 140
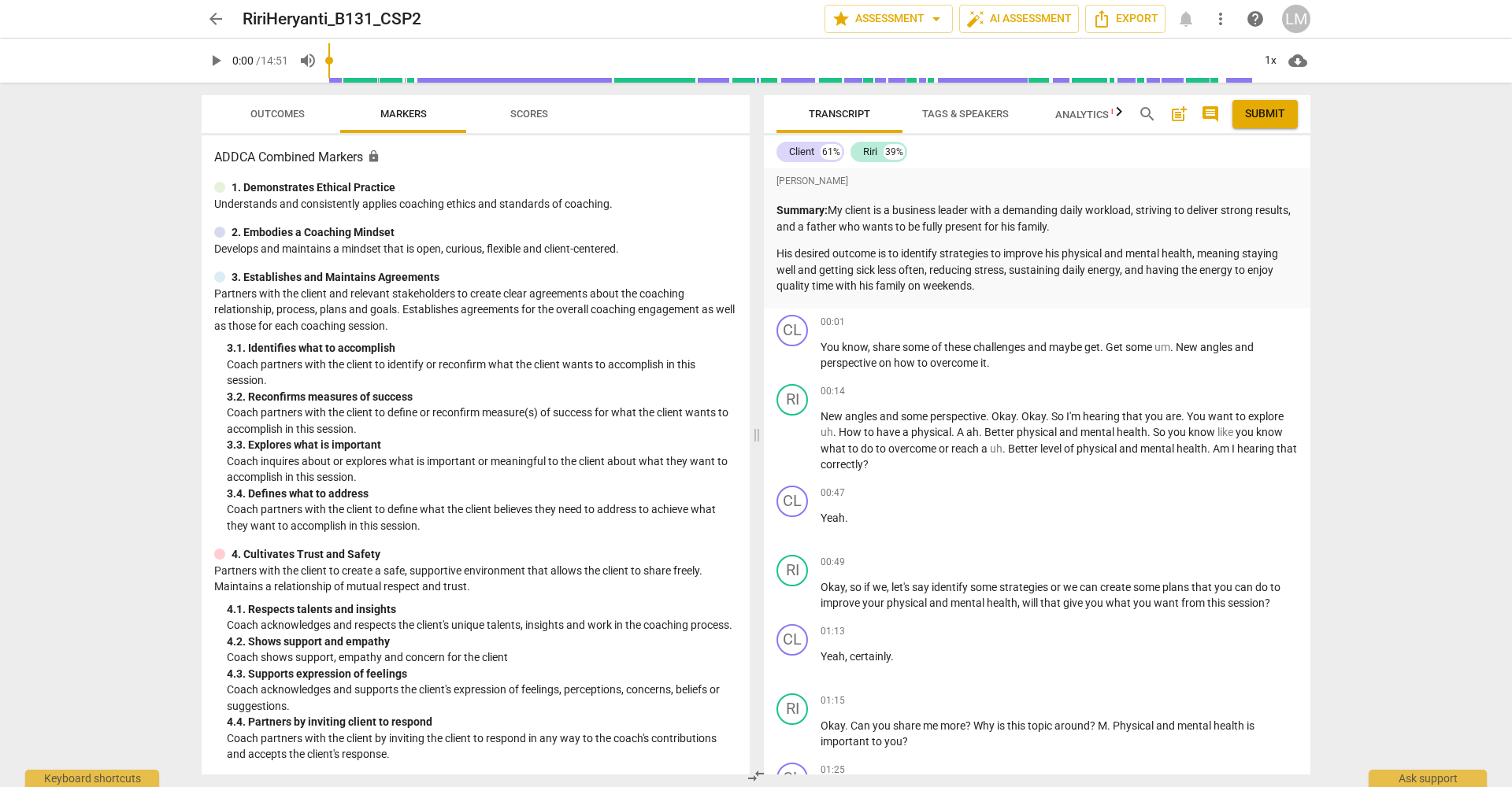
click at [215, 14] on span "arrow_back" at bounding box center [215, 19] width 19 height 19
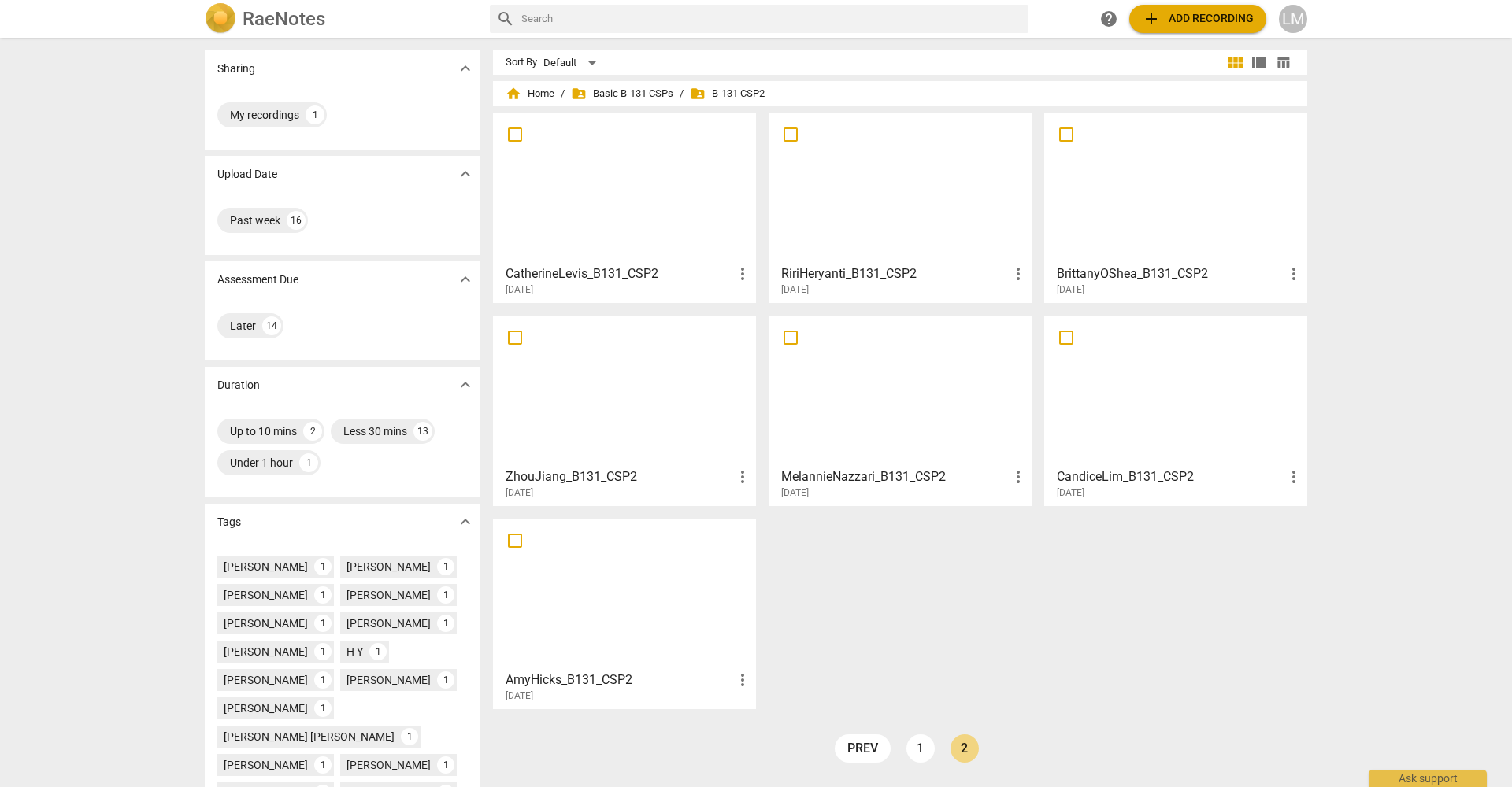
click at [663, 389] on div at bounding box center [624, 390] width 252 height 140
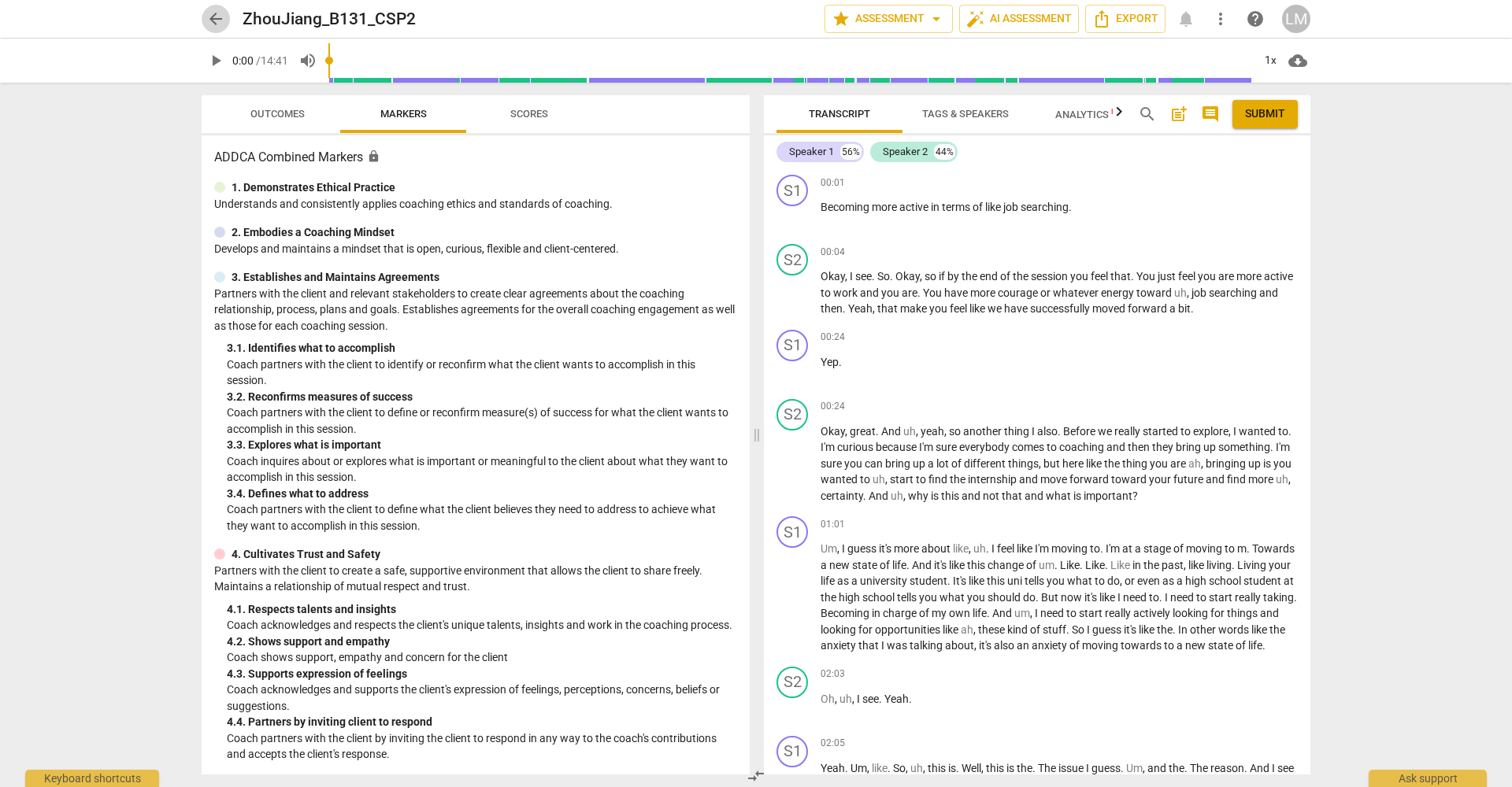
click at [219, 21] on span "arrow_back" at bounding box center [215, 19] width 19 height 19
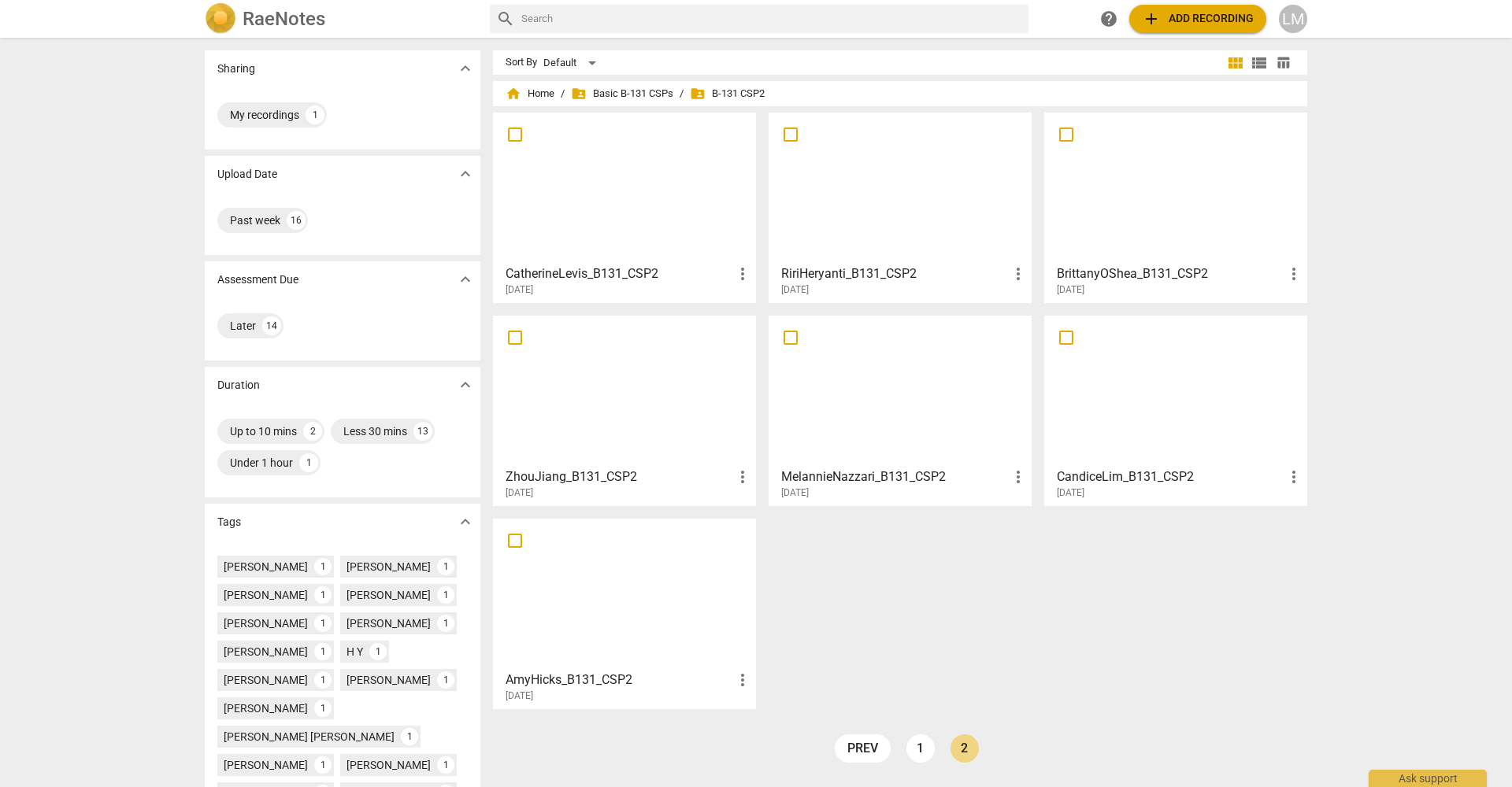
click at [1398, 492] on div "Sharing expand_more My recordings 1 Upload Date expand_more Past week 16 Assess…" at bounding box center [756, 413] width 1512 height 747
click at [910, 398] on div at bounding box center [900, 390] width 252 height 140
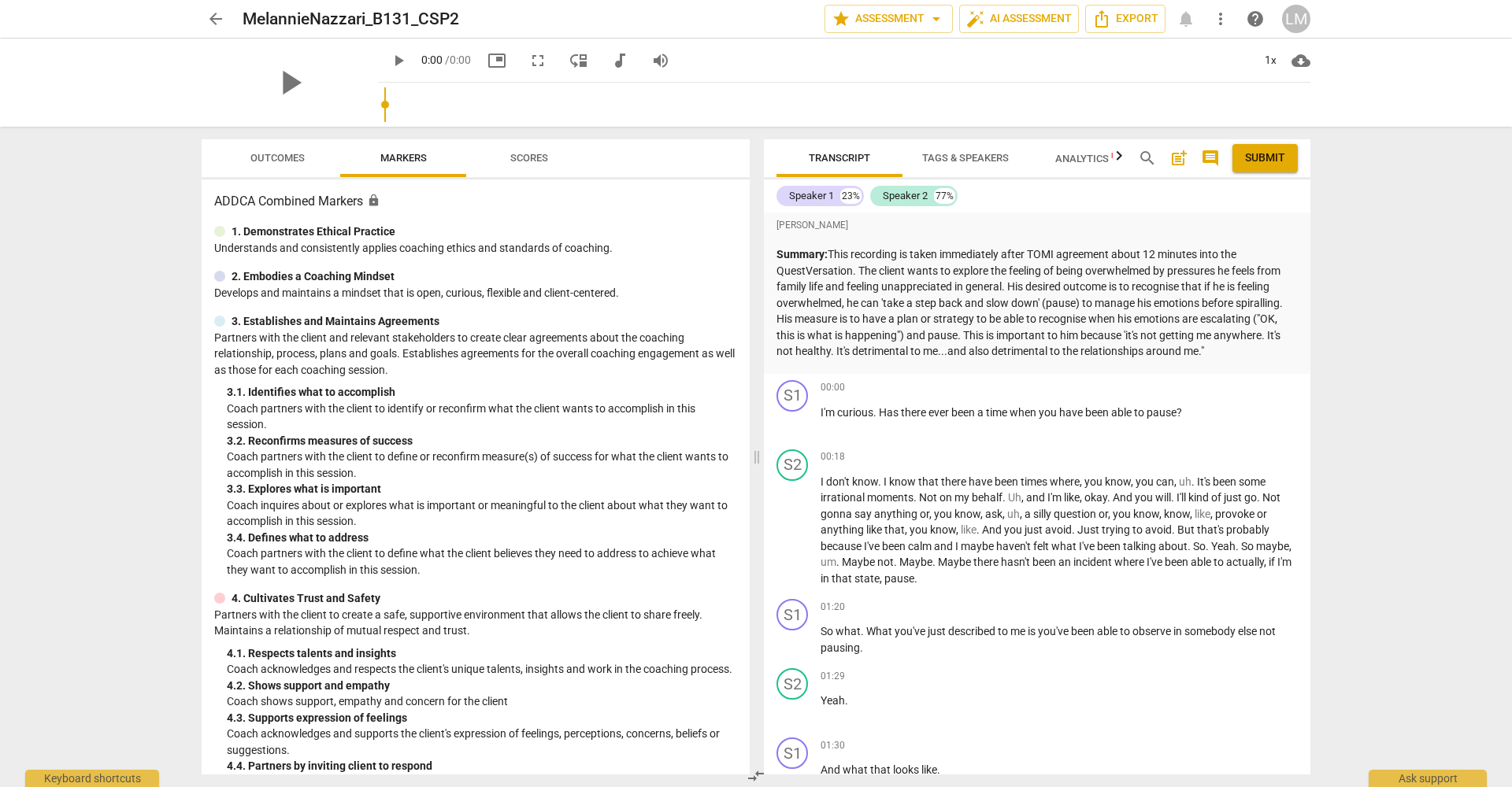
click at [1418, 400] on div "arrow_back MelannieNazzari_B131_CSP2 edit star Assessment arrow_drop_down auto_…" at bounding box center [756, 393] width 1512 height 787
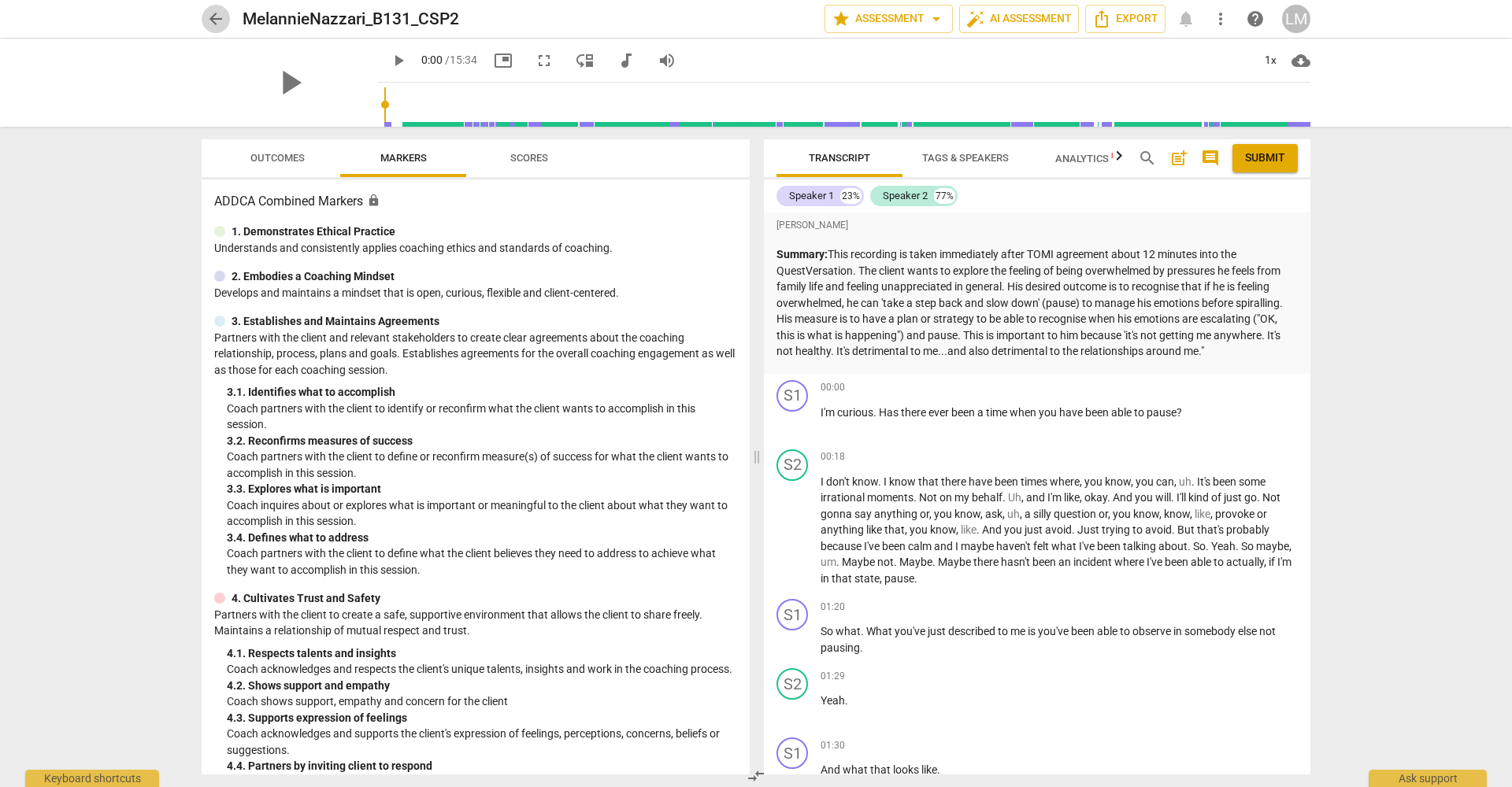
click at [221, 19] on span "arrow_back" at bounding box center [215, 19] width 19 height 19
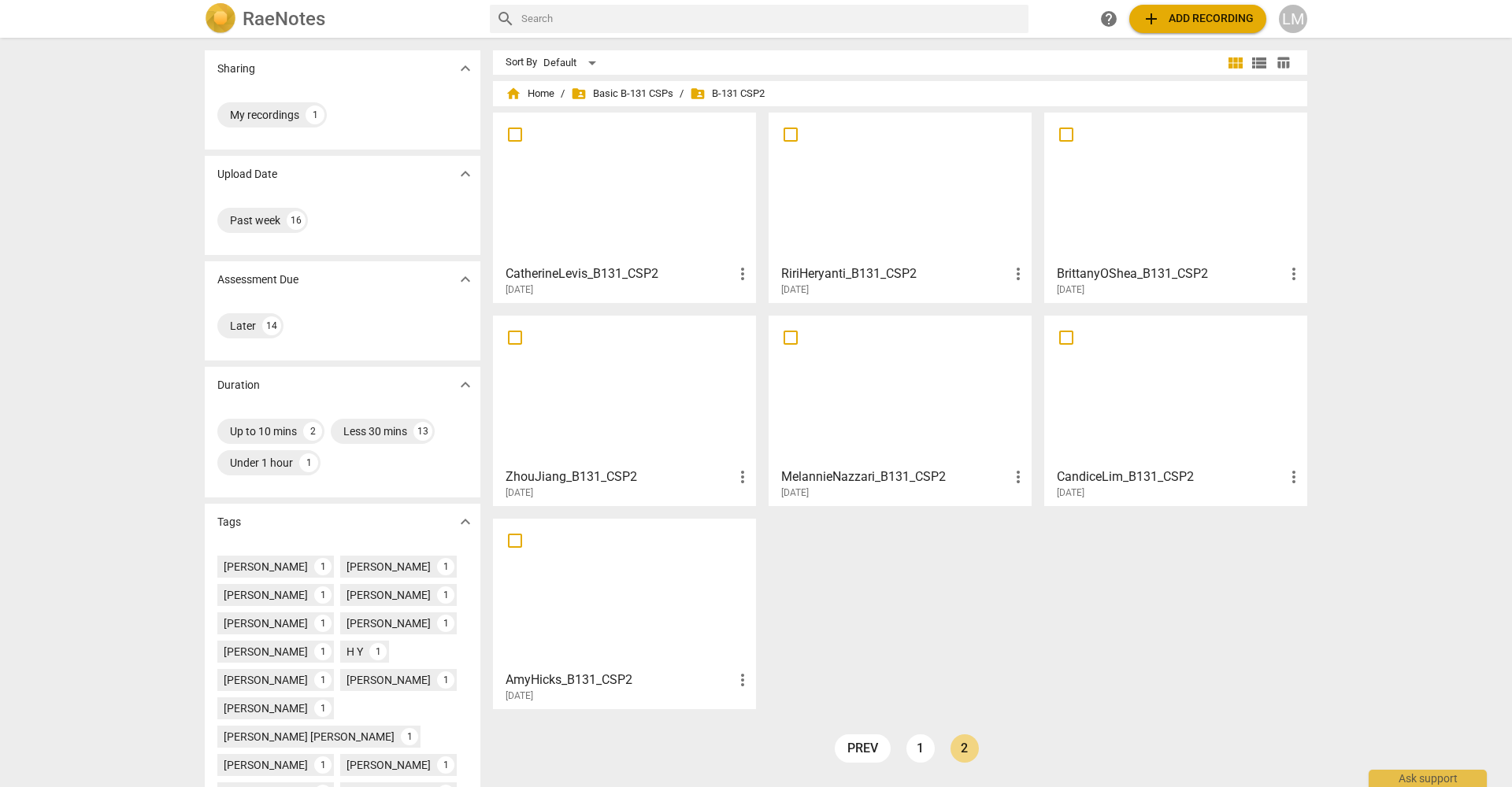
click at [1423, 257] on div "Sharing expand_more My recordings 1 Upload Date expand_more Past week 16 Assess…" at bounding box center [756, 413] width 1512 height 747
click at [929, 372] on div at bounding box center [900, 390] width 252 height 140
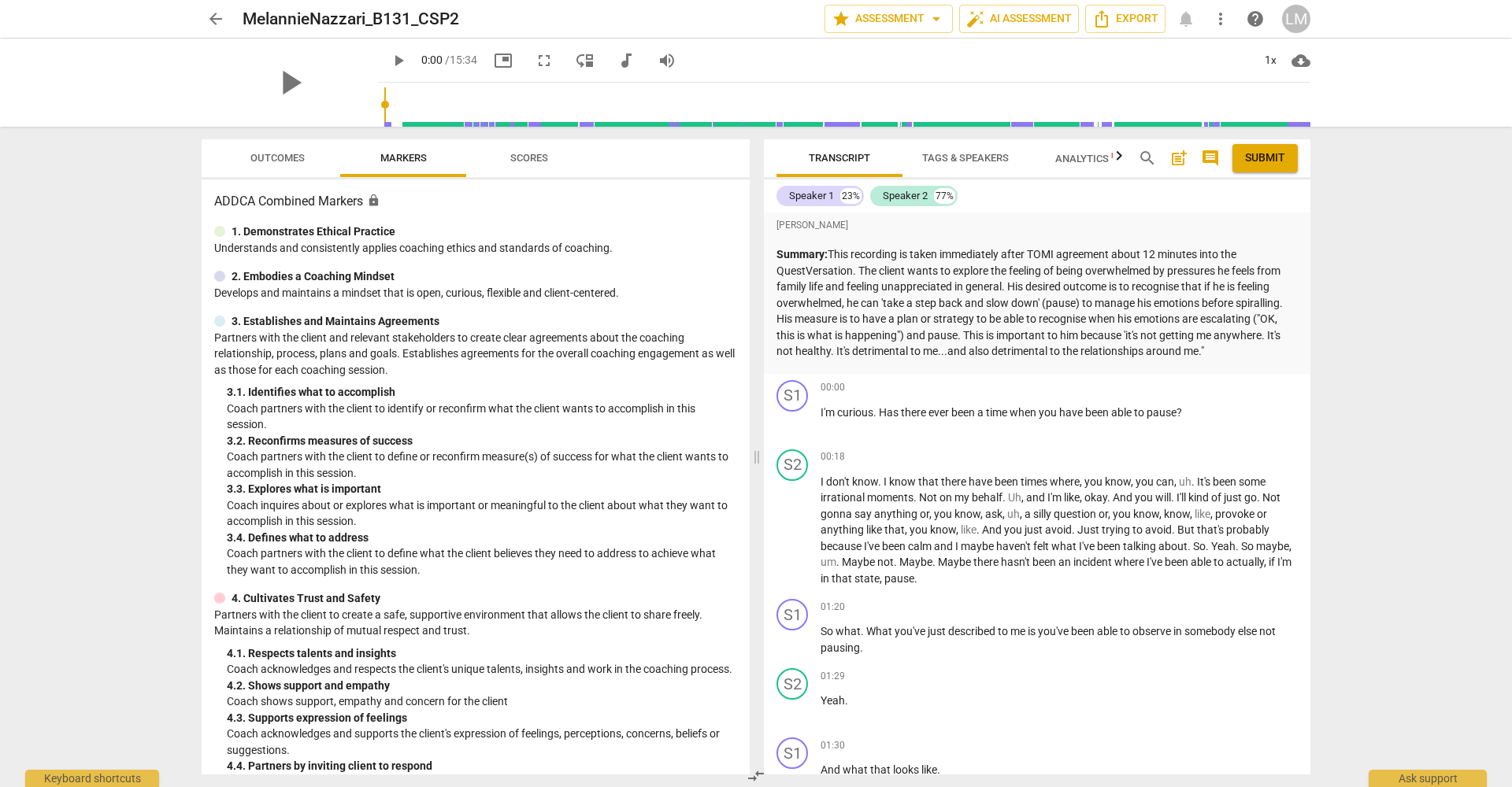
click at [212, 14] on span "arrow_back" at bounding box center [215, 19] width 19 height 19
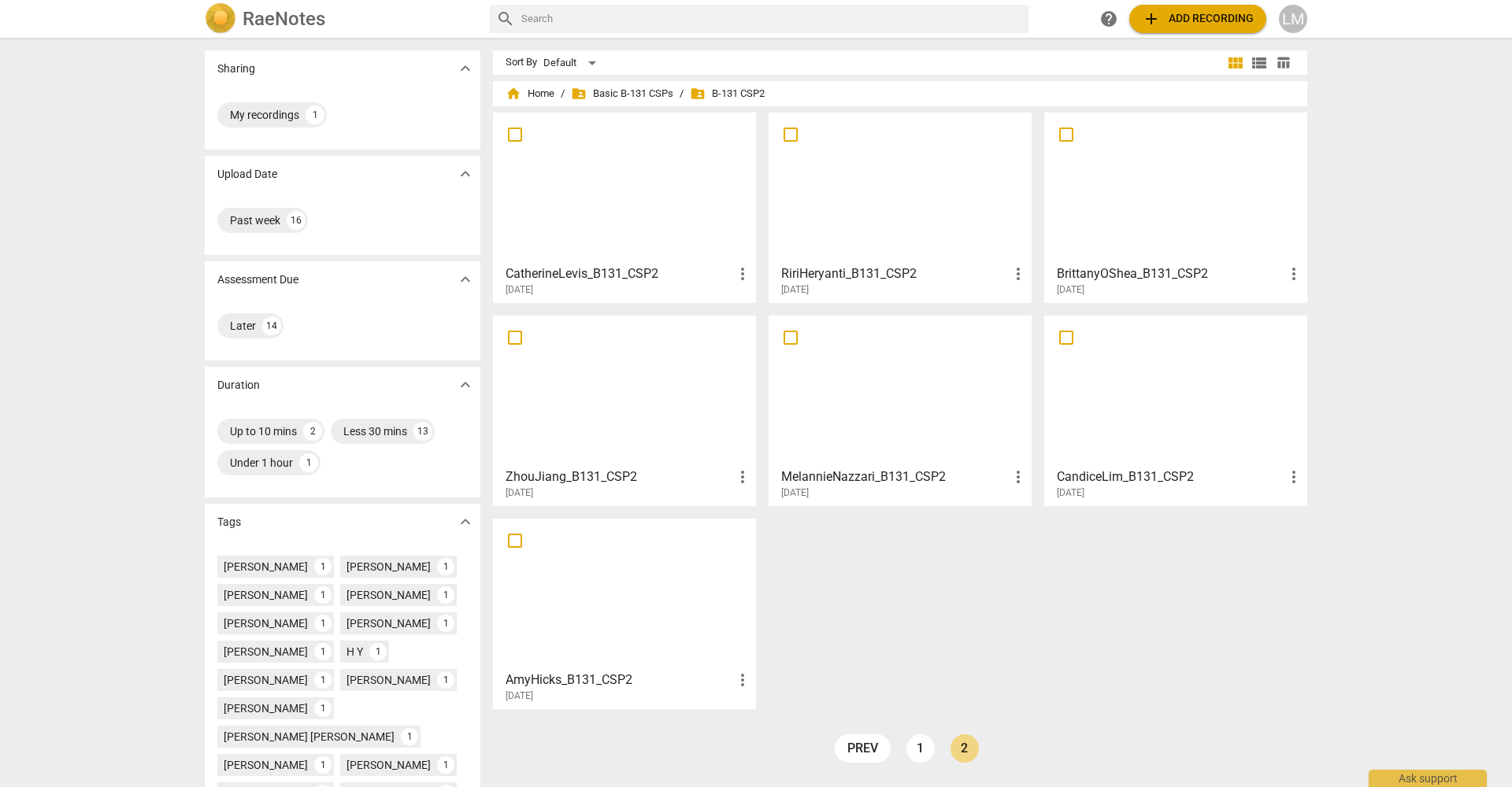
click at [1157, 399] on div at bounding box center [1175, 390] width 252 height 140
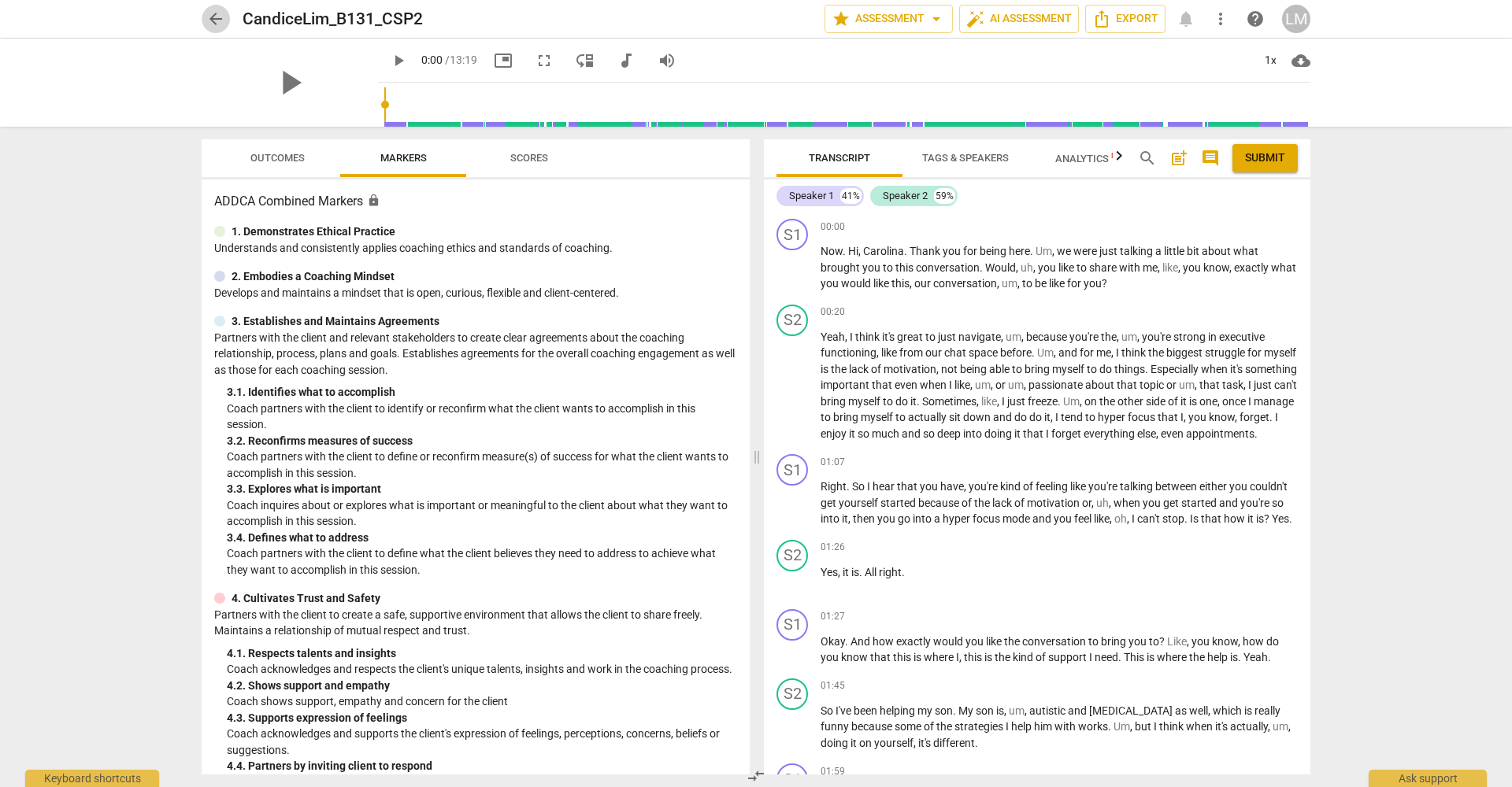
click at [213, 13] on span "arrow_back" at bounding box center [215, 19] width 19 height 19
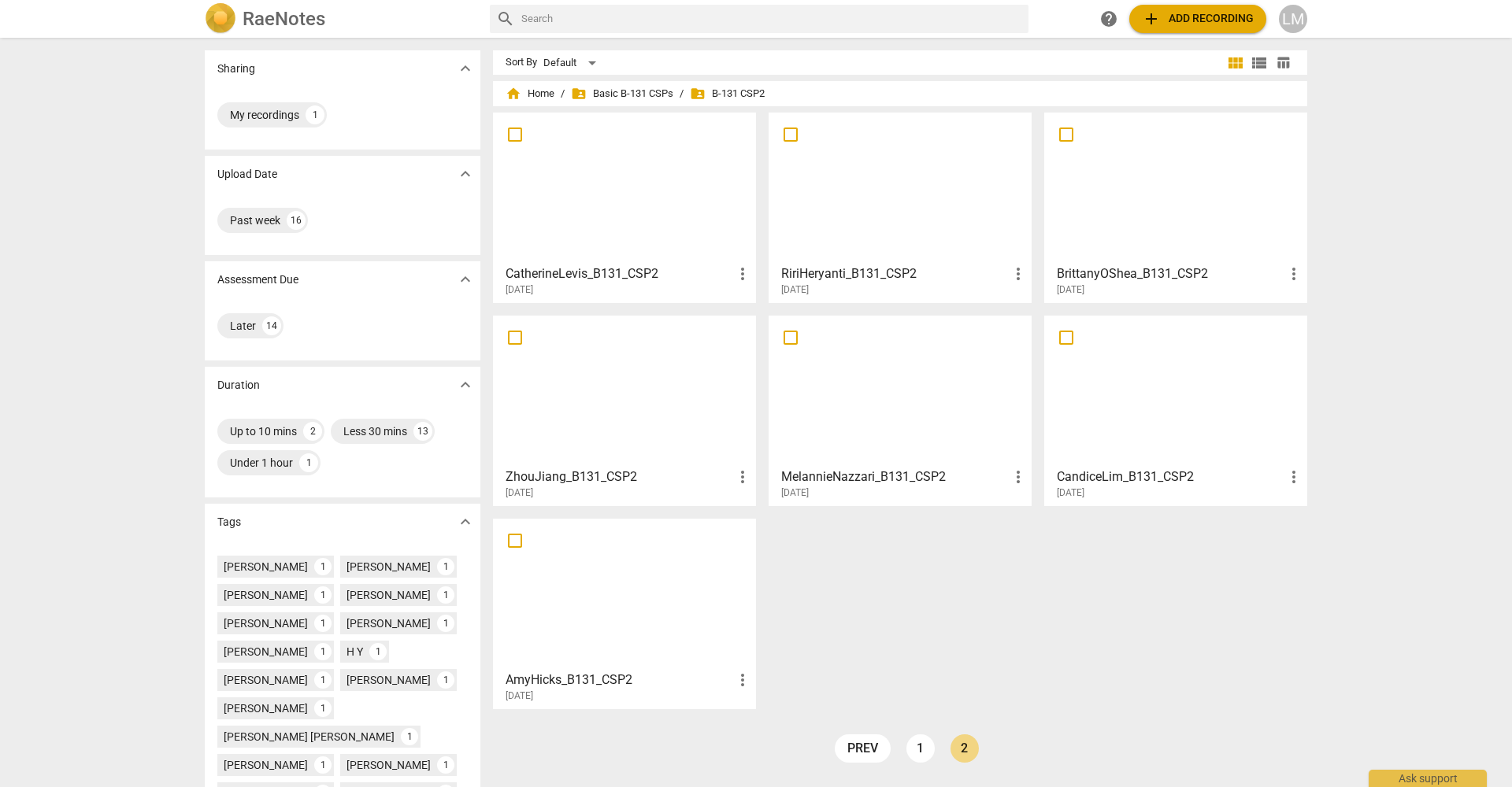
click at [659, 582] on div at bounding box center [624, 594] width 252 height 140
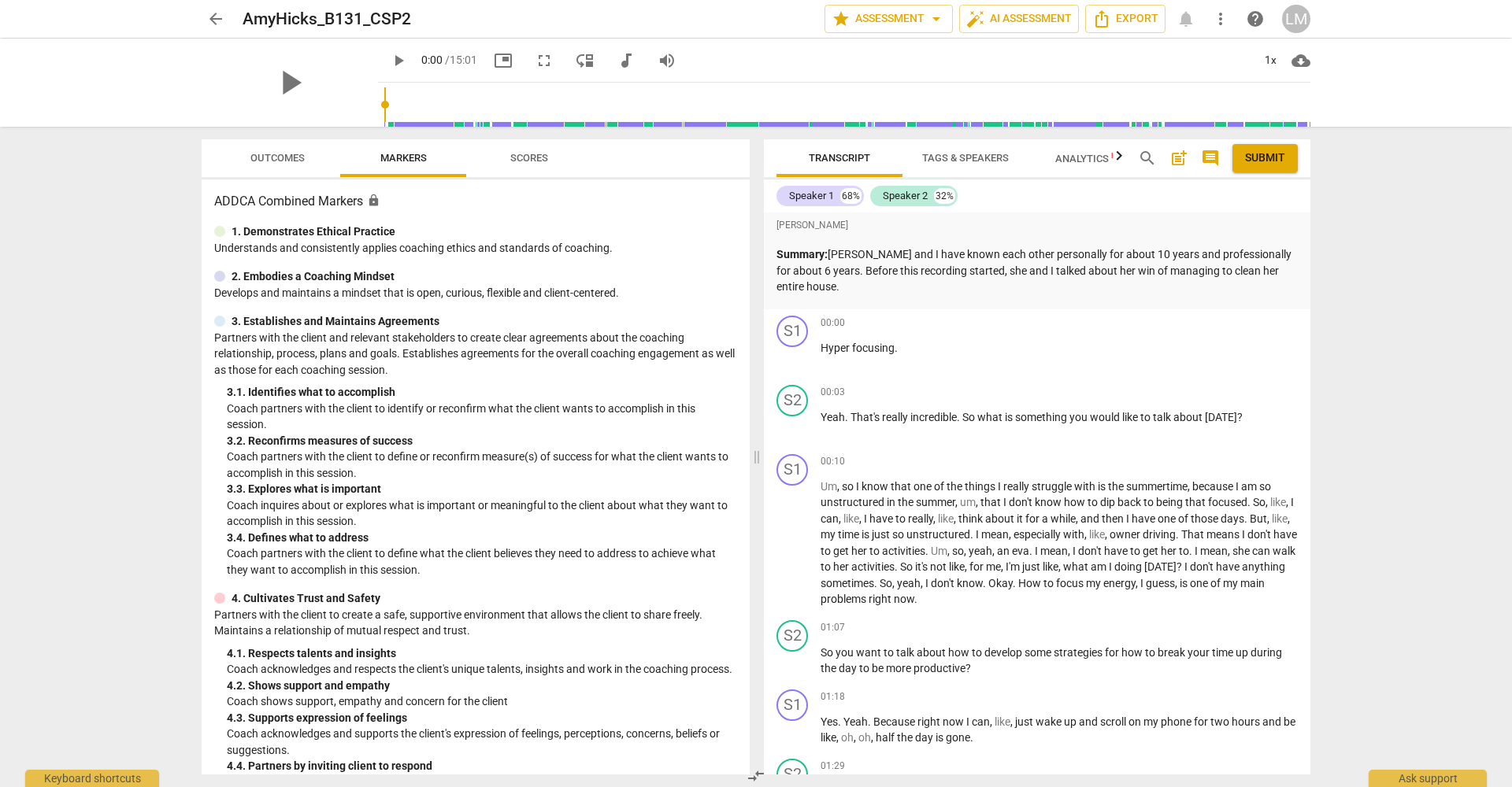
click at [217, 18] on span "arrow_back" at bounding box center [215, 19] width 19 height 19
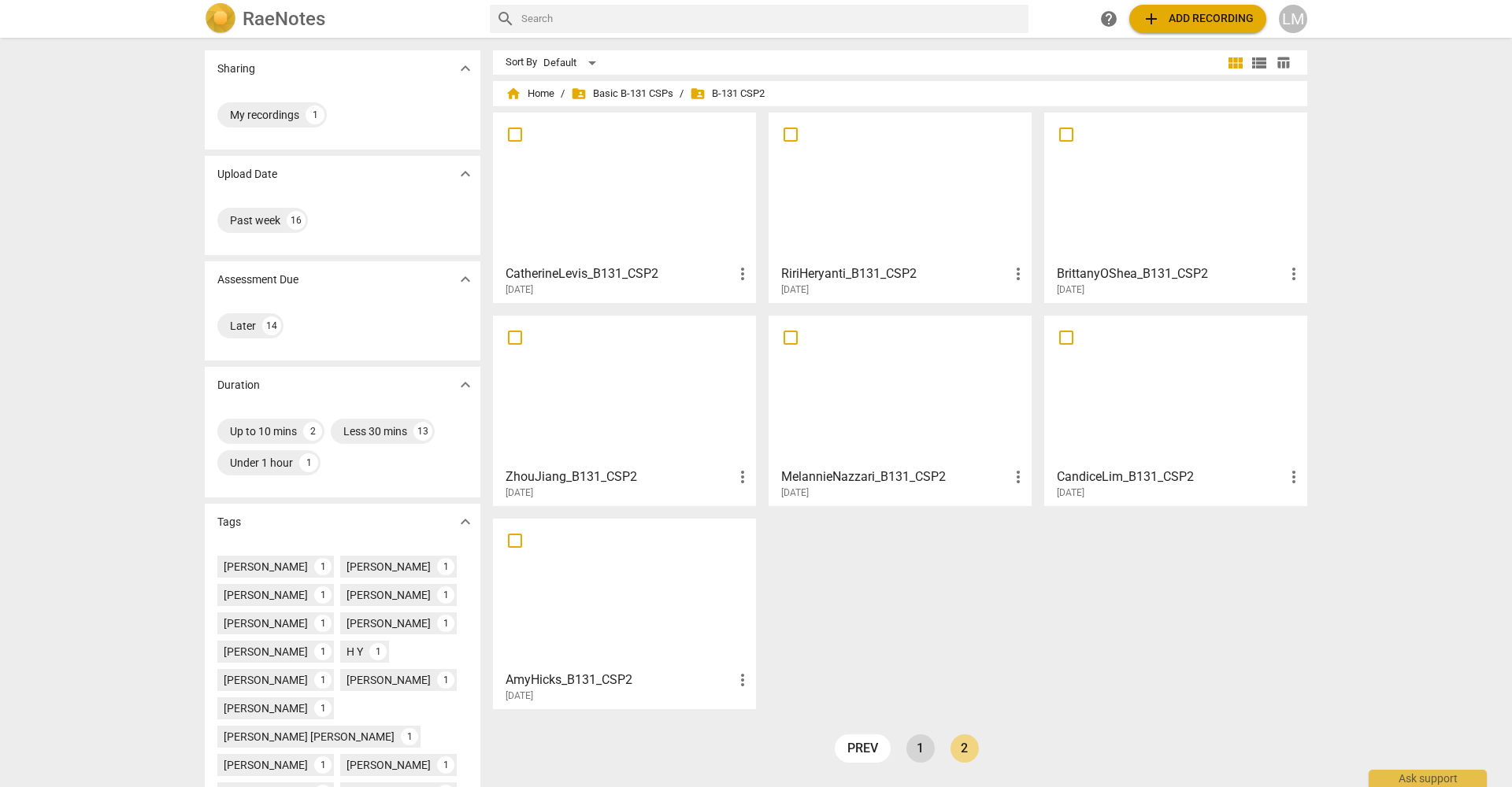
click at [911, 747] on link "1" at bounding box center [920, 748] width 29 height 29
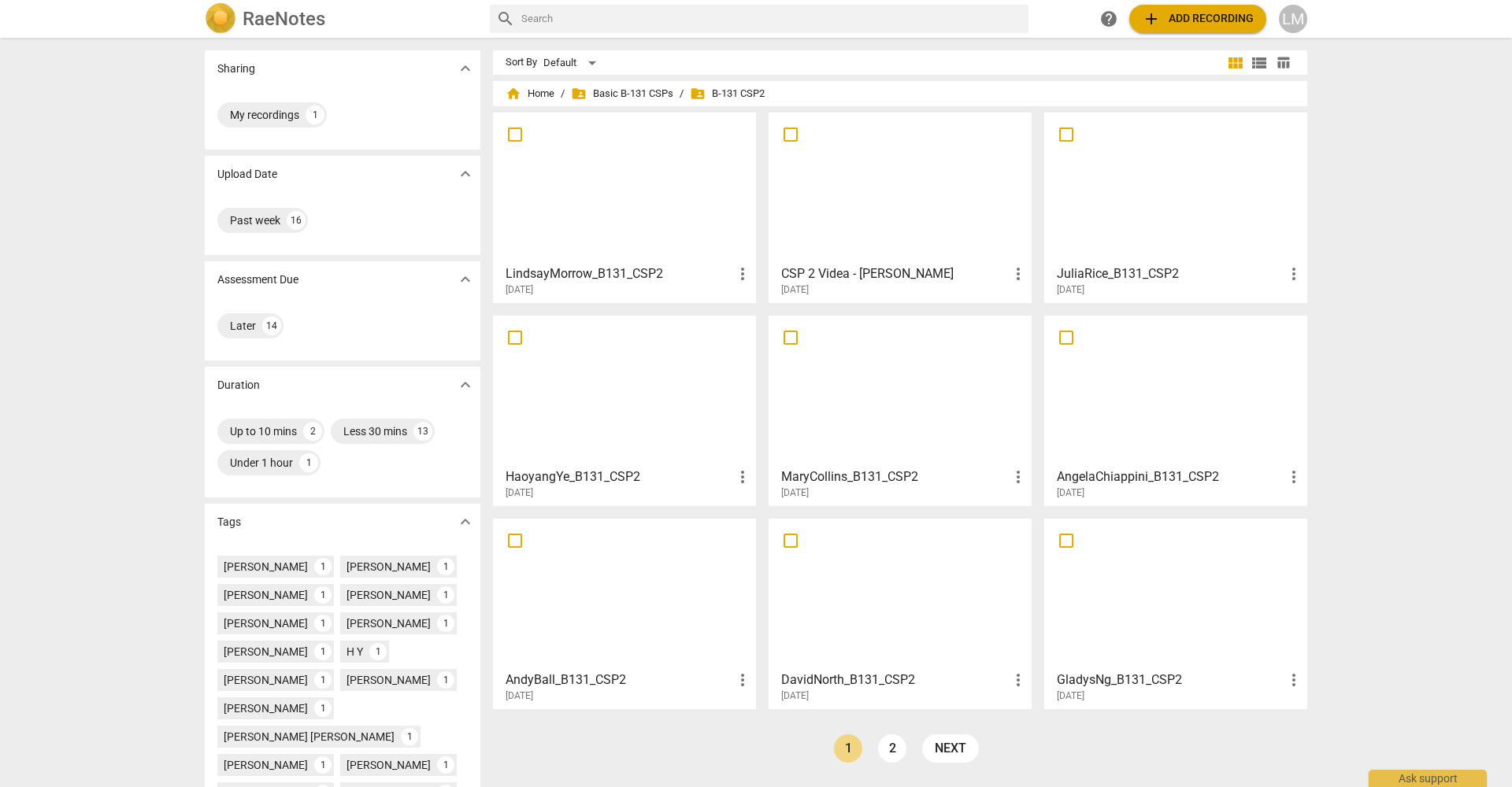
click at [659, 227] on div at bounding box center [624, 187] width 252 height 140
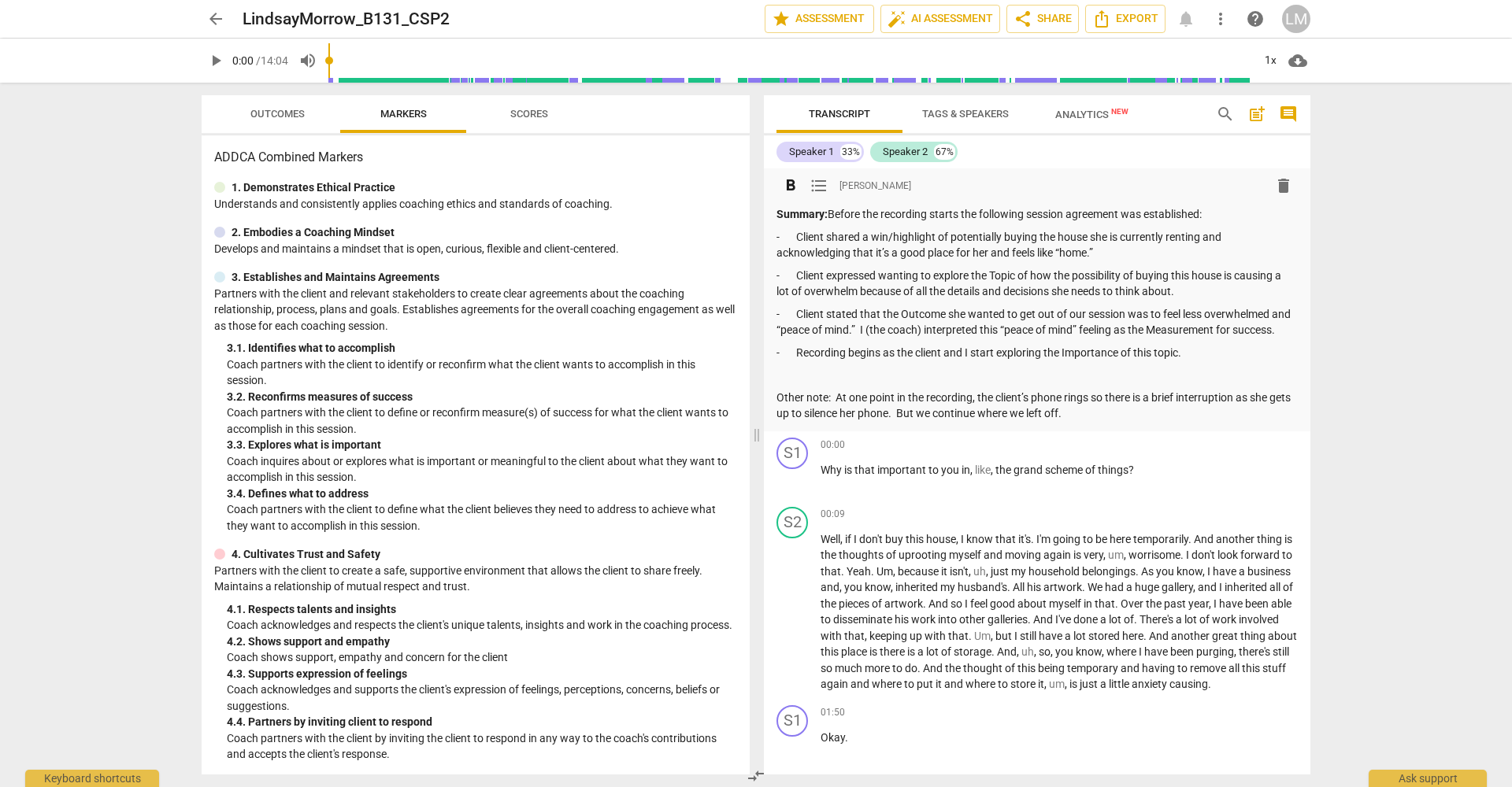
click at [1093, 422] on p "Other note: At one point in the recording, the client’s phone rings so there is…" at bounding box center [1037, 406] width 521 height 33
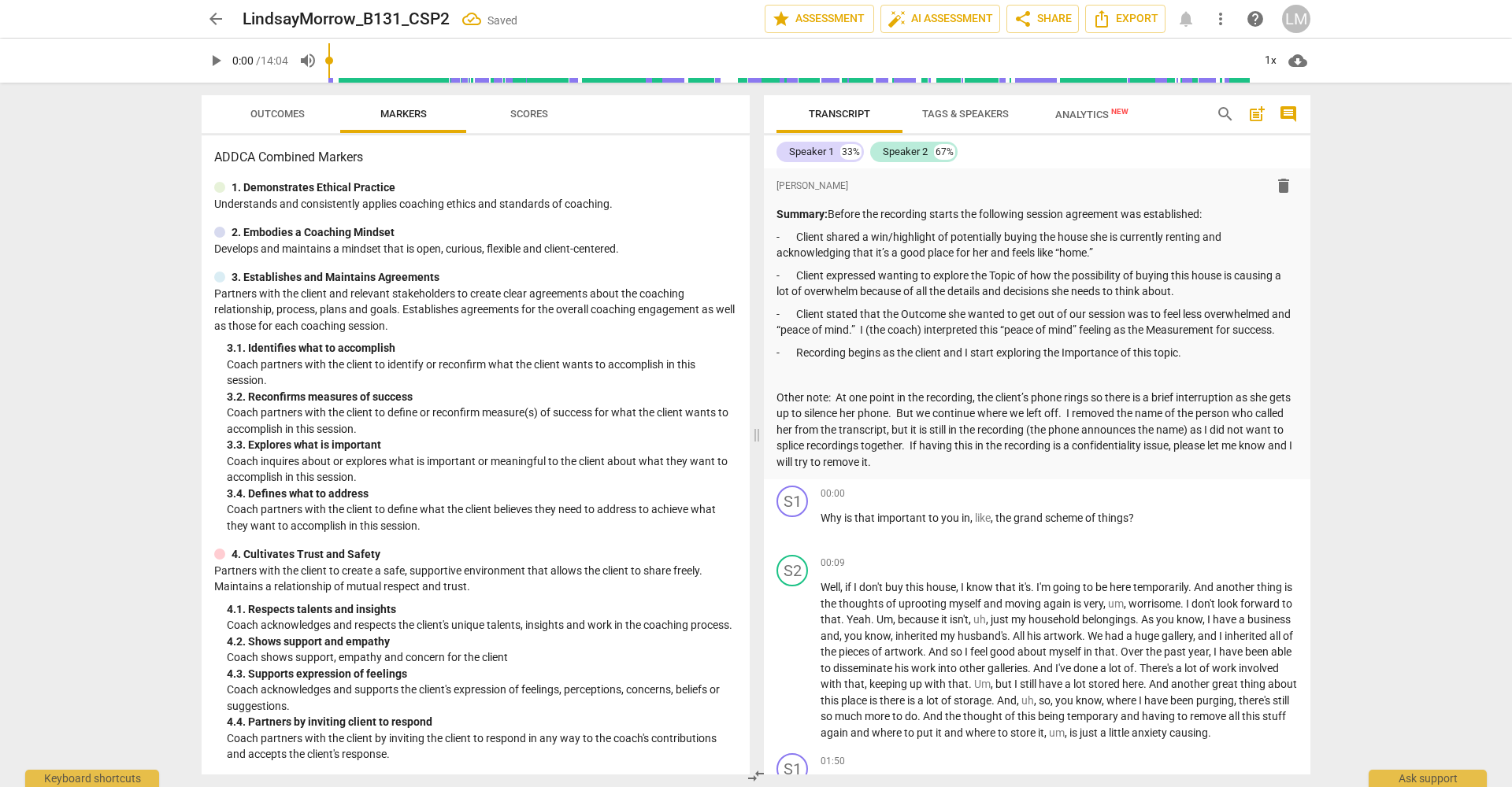
click at [1433, 491] on div "arrow_back LindsayMorrow_B131_CSP2 Saved edit star Assessment auto_fix_high AI …" at bounding box center [756, 393] width 1512 height 787
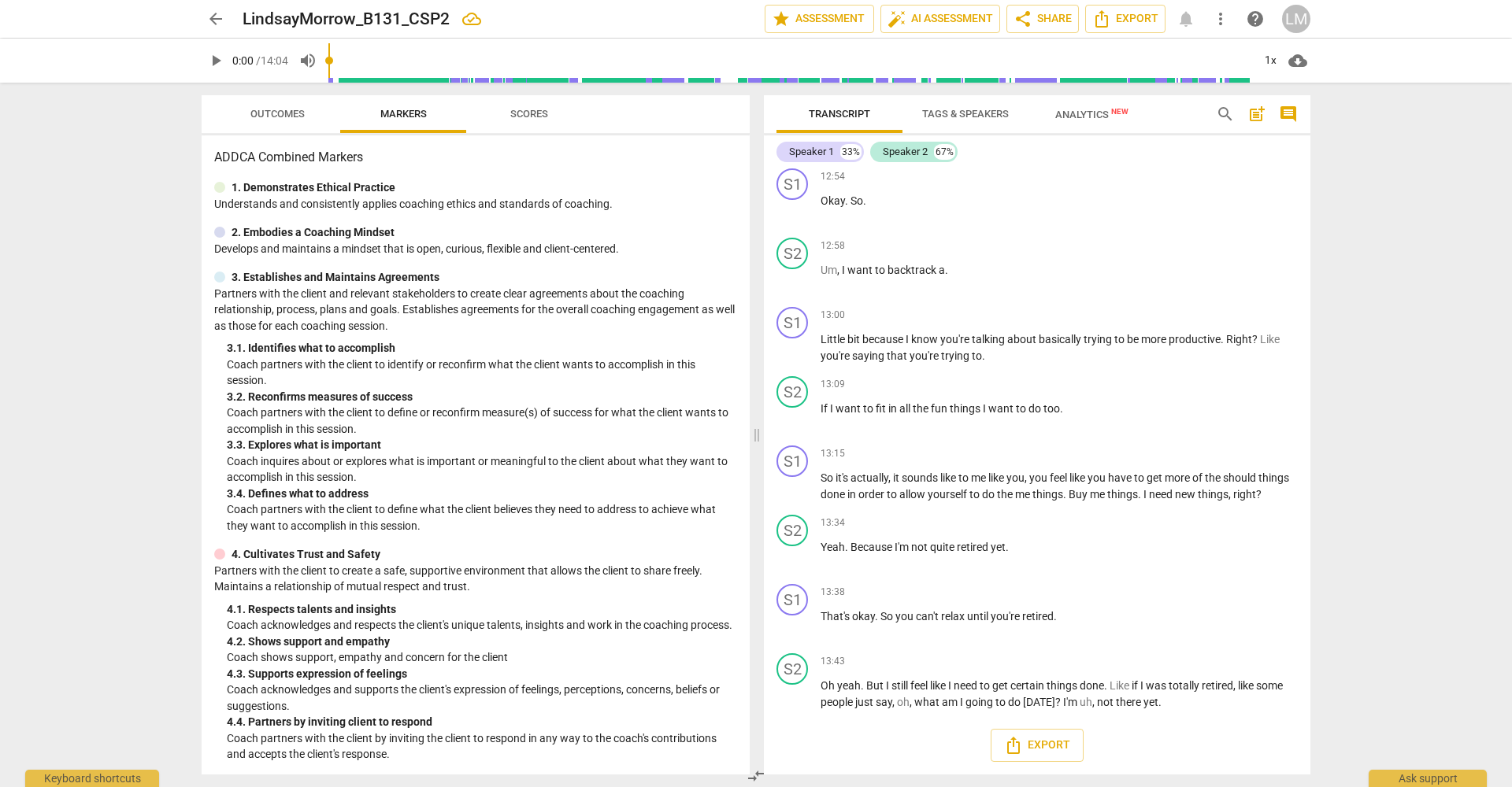
scroll to position [4457, 0]
click at [297, 123] on span "Outcomes" at bounding box center [277, 114] width 92 height 21
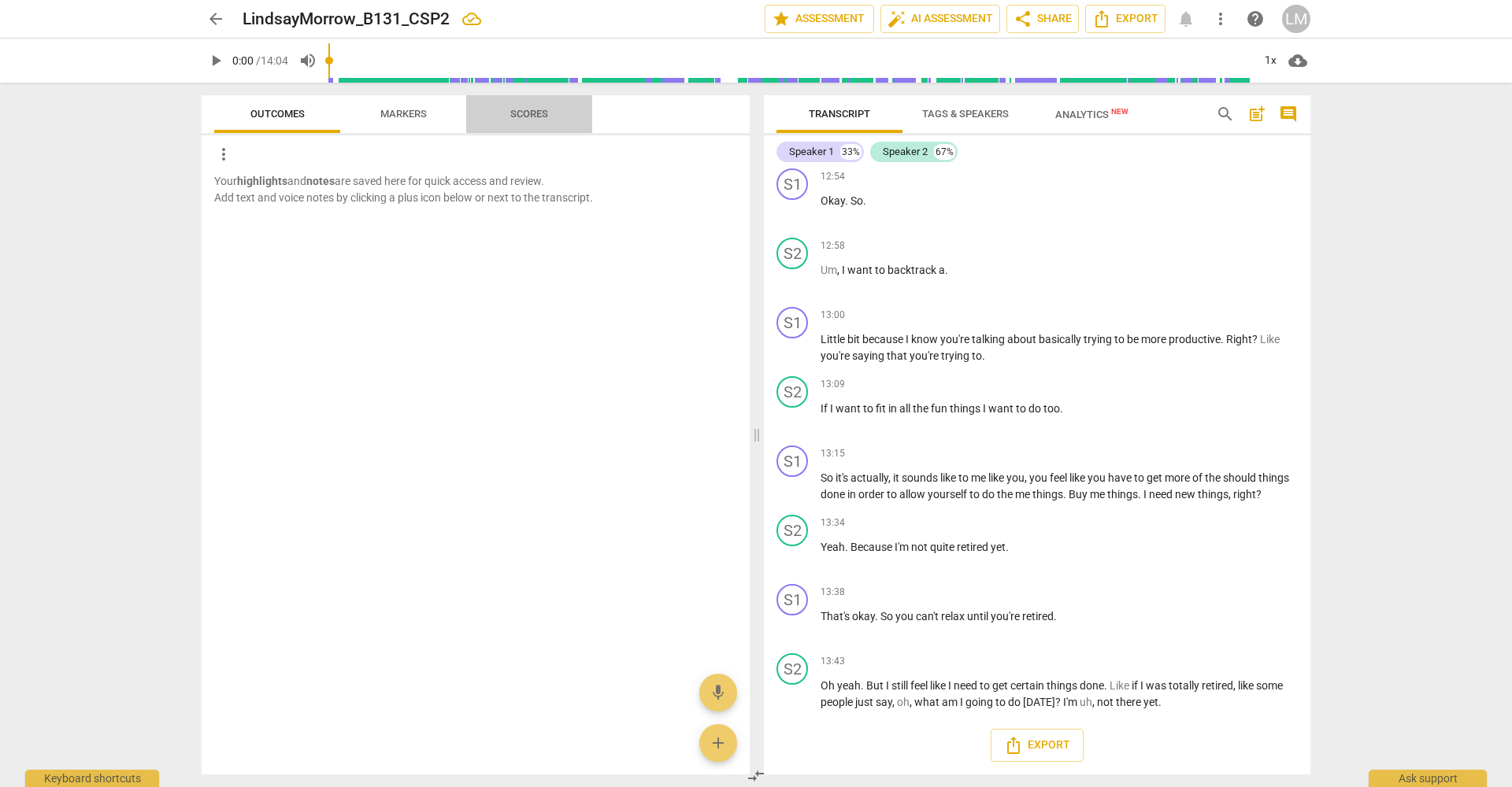
click at [523, 111] on span "Scores" at bounding box center [529, 114] width 38 height 12
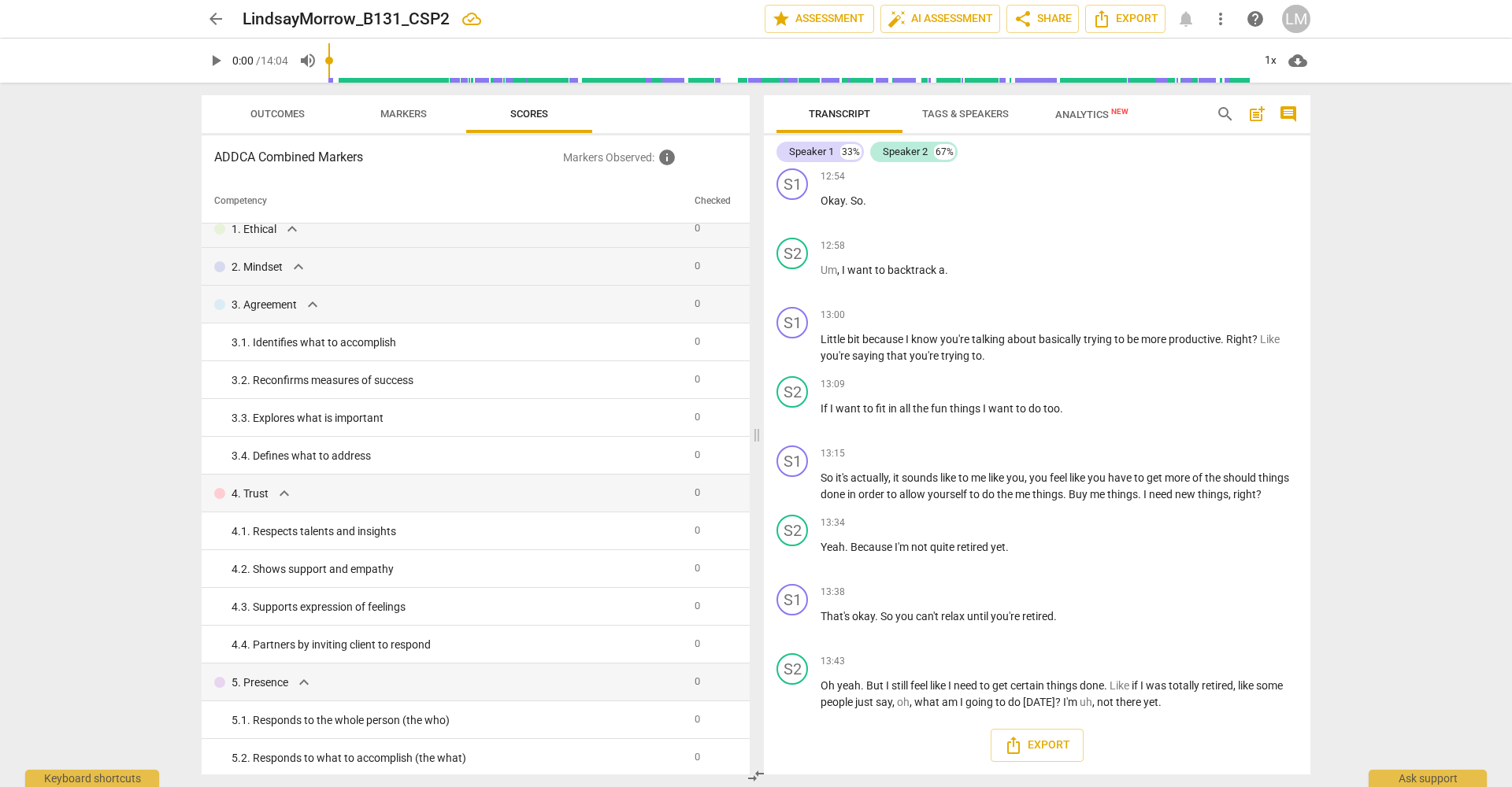
scroll to position [0, 0]
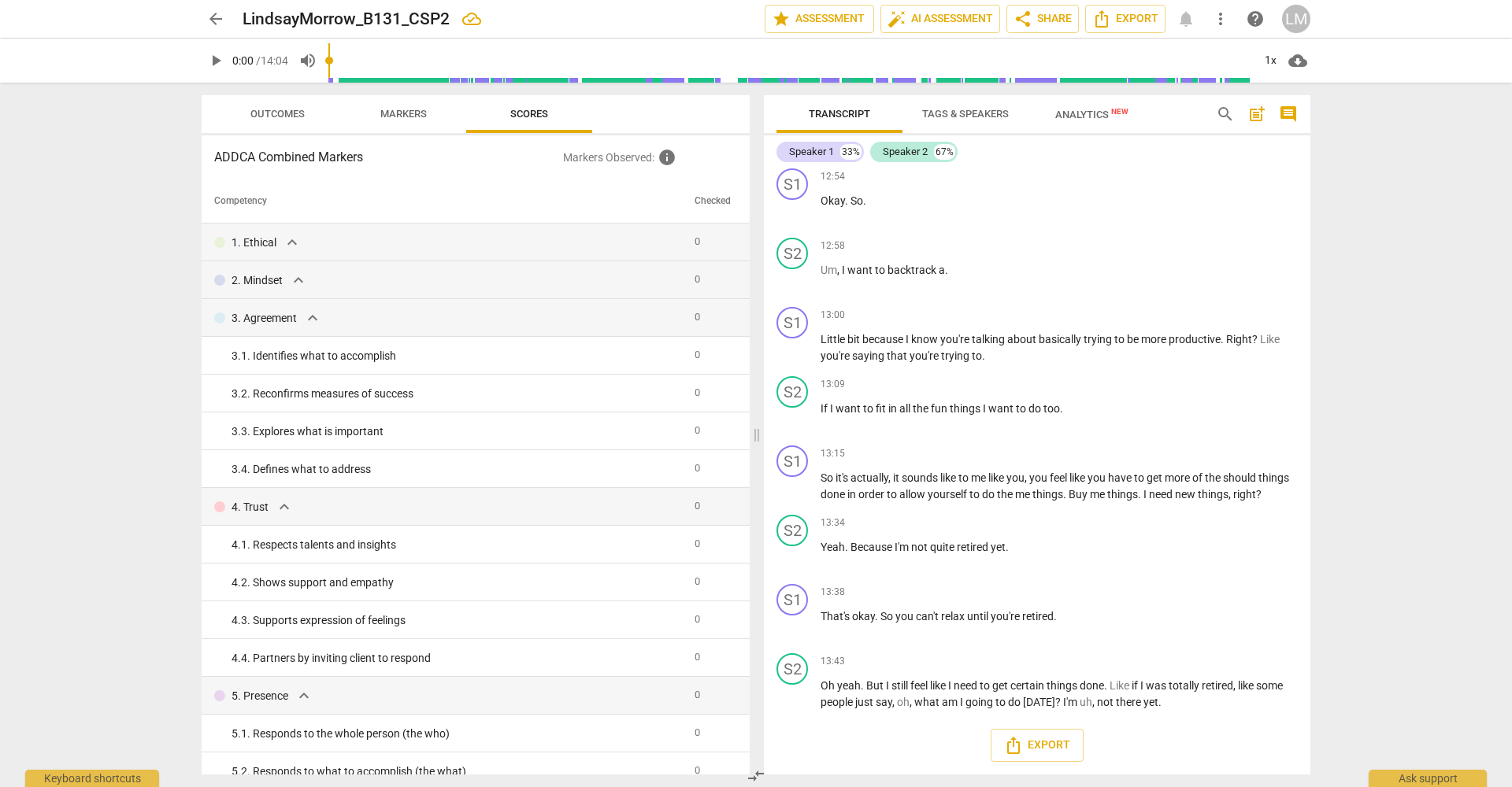
click at [1401, 323] on div "arrow_back LindsayMorrow_B131_CSP2 edit star Assessment auto_fix_high AI Assess…" at bounding box center [756, 393] width 1512 height 787
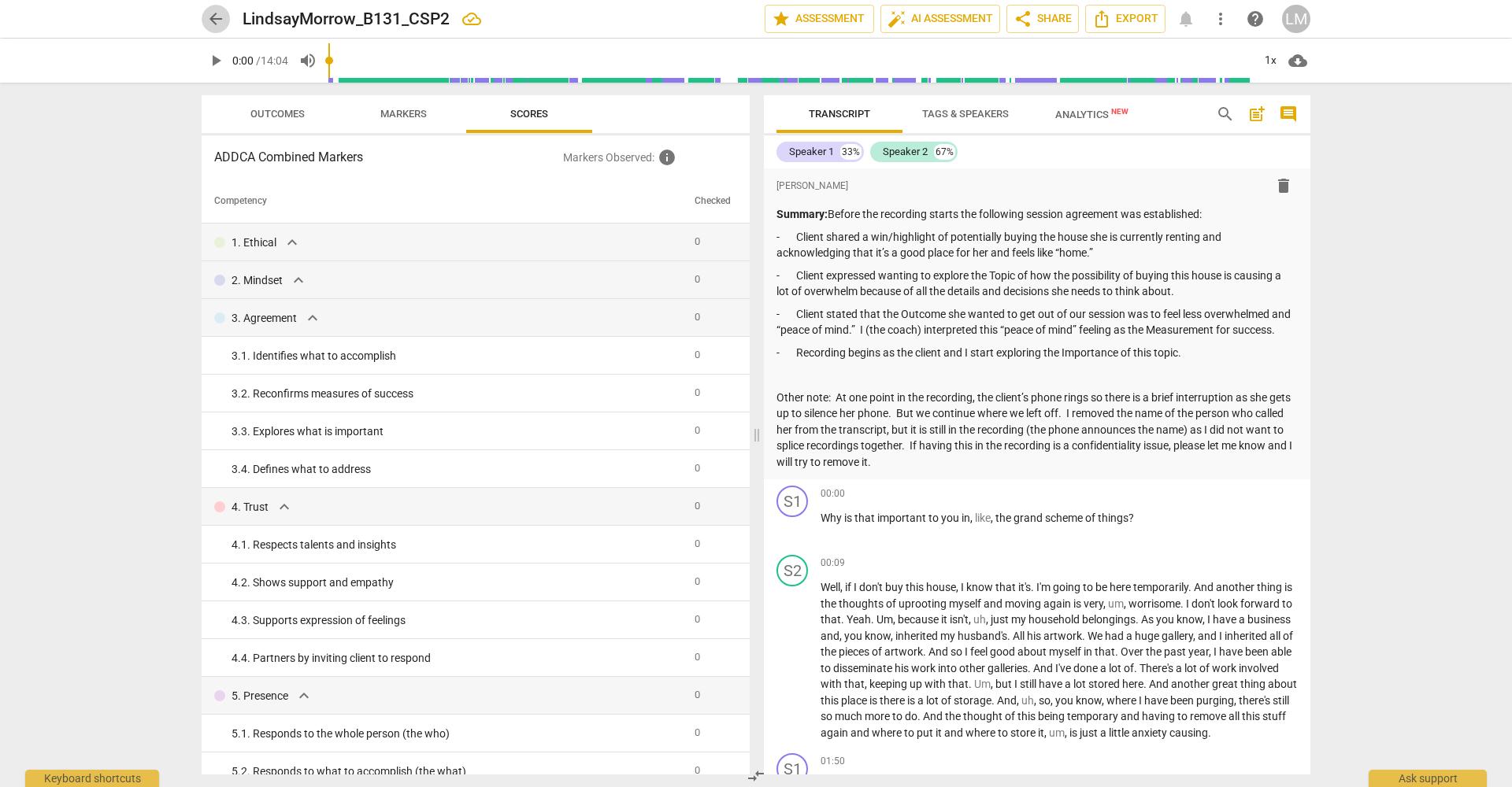
click at [213, 21] on span "arrow_back" at bounding box center [215, 19] width 19 height 19
